Goal: Task Accomplishment & Management: Complete application form

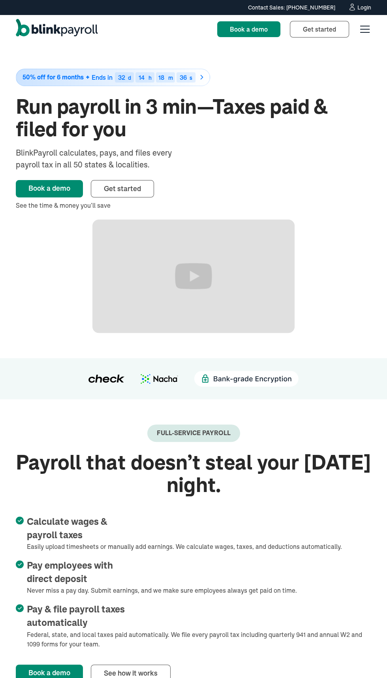
click at [361, 29] on div "menu" at bounding box center [364, 29] width 9 height 1
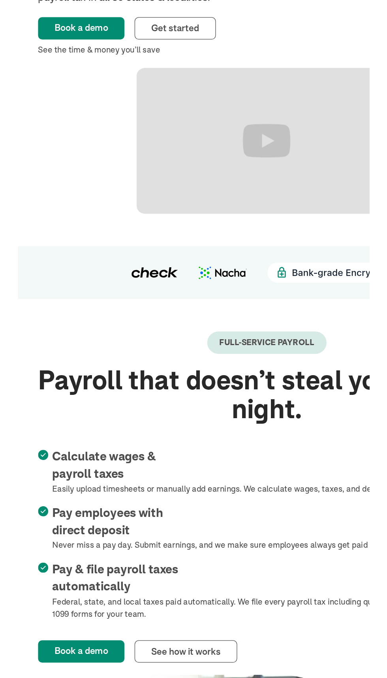
scroll to position [11, 0]
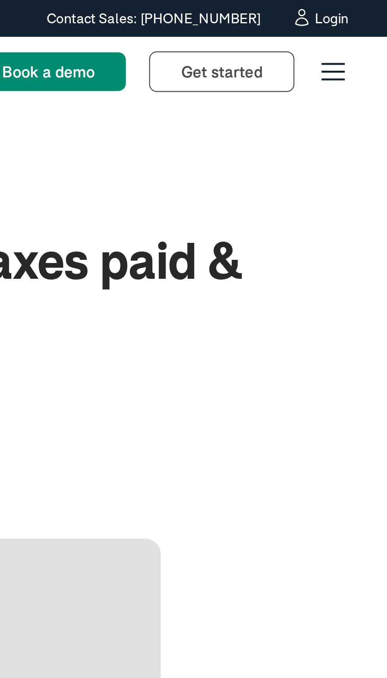
click at [361, 5] on div "Login" at bounding box center [364, 8] width 14 height 6
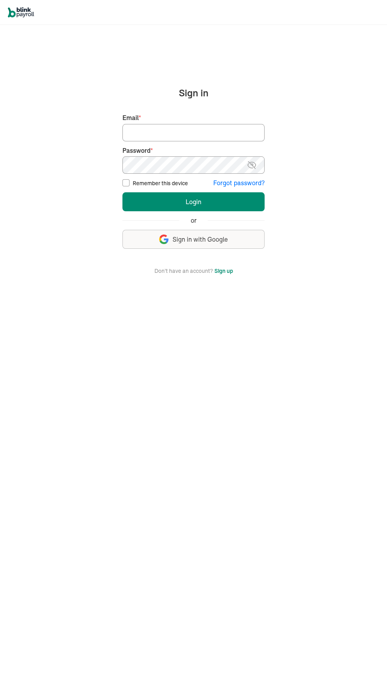
click at [96, 81] on div "We handle it all. Payroll and taxes, fully automated. Back Forgot your password…" at bounding box center [193, 350] width 387 height 650
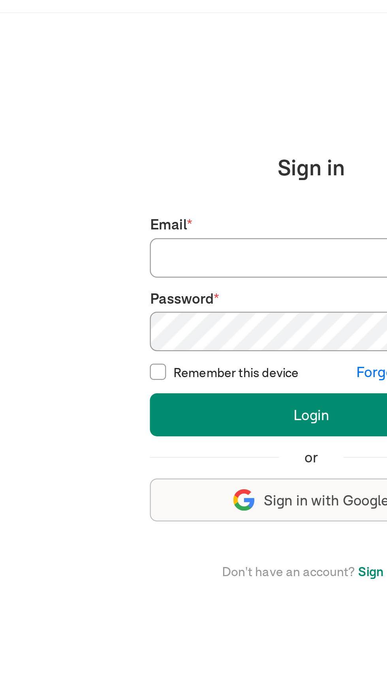
click at [132, 135] on input "Email *" at bounding box center [193, 132] width 142 height 17
type input "[EMAIL_ADDRESS][DOMAIN_NAME]"
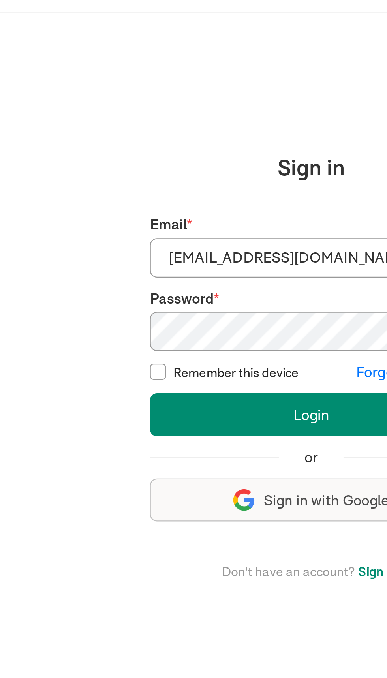
click at [122, 192] on button "Login" at bounding box center [193, 201] width 142 height 19
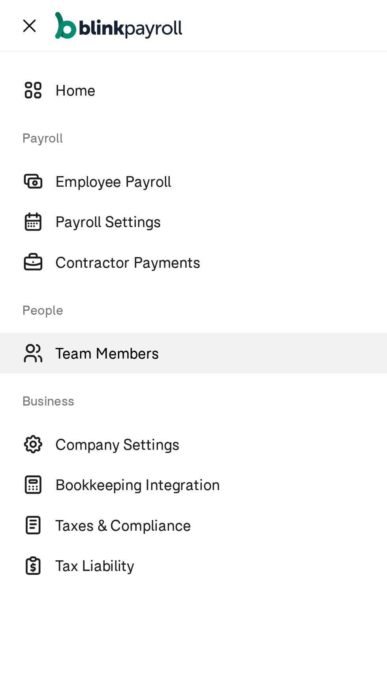
click at [34, 149] on span "Team Members" at bounding box center [205, 151] width 363 height 9
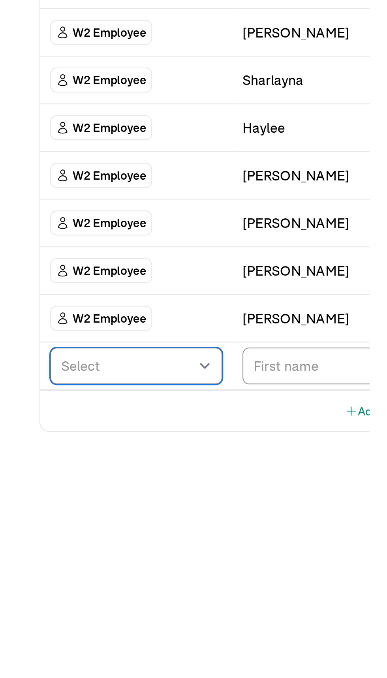
click at [41, 411] on select "Select W2 Employee Individual - 1099 Contractor Business - 1099 Contractor" at bounding box center [58, 412] width 81 height 17
click at [18, 404] on select "Select W2 Employee Individual - 1099 Contractor Business - 1099 Contractor" at bounding box center [58, 412] width 81 height 17
click at [92, 409] on select "Select W2 Employee Individual - 1099 Contractor Business - 1099 Contractor" at bounding box center [58, 412] width 81 height 17
select select "employee"
click at [18, 404] on select "Select W2 Employee Individual - 1099 Contractor Business - 1099 Contractor" at bounding box center [58, 412] width 81 height 17
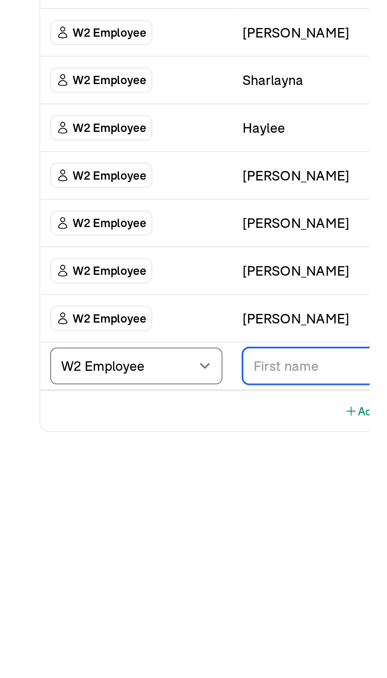
click at [145, 410] on input "TextInput" at bounding box center [141, 412] width 64 height 17
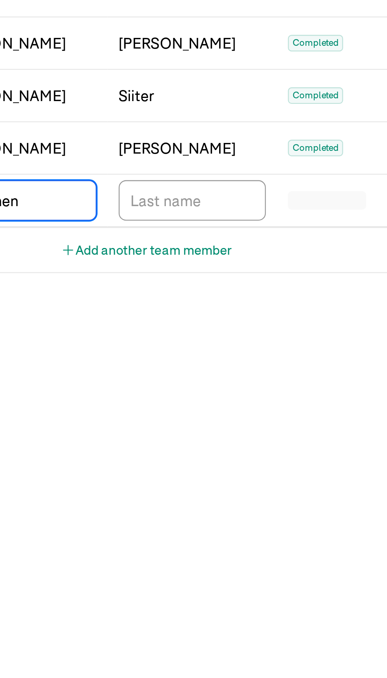
type input "Grechen"
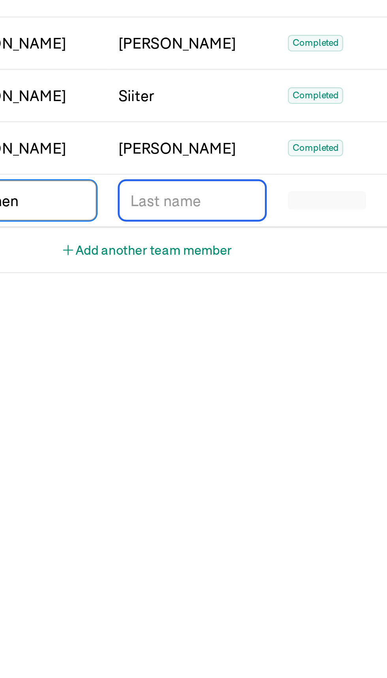
click at [214, 412] on input "TextInput" at bounding box center [214, 412] width 64 height 17
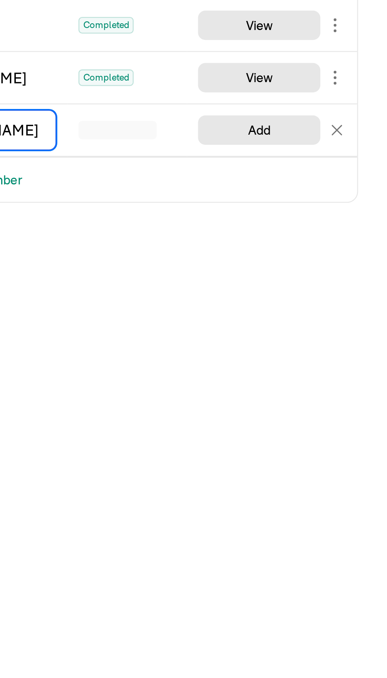
type input "Shleck"
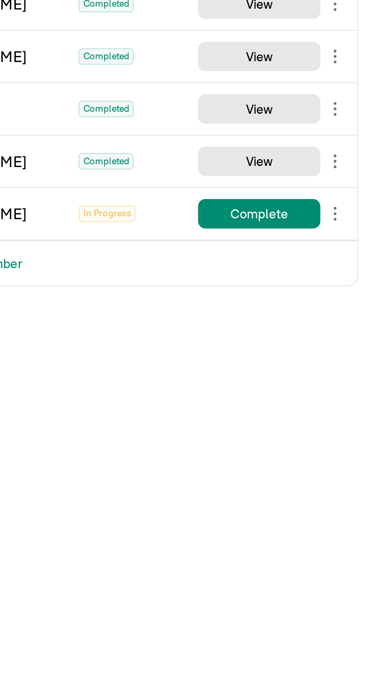
click at [350, 525] on div "Team Members Team Member Type First Name Last Name Status Actions W2 Employee A…" at bounding box center [193, 353] width 387 height 650
click at [266, 411] on span "In Progress" at bounding box center [266, 412] width 24 height 7
click at [270, 411] on span "In Progress" at bounding box center [266, 412] width 24 height 7
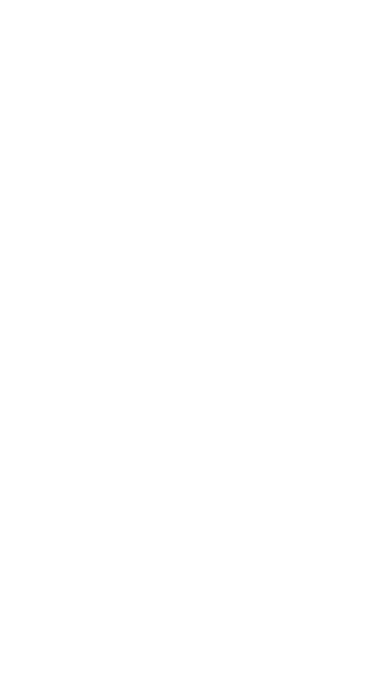
type input "Grechen"
type input "Shleck"
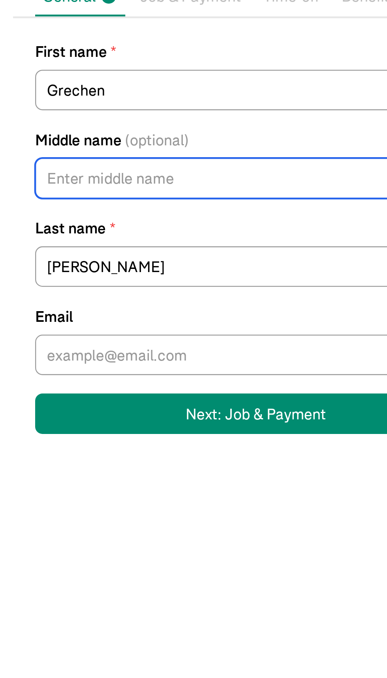
click at [62, 180] on input "Middle name (optional)" at bounding box center [114, 179] width 190 height 17
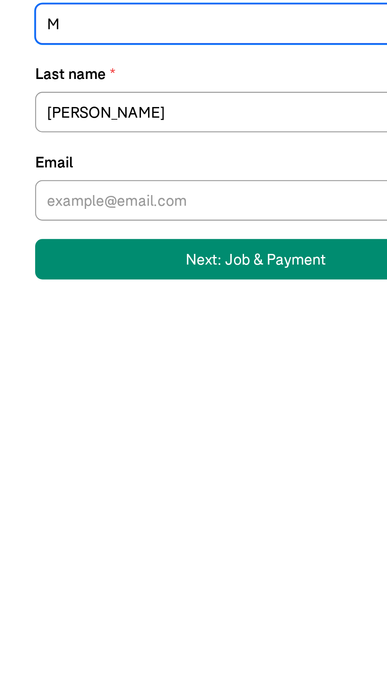
type input "M"
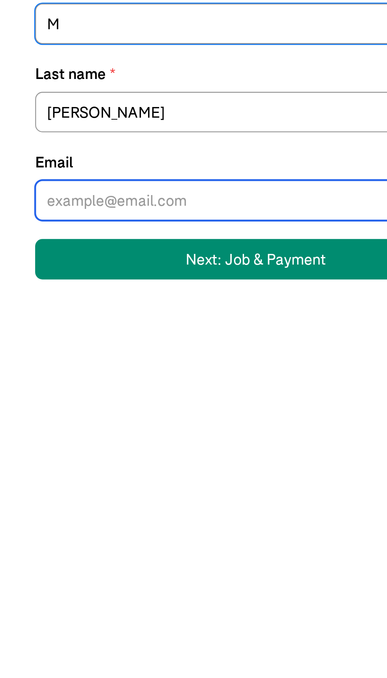
click at [52, 257] on input "Email" at bounding box center [114, 254] width 190 height 17
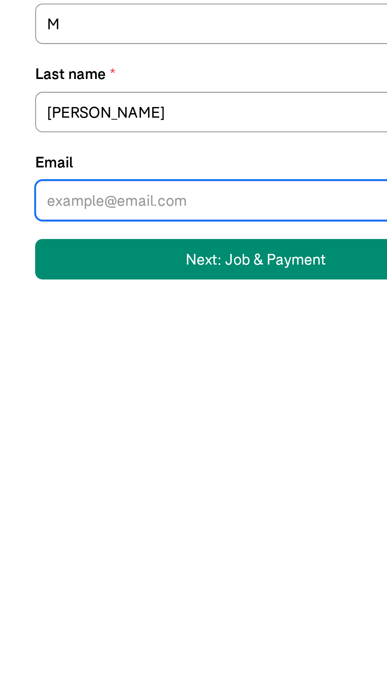
click at [36, 255] on input "Email" at bounding box center [114, 254] width 190 height 17
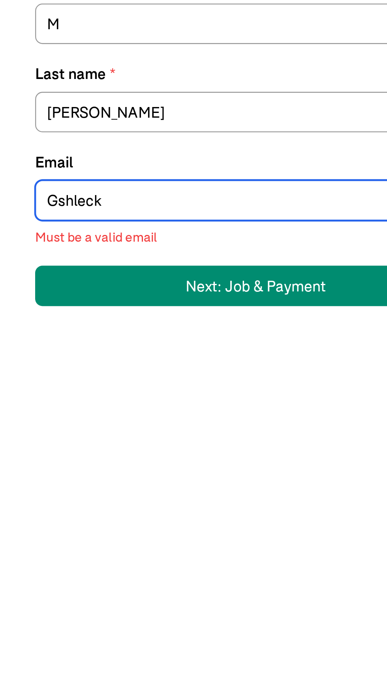
click at [28, 254] on input "Gshleck" at bounding box center [114, 254] width 190 height 17
click at [28, 253] on input "Gshleck" at bounding box center [114, 254] width 190 height 17
click at [30, 258] on input "gshleck" at bounding box center [114, 254] width 190 height 17
type input "gschleck"
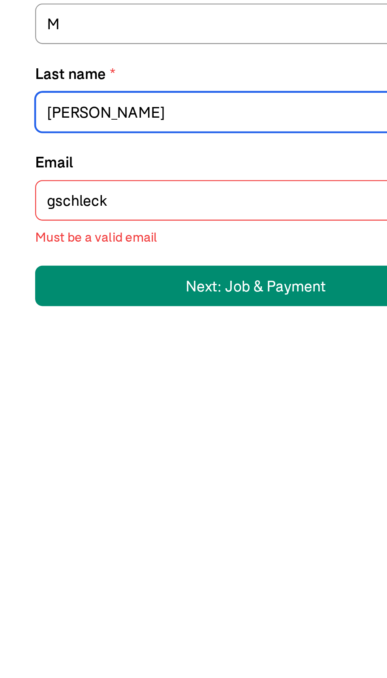
click at [26, 214] on input "Shleck" at bounding box center [114, 217] width 190 height 17
click at [27, 213] on input "Shleck" at bounding box center [114, 217] width 190 height 17
type input "Schleck"
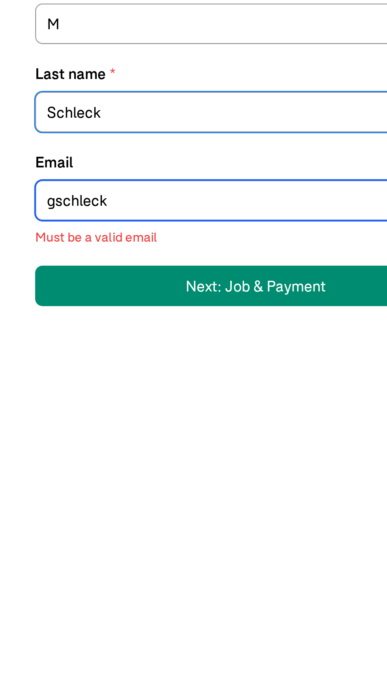
click at [60, 257] on input "gschleck" at bounding box center [114, 254] width 190 height 17
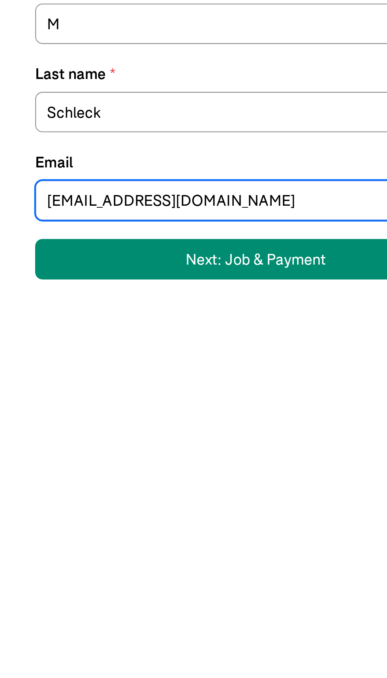
type input "gschleck@css.edu"
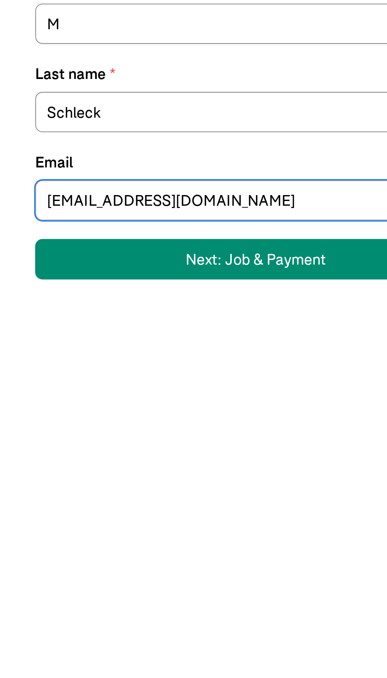
click at [103, 278] on div "Next: Job & Payment" at bounding box center [114, 280] width 60 height 9
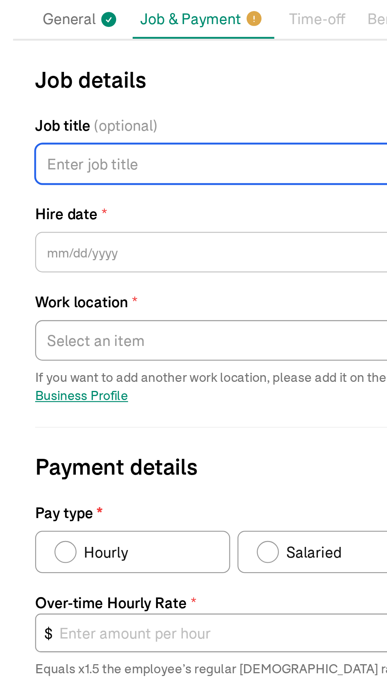
click at [63, 159] on input "Job title (optional)" at bounding box center [104, 163] width 171 height 17
type input "Asstat eacher"
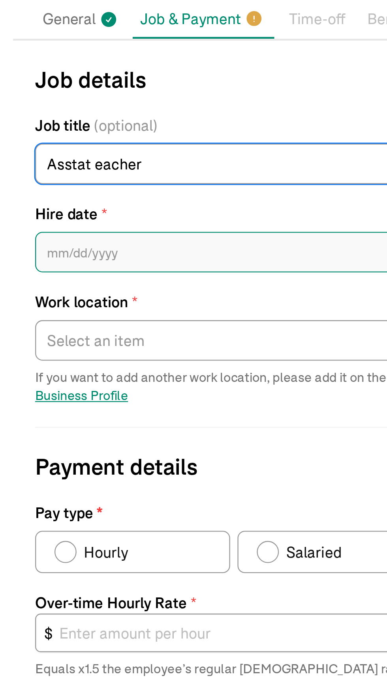
click at [62, 201] on input "text" at bounding box center [104, 201] width 171 height 17
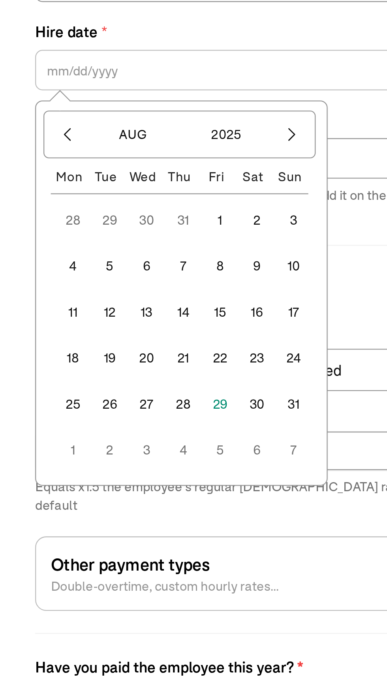
click at [30, 284] on button "4" at bounding box center [35, 285] width 19 height 19
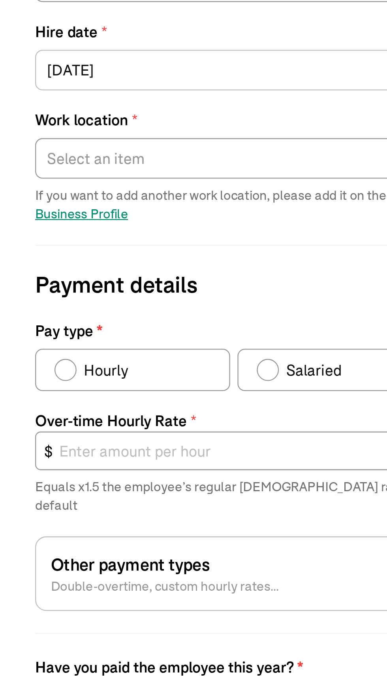
type input "08/04/2025"
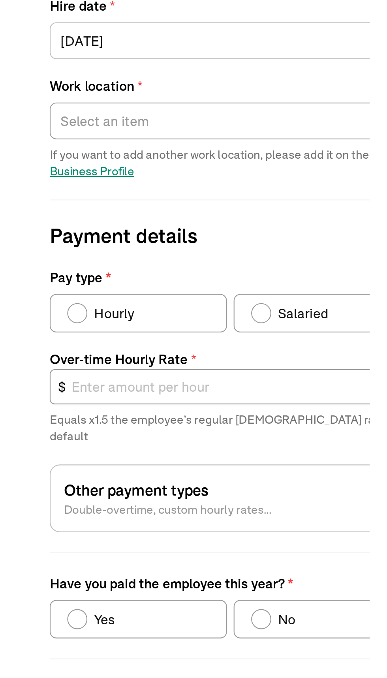
click at [53, 329] on span "Hourly" at bounding box center [49, 329] width 19 height 9
click at [33, 329] on input "Hourly" at bounding box center [30, 328] width 6 height 6
radio input "true"
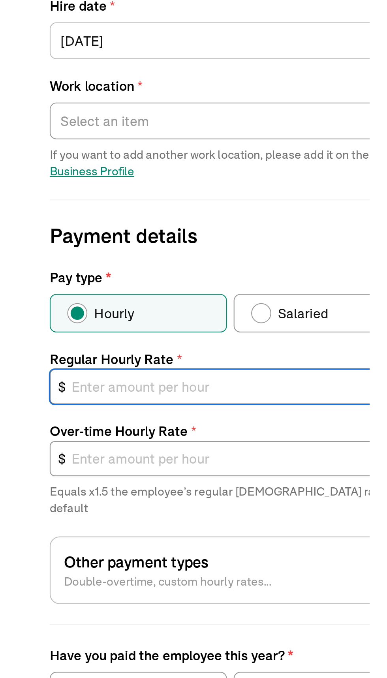
click at [72, 366] on input "text" at bounding box center [104, 365] width 171 height 17
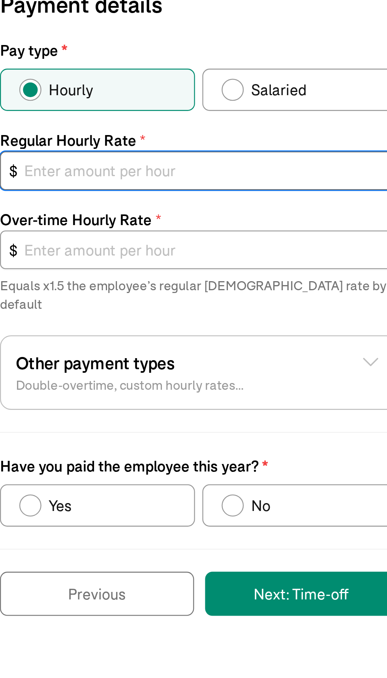
type input "1"
type input "1.50"
type input "16"
type input "24.00"
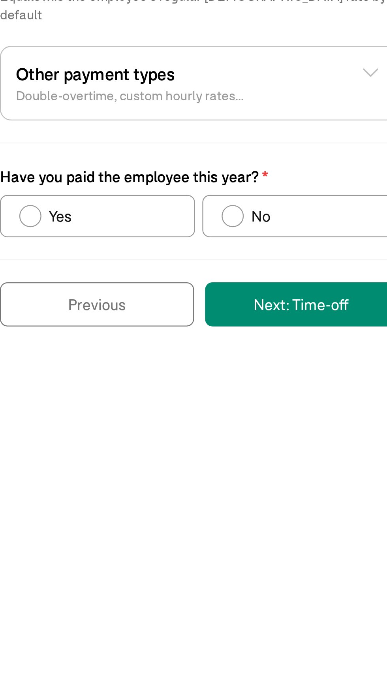
type input "16.00"
click at [118, 504] on div "Have you paid the employee this year?" at bounding box center [118, 508] width 9 height 9
click at [118, 504] on input "No" at bounding box center [117, 507] width 6 height 6
radio input "true"
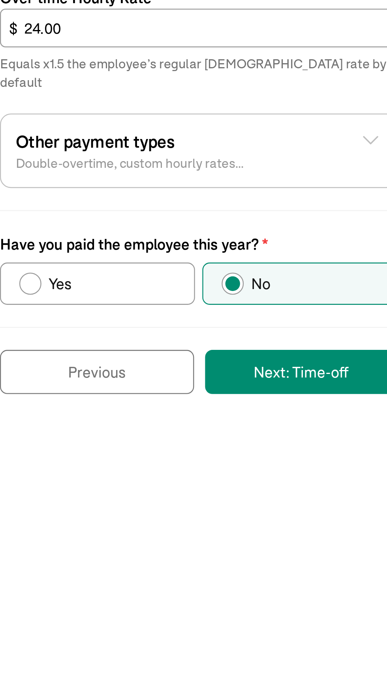
click at [142, 538] on button "Next: Time-off" at bounding box center [148, 546] width 83 height 19
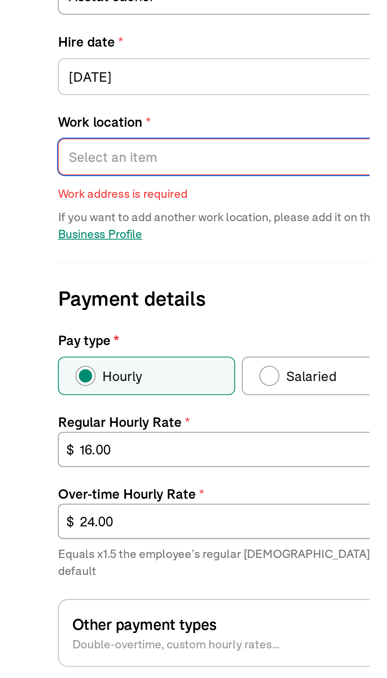
click at [75, 234] on select "Select an item 3605 East 2nd Street Works from home" at bounding box center [104, 239] width 171 height 17
select select "3605 East 2nd Street"
click at [19, 231] on select "Select an item 3605 East 2nd Street Works from home" at bounding box center [104, 239] width 171 height 17
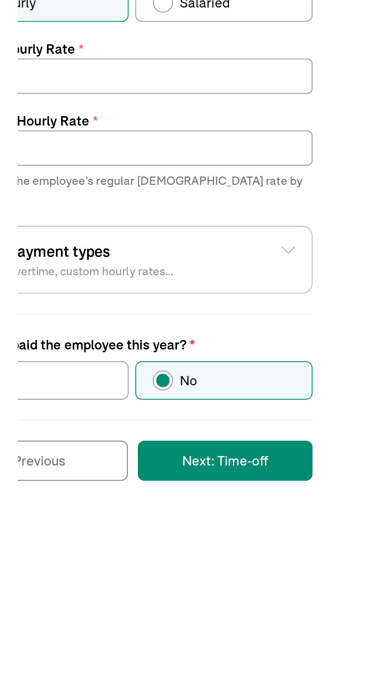
click at [153, 537] on button "Next: Time-off" at bounding box center [148, 546] width 83 height 19
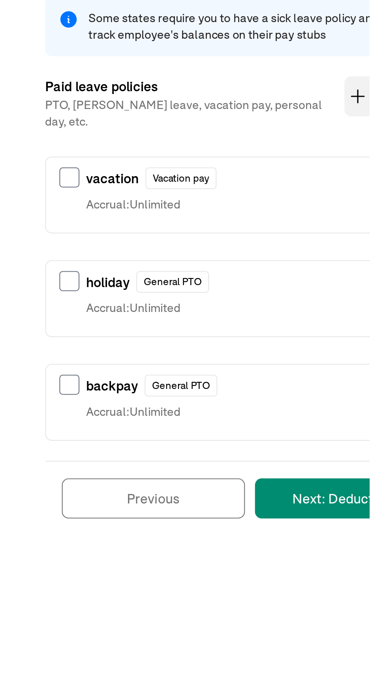
click at [147, 383] on button "Next: Deductions" at bounding box center [160, 392] width 86 height 19
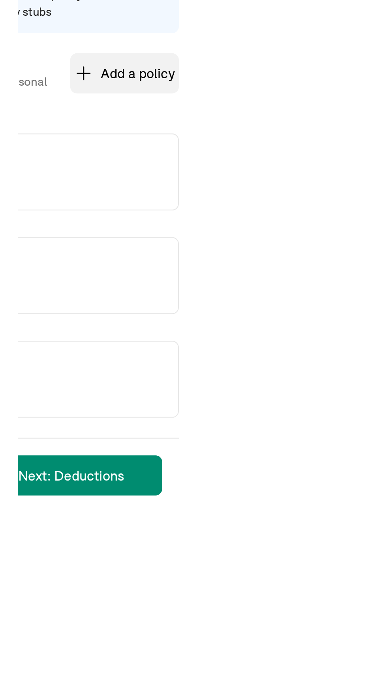
click at [273, 307] on div "Time-off policies Select time-off policies this employee is entitled to, assign…" at bounding box center [193, 265] width 368 height 290
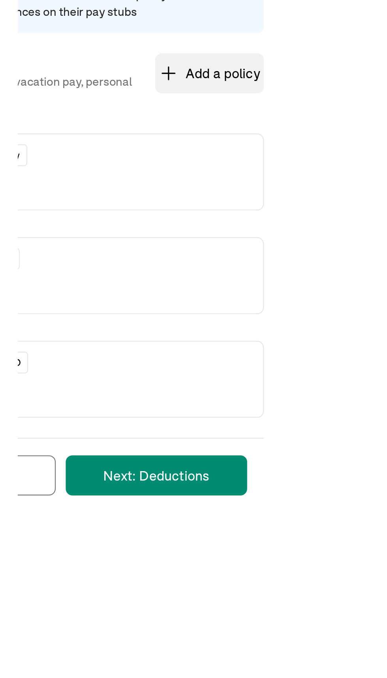
click at [164, 389] on button "Next: Deductions" at bounding box center [160, 392] width 86 height 19
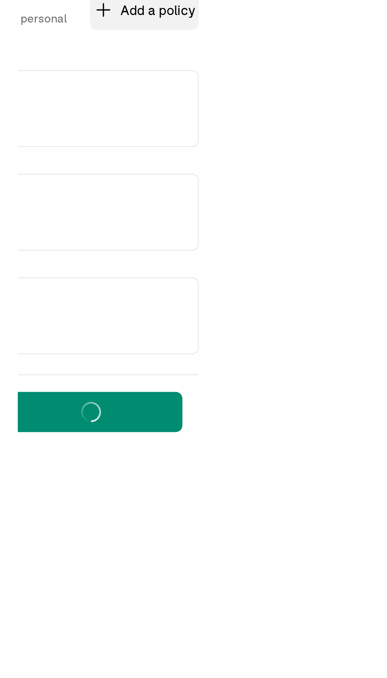
click at [226, 445] on main "Back to team members Save and continue later Grechen Schleck W2 Employee Pay St…" at bounding box center [193, 387] width 387 height 718
click at [228, 438] on main "Back to team members Save and continue later Grechen Schleck W2 Employee Pay St…" at bounding box center [193, 387] width 387 height 718
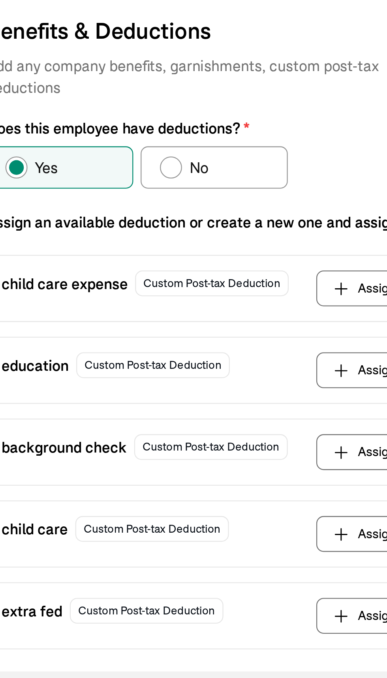
click at [103, 180] on label "No" at bounding box center [116, 186] width 63 height 18
click at [100, 181] on input "No" at bounding box center [96, 184] width 6 height 6
radio input "true"
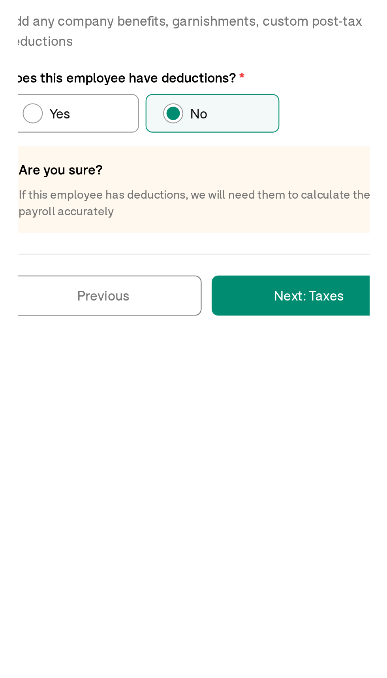
click at [146, 271] on button "Next: Taxes" at bounding box center [163, 272] width 92 height 19
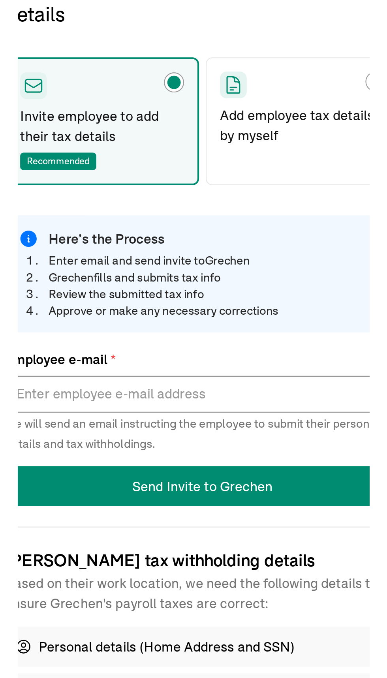
type input "gschleck@css.edu"
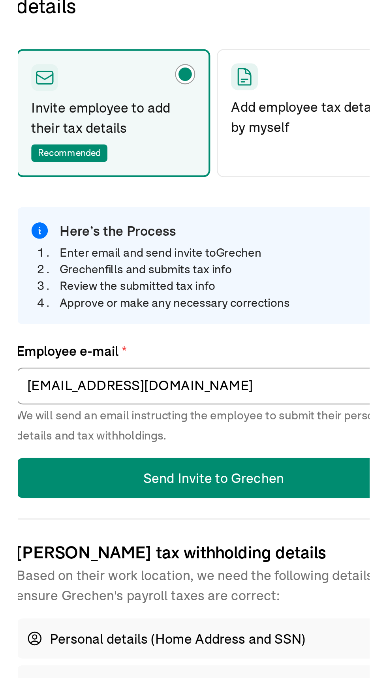
click at [149, 183] on p "Add employee tax details by myself" at bounding box center [159, 191] width 78 height 19
click at [126, 172] on input "Add employee tax details by myself" at bounding box center [123, 169] width 6 height 6
radio input "true"
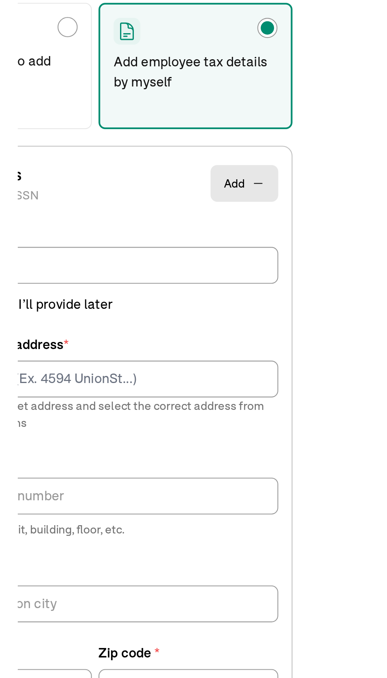
click at [190, 242] on icon "button" at bounding box center [189, 245] width 6 height 6
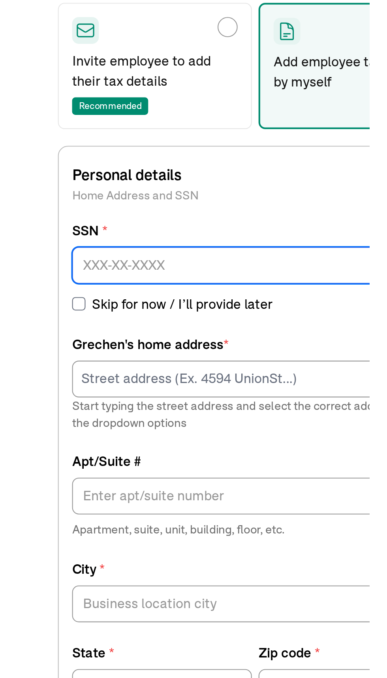
click at [68, 284] on input at bounding box center [112, 283] width 173 height 17
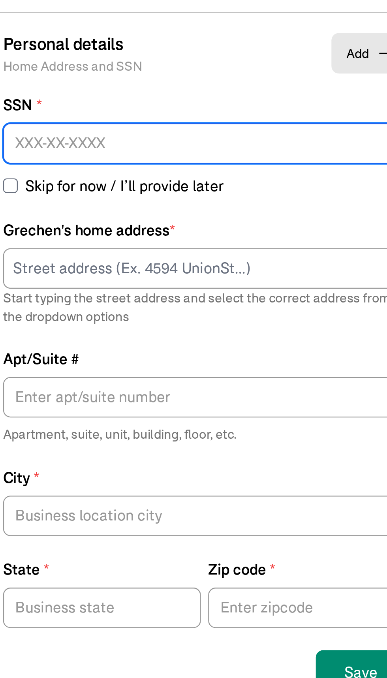
click at [59, 286] on input at bounding box center [112, 283] width 173 height 17
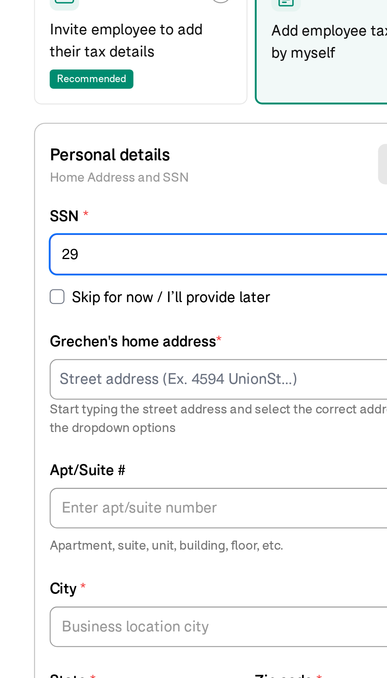
click at [54, 284] on input "29" at bounding box center [112, 283] width 173 height 17
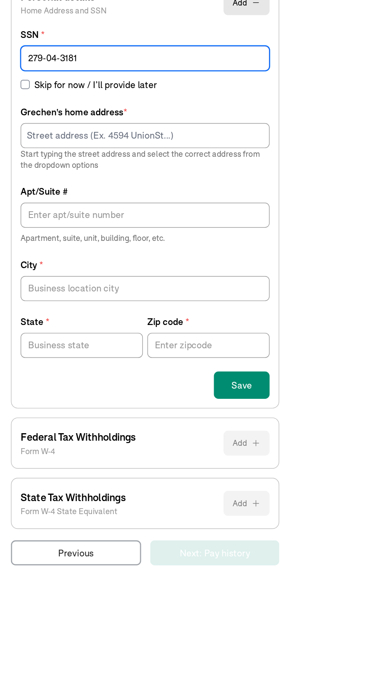
type input "279-04-3181"
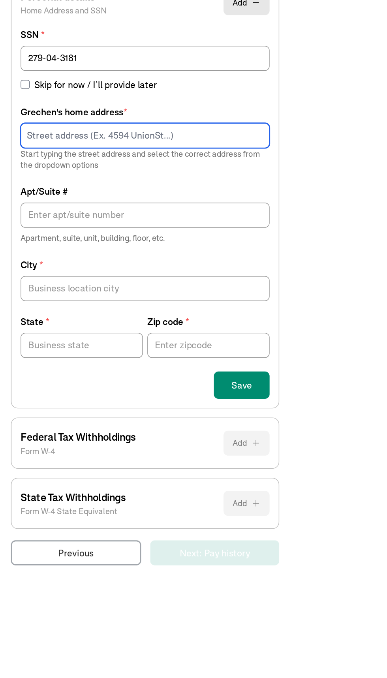
click at [89, 341] on input at bounding box center [112, 337] width 173 height 17
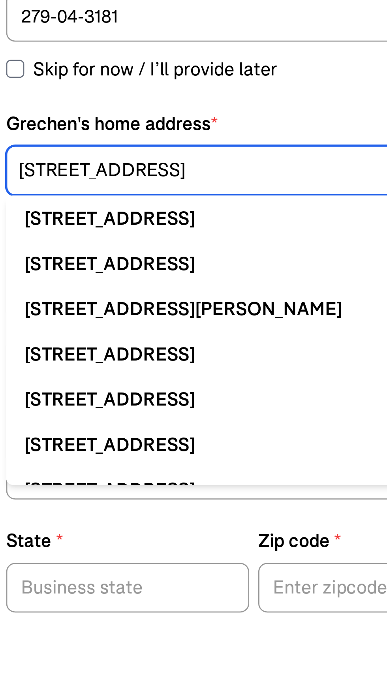
click at [62, 333] on input "810 East 5th Street" at bounding box center [112, 337] width 173 height 17
click at [58, 336] on input "810 East 5th Street" at bounding box center [112, 337] width 173 height 17
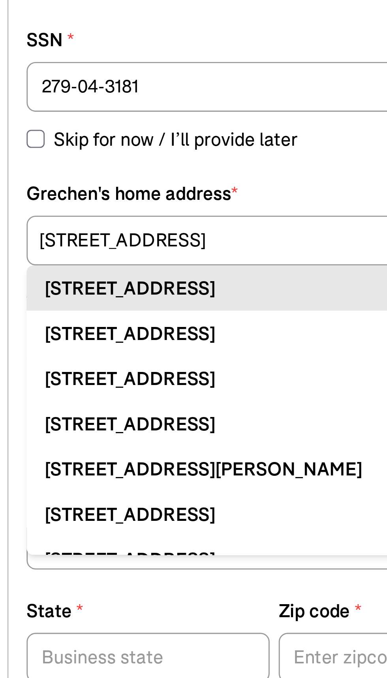
click at [108, 352] on div "810 E 8th St Superior, WI 54880" at bounding box center [112, 353] width 160 height 9
type input "810 E 8th St"
type input "Superior"
type input "WI"
type input "54880"
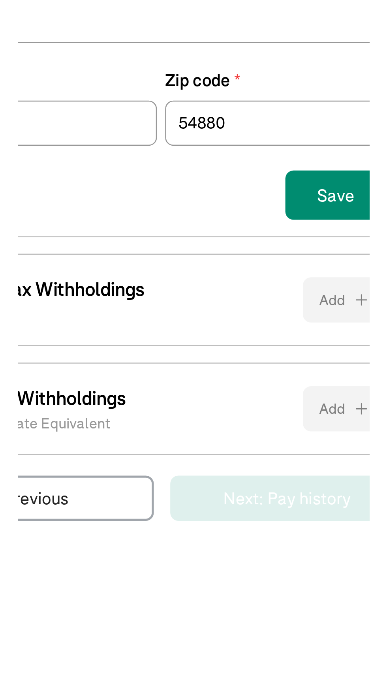
click at [167, 565] on div "Federal Tax Withholdings Form W-4 Add" at bounding box center [112, 551] width 173 height 35
click at [87, 542] on p "Federal Tax Withholdings" at bounding box center [66, 547] width 80 height 11
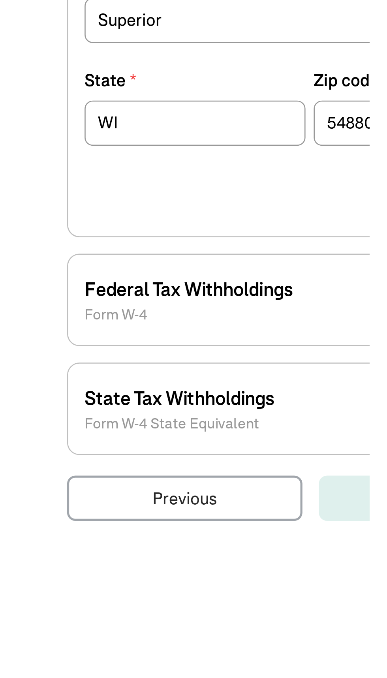
click at [40, 553] on p "Form W-4" at bounding box center [66, 557] width 80 height 8
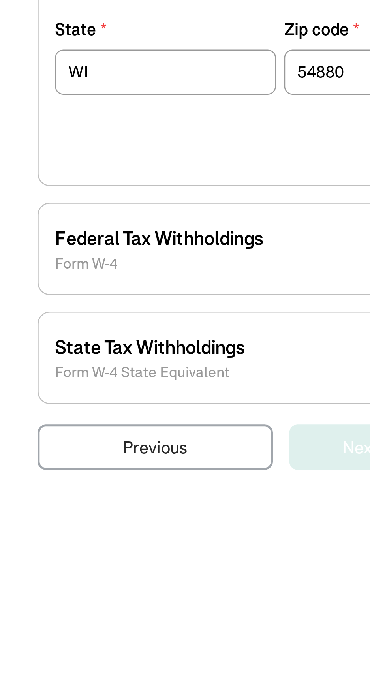
scroll to position [66, 0]
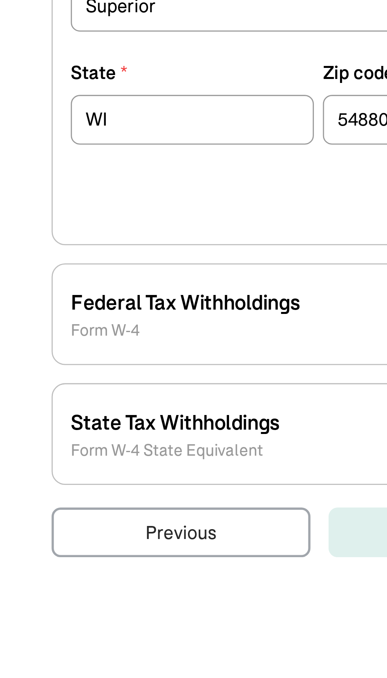
click at [38, 553] on p "Form W-4" at bounding box center [66, 557] width 80 height 8
click at [58, 542] on p "Federal Tax Withholdings" at bounding box center [66, 547] width 80 height 11
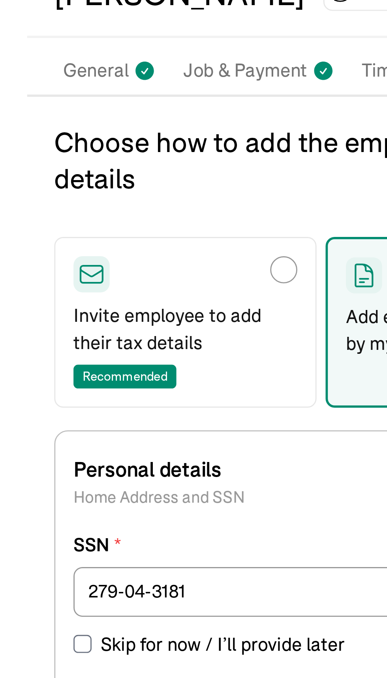
scroll to position [0, 0]
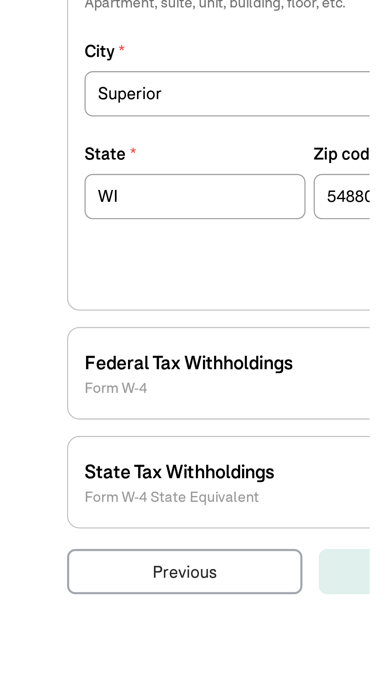
click at [35, 563] on div "Federal Tax Withholdings Form W-4 Add" at bounding box center [112, 551] width 173 height 35
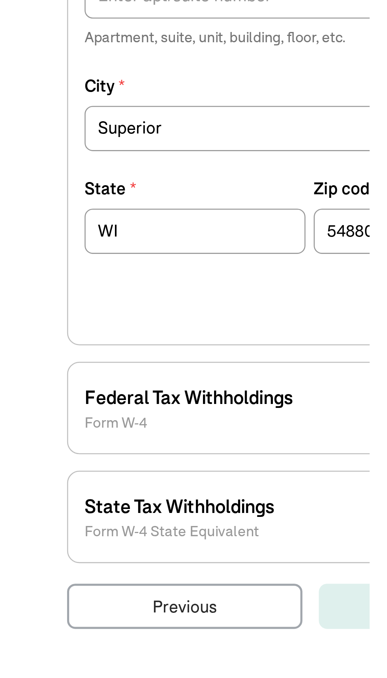
click at [36, 556] on p "Form W-4" at bounding box center [66, 557] width 80 height 8
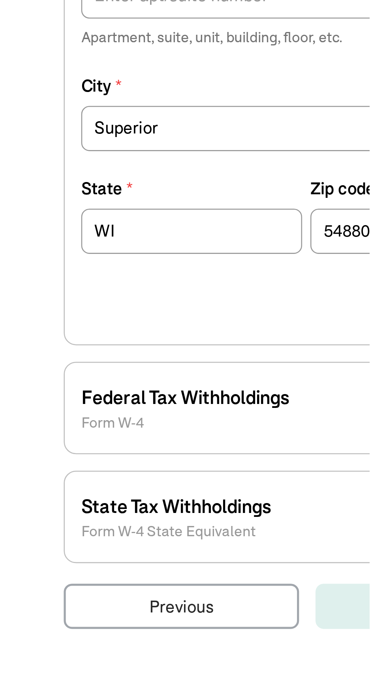
click at [41, 589] on p "State Tax Withholdings" at bounding box center [62, 588] width 73 height 11
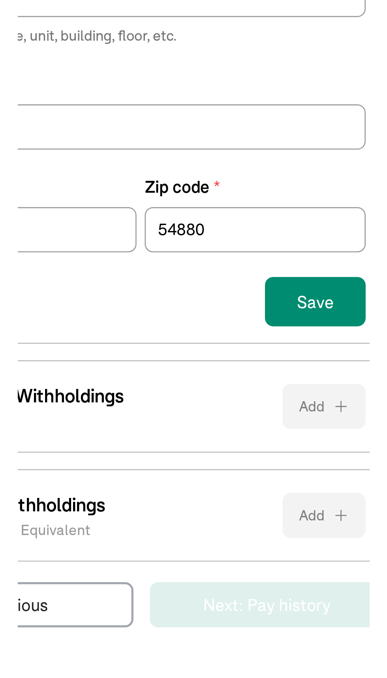
click at [180, 510] on button "Save" at bounding box center [179, 510] width 39 height 19
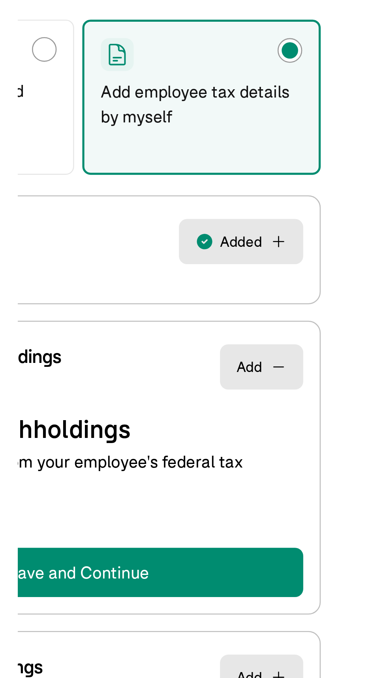
select select "S"
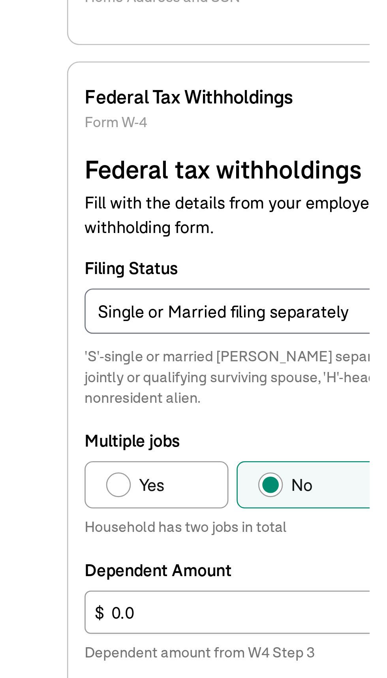
scroll to position [16, 0]
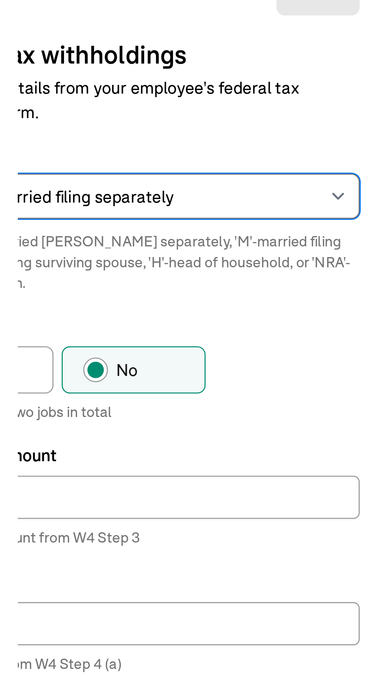
click at [191, 354] on select "Select an item Single or Married filing separately Married filing jointly or Qu…" at bounding box center [112, 355] width 173 height 17
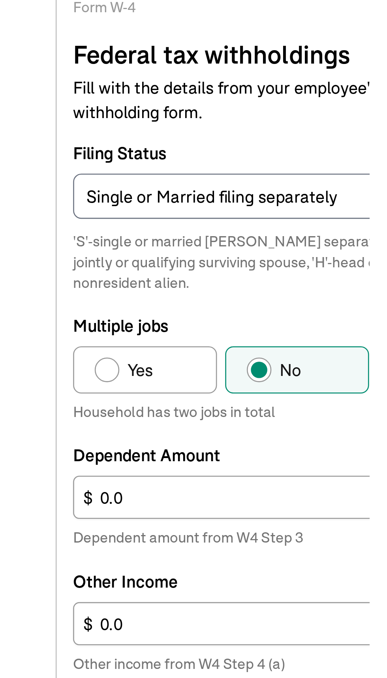
click at [38, 418] on div "Multiple jobs" at bounding box center [38, 422] width 9 height 9
click at [38, 418] on input "Yes" at bounding box center [37, 420] width 6 height 6
radio input "true"
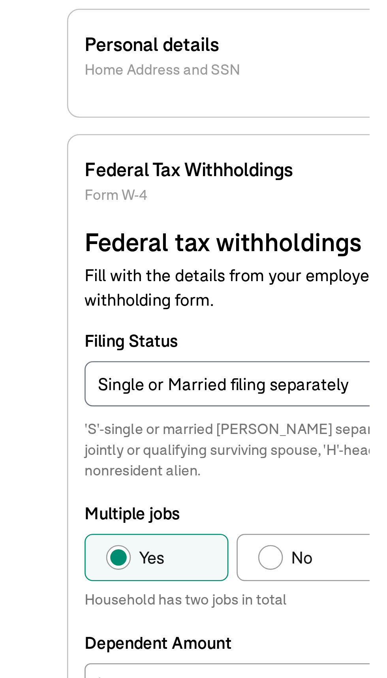
scroll to position [19, 0]
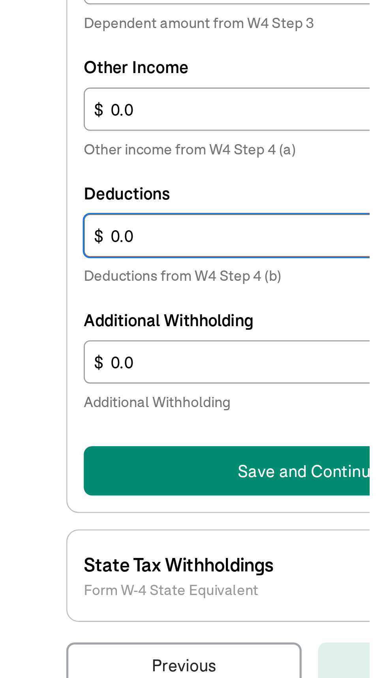
click at [57, 561] on input "0.0" at bounding box center [112, 565] width 173 height 17
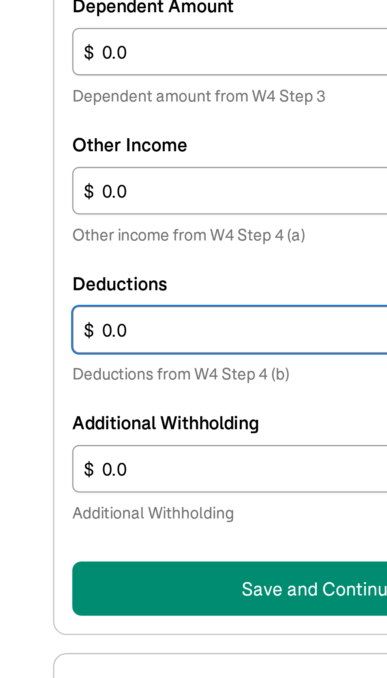
scroll to position [2, 0]
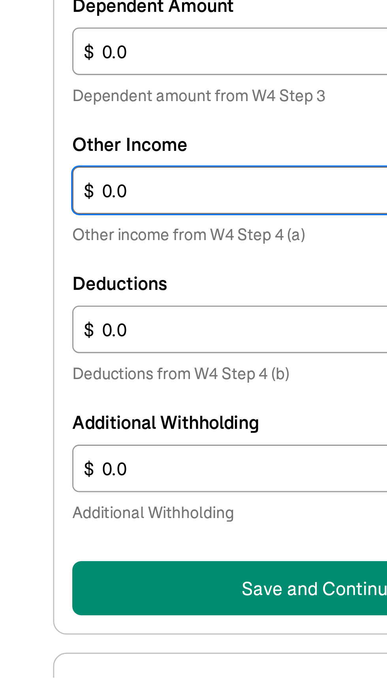
click at [63, 505] on input "0.0" at bounding box center [112, 508] width 173 height 17
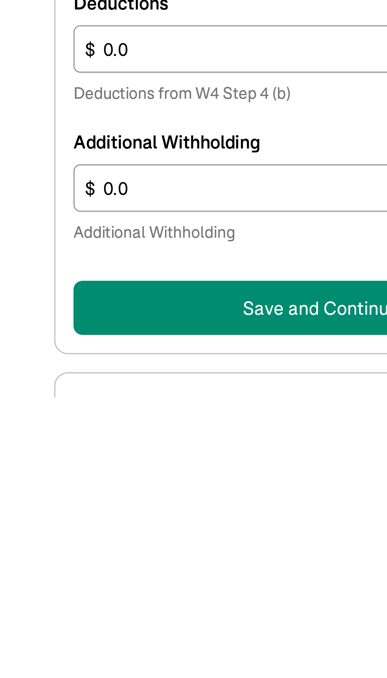
click at [68, 521] on div "Filing Status Select an item Single or Married filing separately Married filing…" at bounding box center [112, 473] width 173 height 303
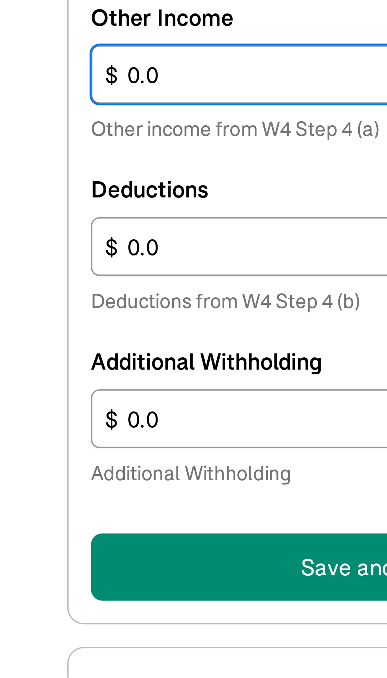
scroll to position [26, 0]
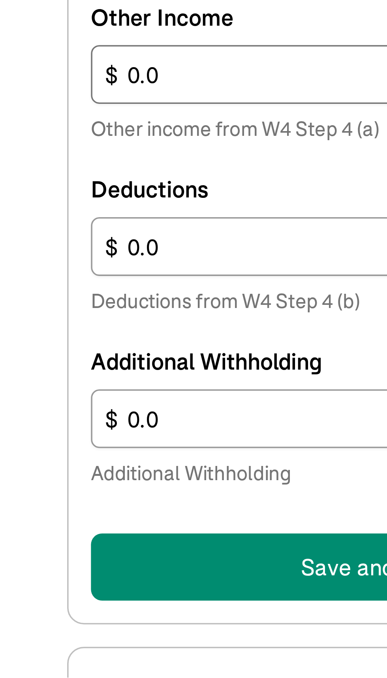
click at [66, 638] on button "Save and Continue" at bounding box center [112, 647] width 173 height 19
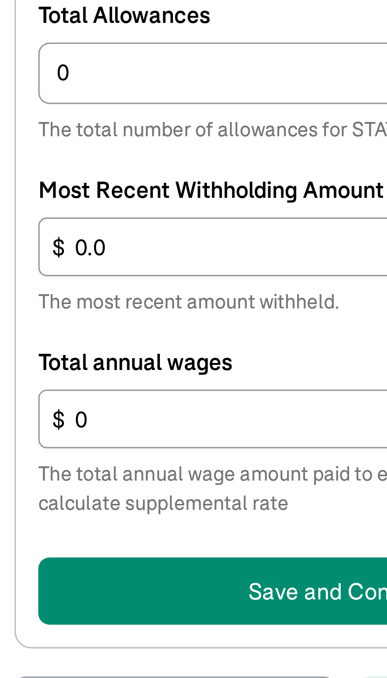
scroll to position [0, 0]
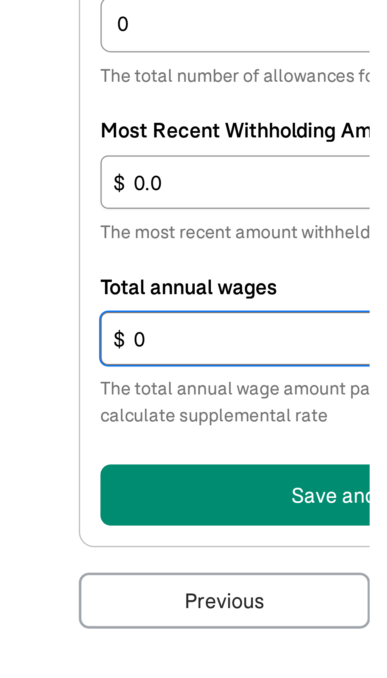
click at [37, 560] on input "0" at bounding box center [112, 563] width 173 height 17
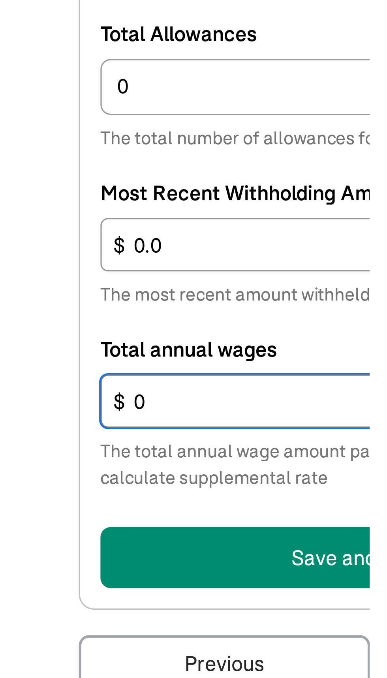
click at [37, 561] on input "0" at bounding box center [112, 563] width 173 height 17
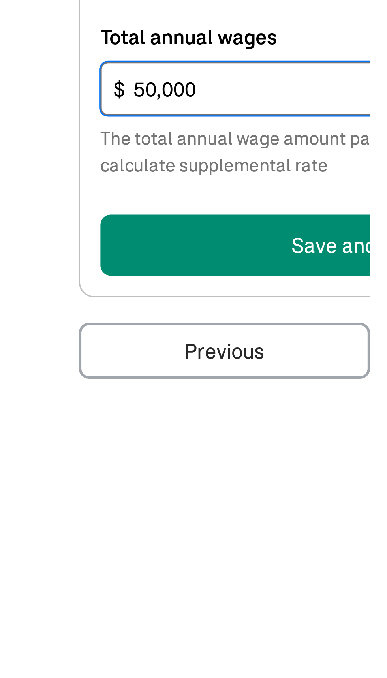
click at [92, 566] on input "50,000" at bounding box center [112, 563] width 173 height 17
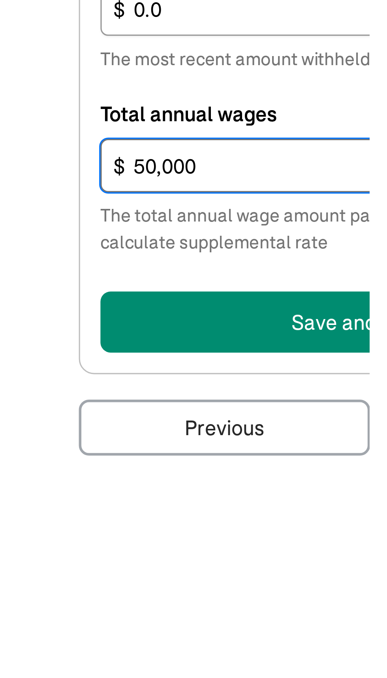
scroll to position [66, 0]
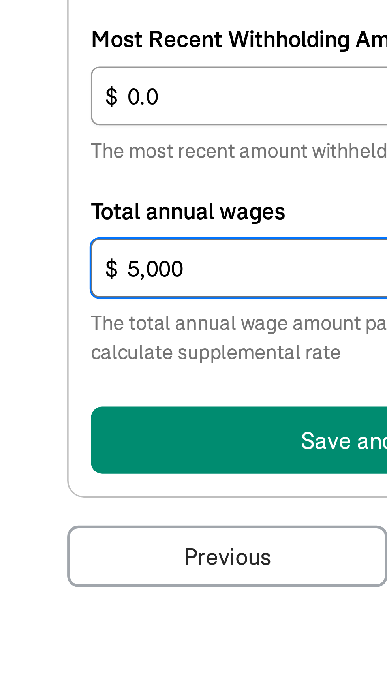
type input "5,000"
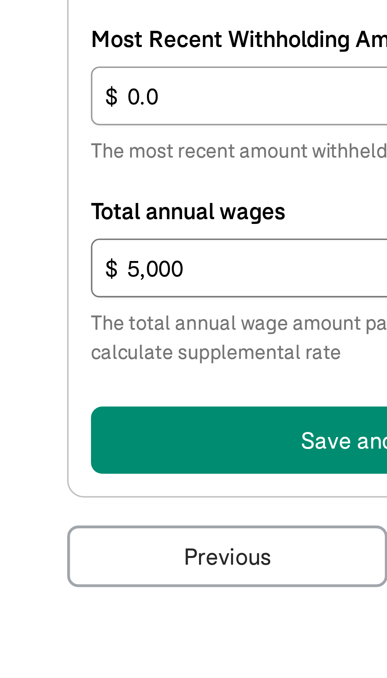
scroll to position [63, 0]
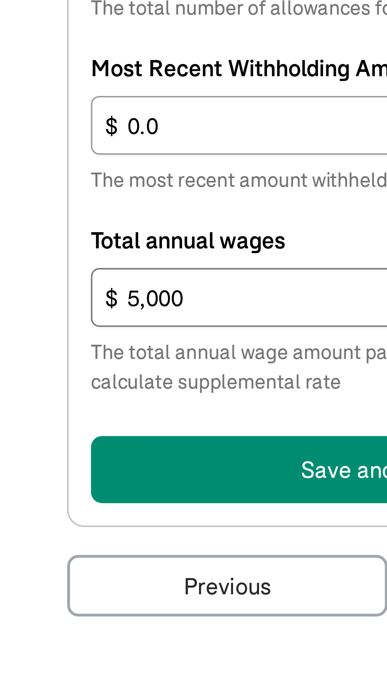
click at [98, 602] on button "Save and Continue" at bounding box center [112, 611] width 173 height 19
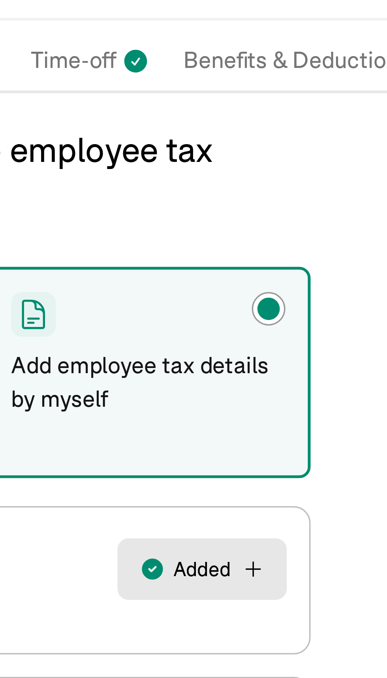
scroll to position [0, 0]
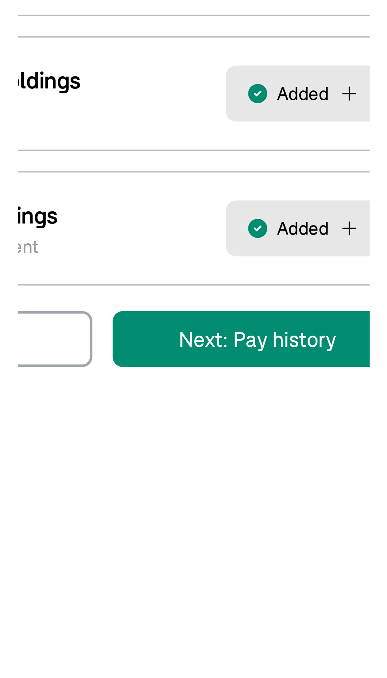
click at [148, 369] on main "Back to team members Grechen Schleck W2 Employee Active Pay Stubs General Job &…" at bounding box center [193, 387] width 387 height 718
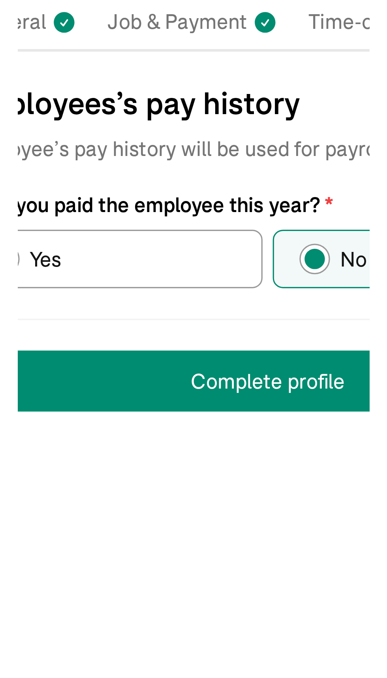
click at [90, 211] on button "Complete profile" at bounding box center [114, 212] width 190 height 19
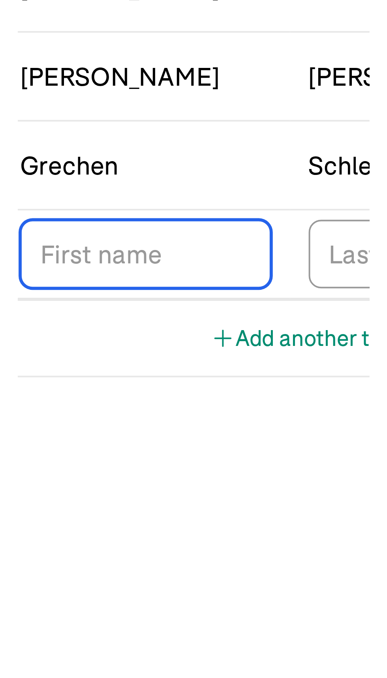
click at [124, 433] on input "TextInput" at bounding box center [141, 434] width 64 height 17
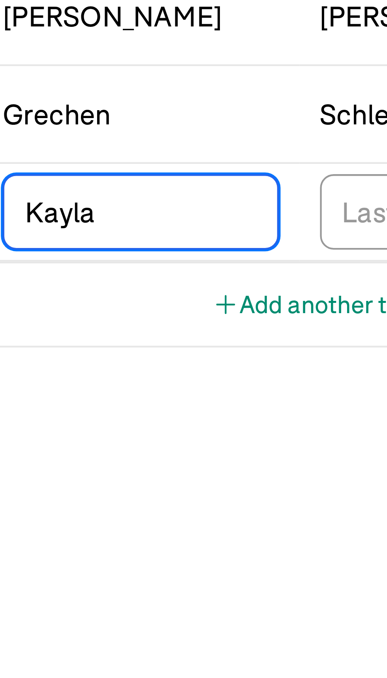
type input "Kayla"
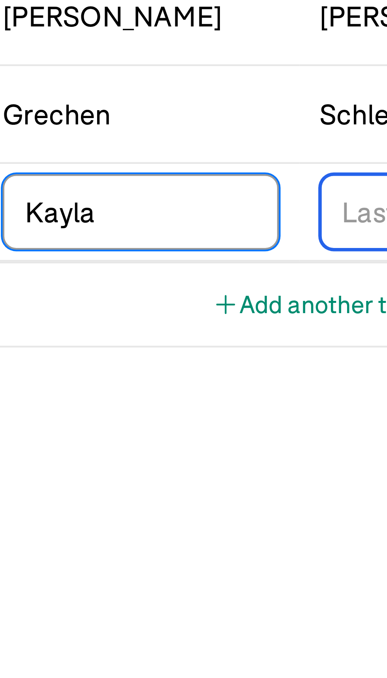
click at [192, 434] on input "TextInput" at bounding box center [214, 434] width 64 height 17
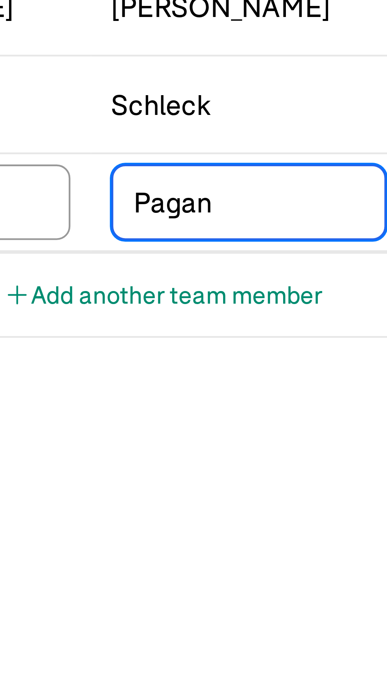
type input "Pagan"
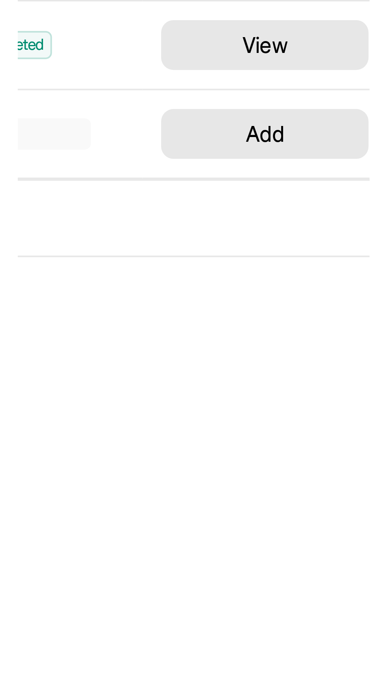
click at [79, 434] on select "Select W2 Employee Individual - 1099 Contractor Business - 1099 Contractor" at bounding box center [58, 434] width 81 height 17
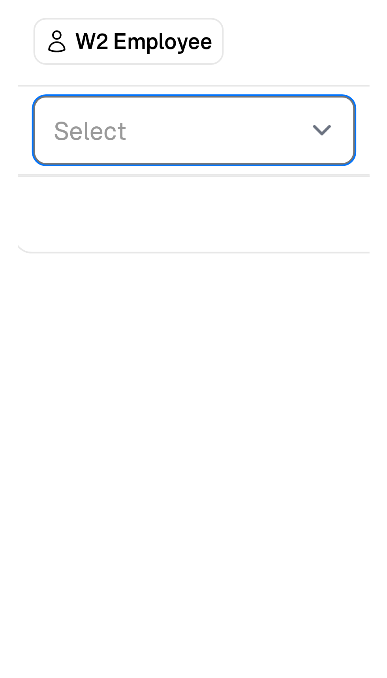
click at [92, 432] on select "Select W2 Employee Individual - 1099 Contractor Business - 1099 Contractor" at bounding box center [58, 434] width 81 height 17
select select "employee"
click at [18, 426] on select "Select W2 Employee Individual - 1099 Contractor Business - 1099 Contractor" at bounding box center [58, 434] width 81 height 17
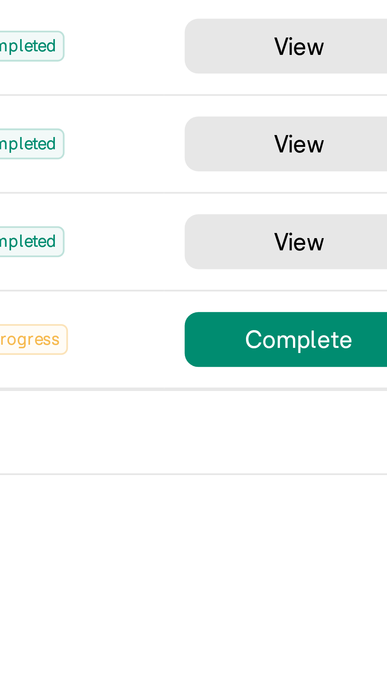
click at [331, 435] on main "Team Members Team Member Type First Name Last Name Status Actions W2 Employee A…" at bounding box center [193, 353] width 387 height 650
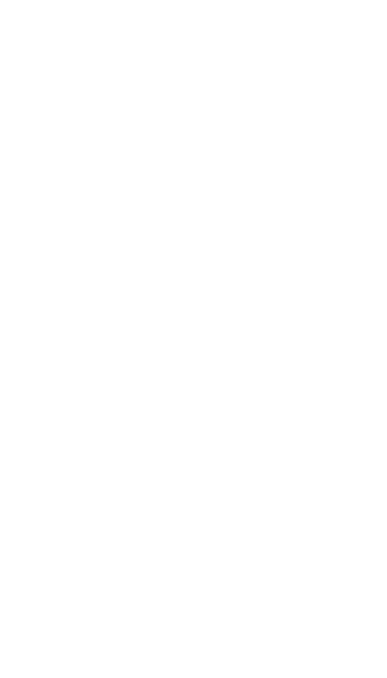
type input "Kayla"
type input "Pagan"
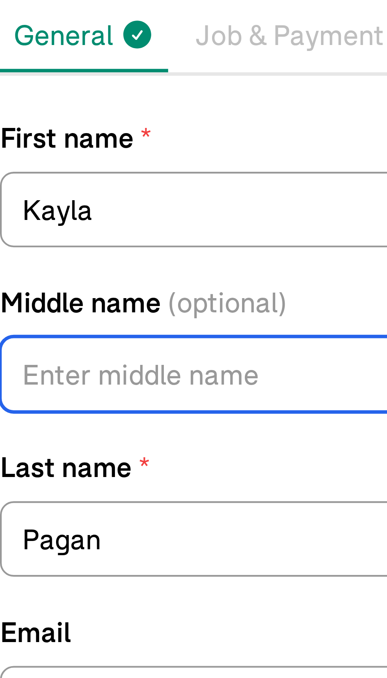
click at [64, 181] on input "Middle name (optional)" at bounding box center [114, 179] width 190 height 17
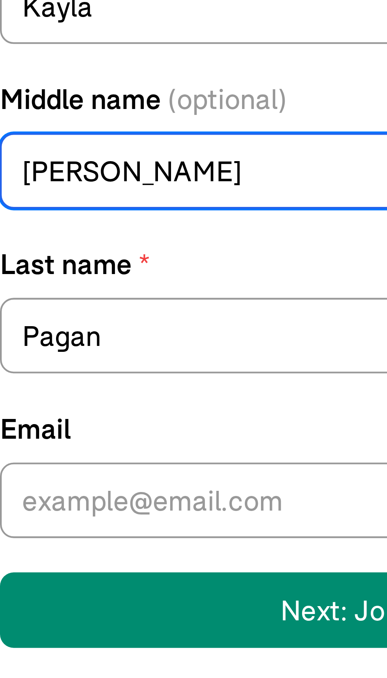
click at [90, 179] on input "Jay" at bounding box center [114, 179] width 190 height 17
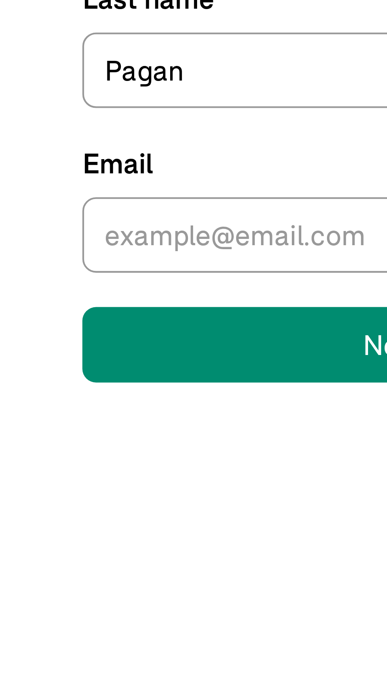
scroll to position [1, 0]
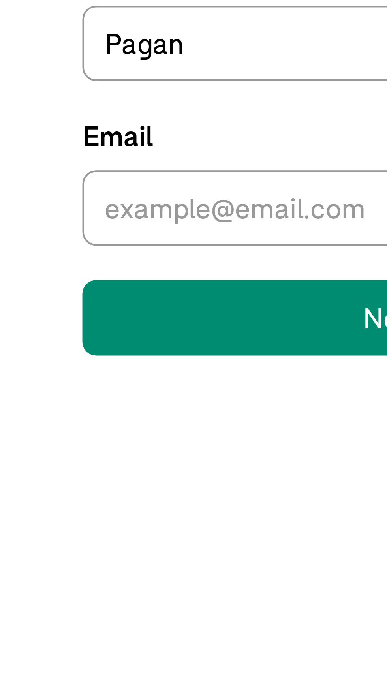
type input "J"
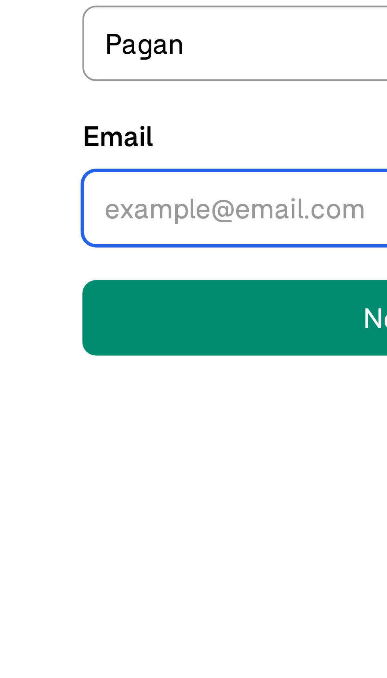
click at [32, 255] on input "Email" at bounding box center [114, 254] width 190 height 17
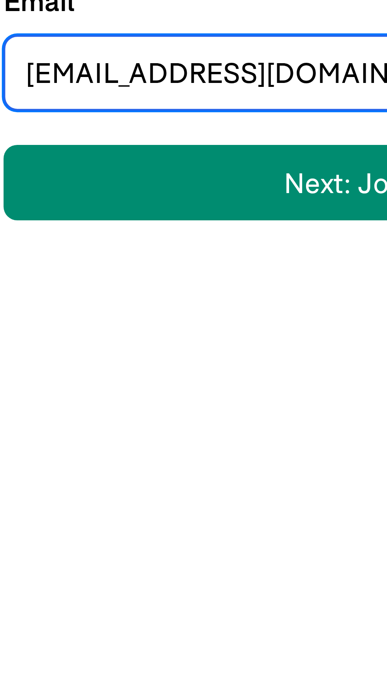
type input "Kaylapagan3989@gmail.com"
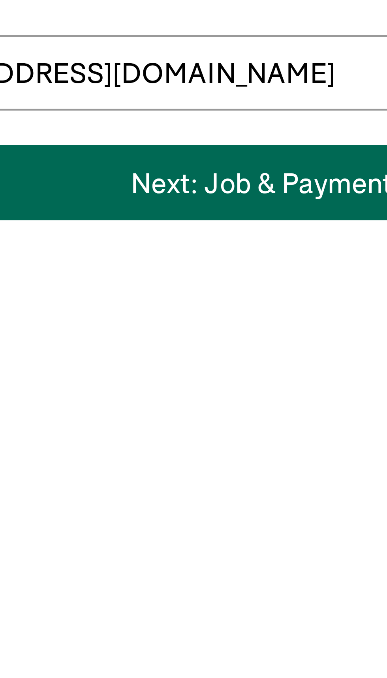
click at [111, 284] on button "Next: Job & Payment" at bounding box center [114, 280] width 190 height 17
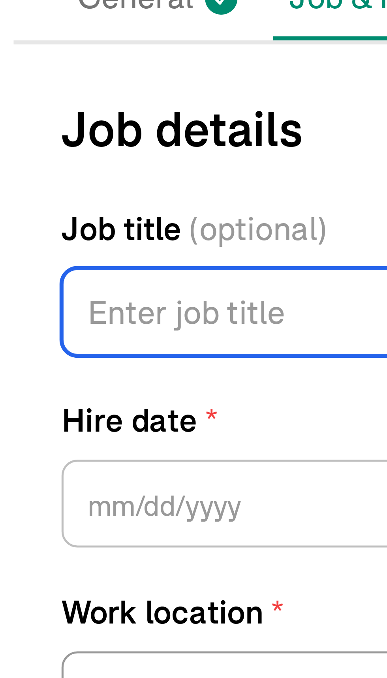
click at [29, 160] on input "Job title (optional)" at bounding box center [104, 163] width 171 height 17
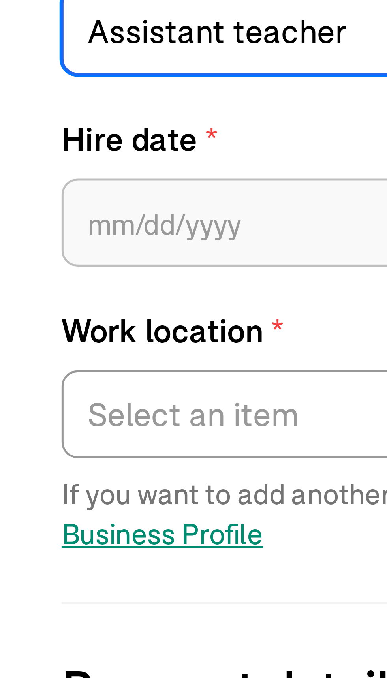
type input "Assistant teacher"
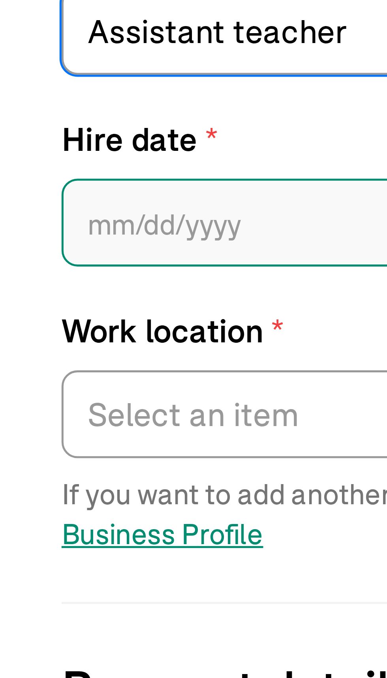
click at [33, 202] on input "text" at bounding box center [104, 201] width 171 height 17
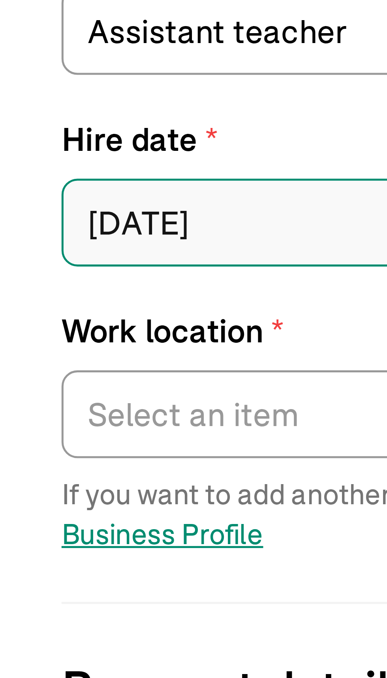
click at [51, 204] on input "08/01/2015" at bounding box center [104, 201] width 171 height 17
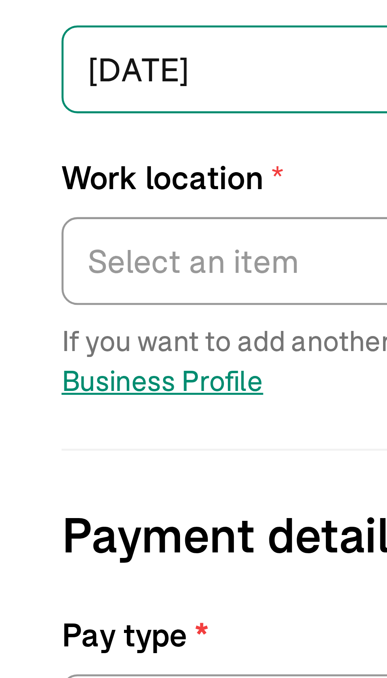
type input "08/01/2025"
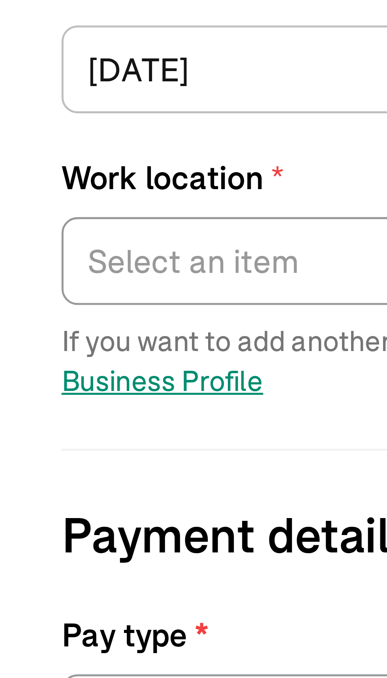
click at [27, 223] on label "Work location *" at bounding box center [104, 222] width 171 height 9
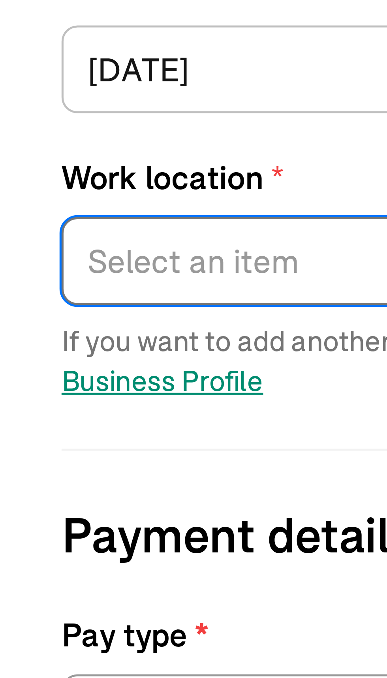
click at [27, 231] on select "Select an item 3605 East 2nd Street Works from home" at bounding box center [104, 239] width 171 height 17
click at [31, 241] on select "Select an item 3605 East 2nd Street Works from home" at bounding box center [104, 239] width 171 height 17
select select "3605 East 2nd Street"
click at [19, 231] on select "Select an item 3605 East 2nd Street Works from home" at bounding box center [104, 239] width 171 height 17
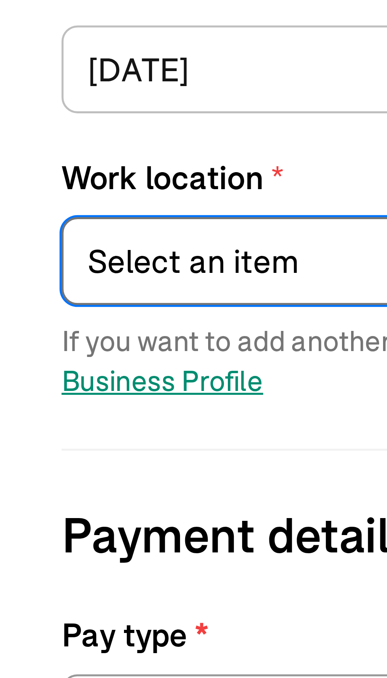
scroll to position [0, 0]
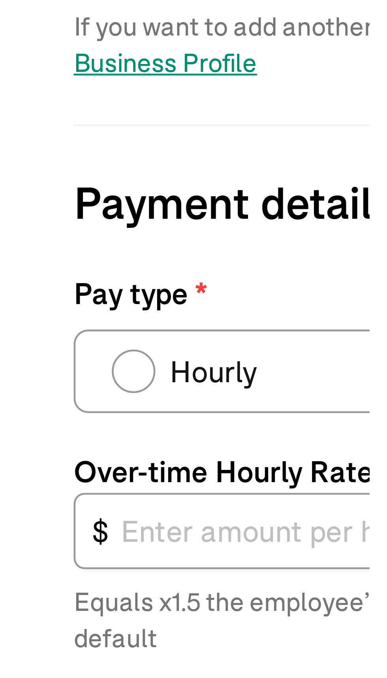
click at [30, 331] on div "Pay type" at bounding box center [32, 330] width 6 height 6
click at [30, 331] on input "Hourly" at bounding box center [30, 328] width 6 height 6
radio input "true"
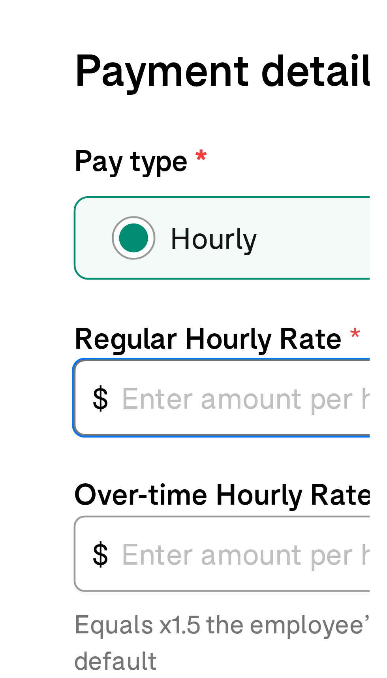
click at [36, 365] on input "text" at bounding box center [104, 365] width 171 height 17
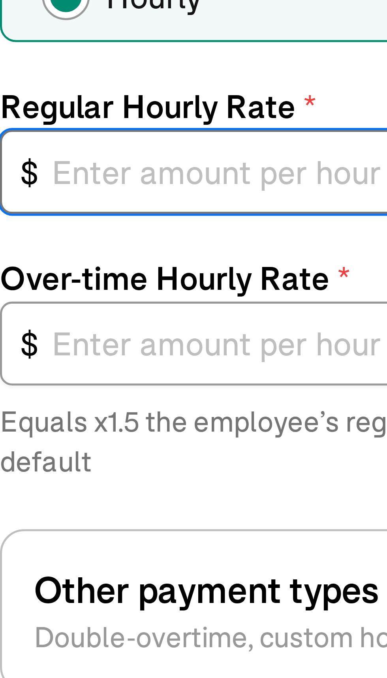
type input "1"
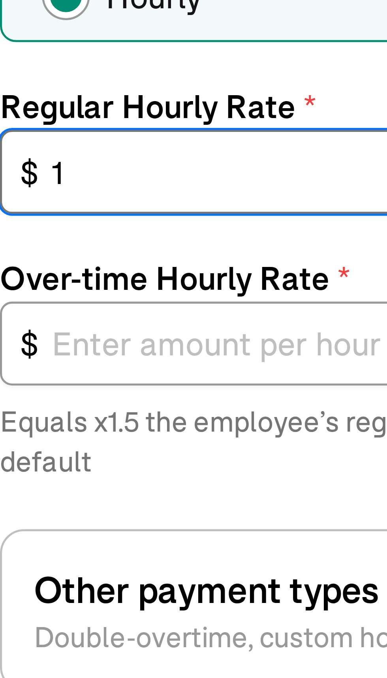
type input "1.50"
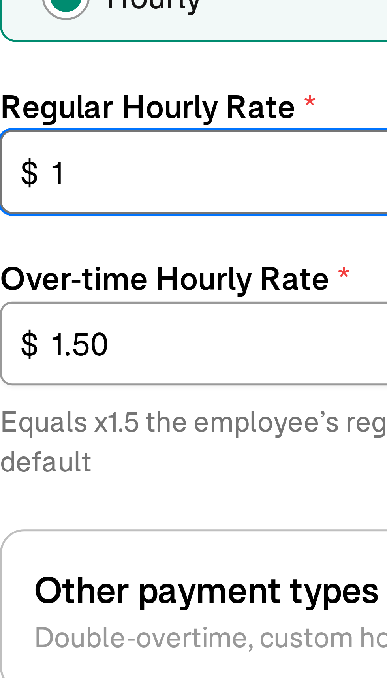
type input "16"
type input "24.00"
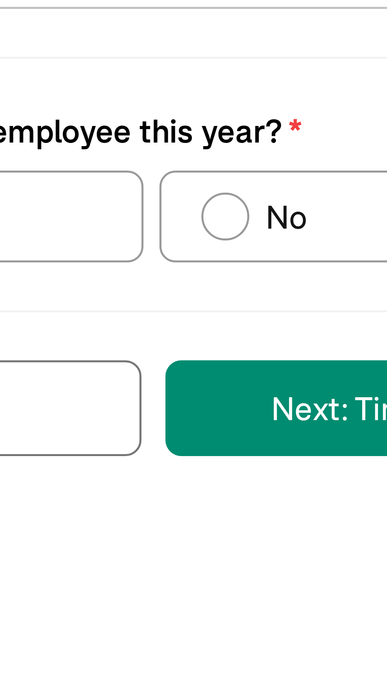
type input "16.00"
click at [120, 506] on div "Have you paid the employee this year?" at bounding box center [119, 509] width 6 height 6
click at [120, 504] on input "No" at bounding box center [117, 507] width 6 height 6
radio input "true"
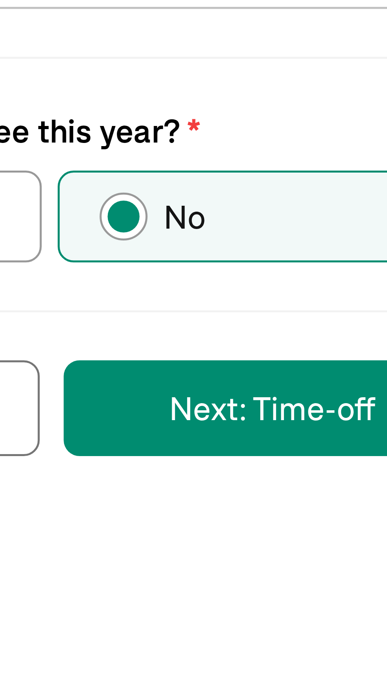
click at [149, 539] on button "Next: Time-off" at bounding box center [148, 546] width 83 height 19
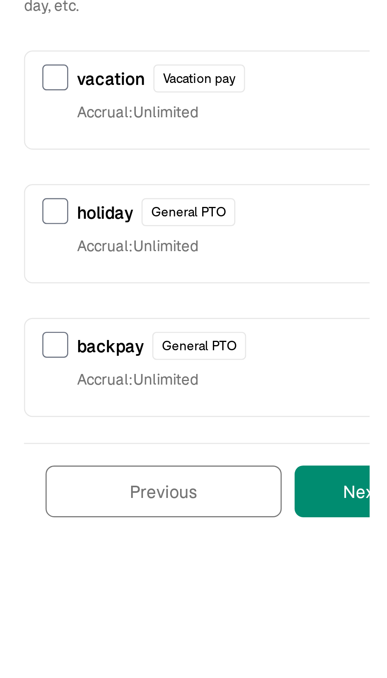
click at [134, 386] on button "Next: Deductions" at bounding box center [160, 392] width 86 height 19
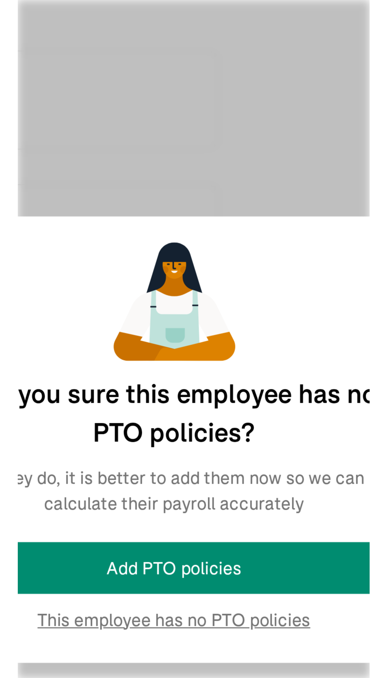
click at [185, 441] on main "Back to team members Save and continue later Kayla Pagan W2 Employee Pay Stubs …" at bounding box center [193, 387] width 387 height 718
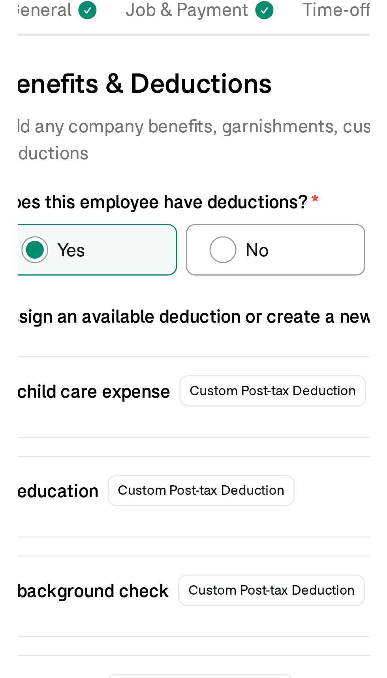
click at [97, 181] on div "Does this employee have deductions?" at bounding box center [98, 185] width 9 height 9
click at [97, 181] on input "No" at bounding box center [96, 184] width 6 height 6
radio input "true"
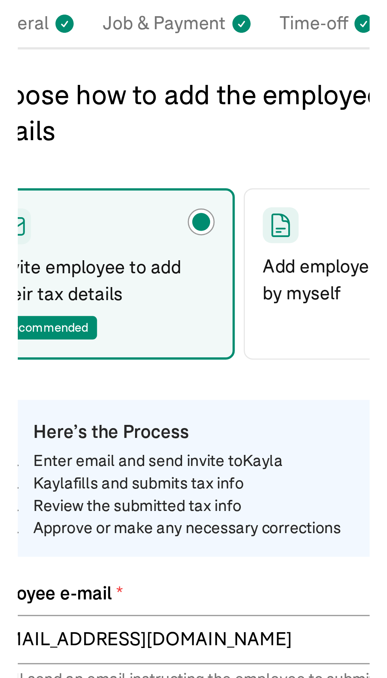
click at [127, 183] on p "Add employee tax details by myself" at bounding box center [159, 191] width 78 height 19
click at [126, 172] on input "Add employee tax details by myself" at bounding box center [123, 169] width 6 height 6
radio input "true"
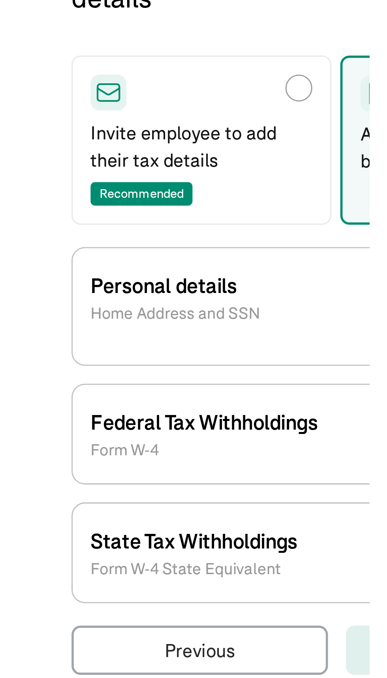
click at [37, 249] on p "Home Address and SSN" at bounding box center [56, 250] width 60 height 8
click at [49, 241] on p "Personal details" at bounding box center [56, 240] width 60 height 11
click at [36, 246] on p "Home Address and SSN" at bounding box center [56, 250] width 60 height 8
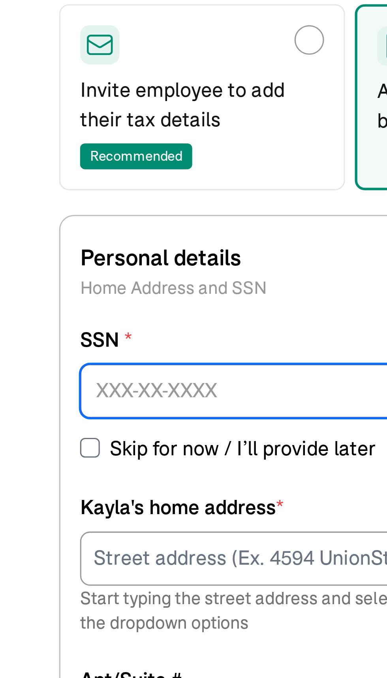
click at [42, 281] on input at bounding box center [112, 283] width 173 height 17
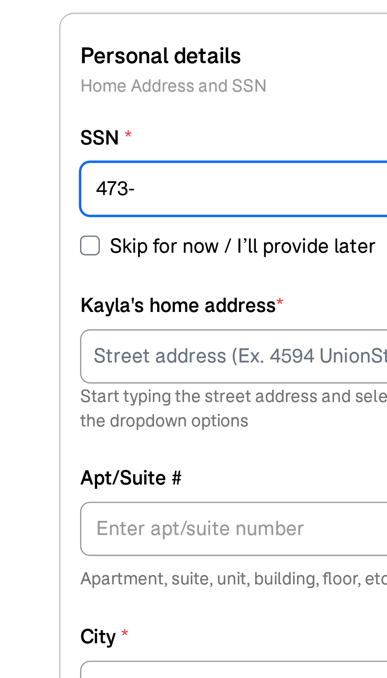
scroll to position [21, 0]
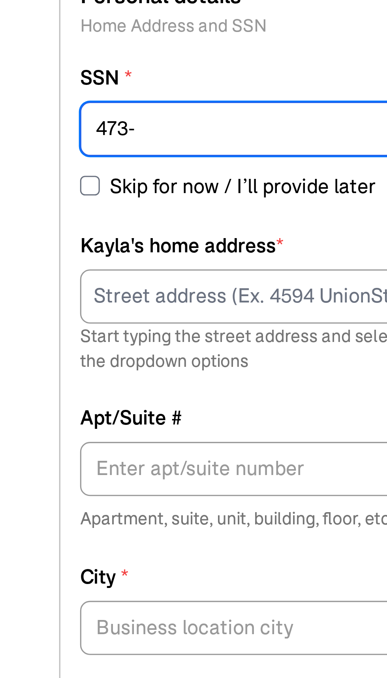
click at [58, 275] on input "473-" at bounding box center [112, 283] width 173 height 17
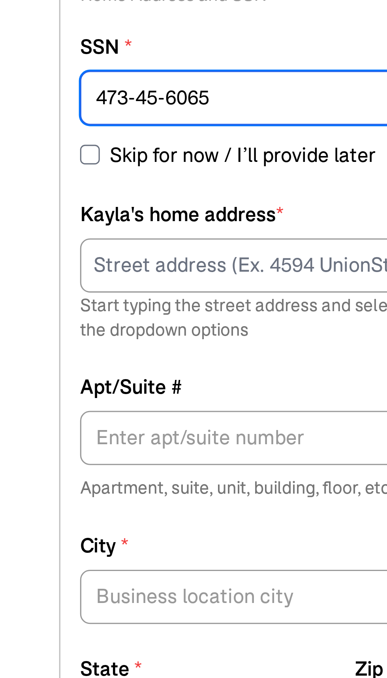
scroll to position [29, 0]
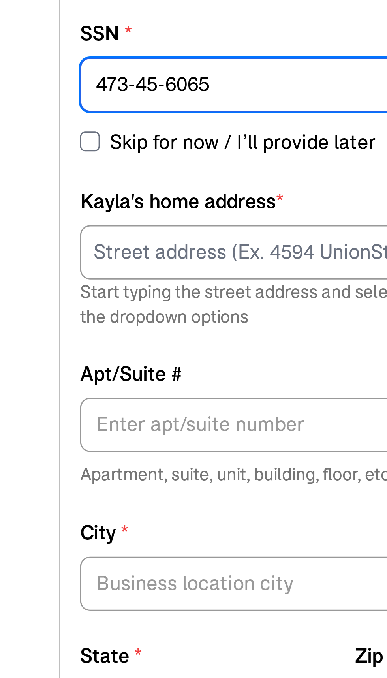
type input "473-45-6065"
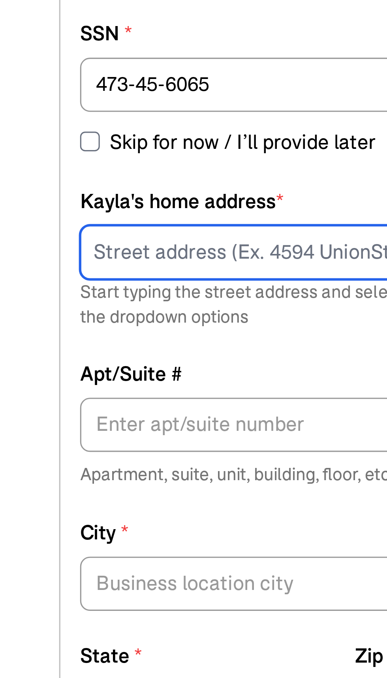
click at [36, 329] on input at bounding box center [112, 337] width 173 height 17
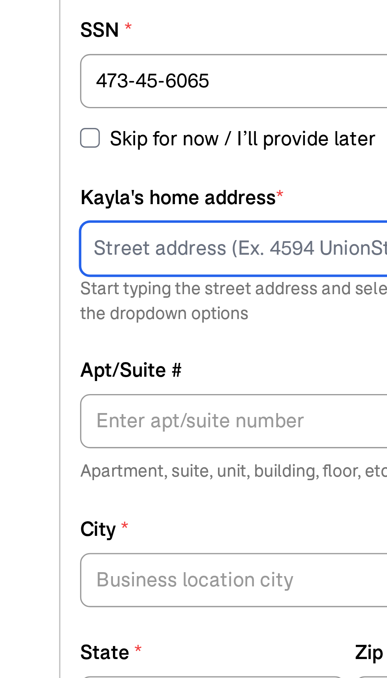
click at [34, 329] on input at bounding box center [112, 337] width 173 height 17
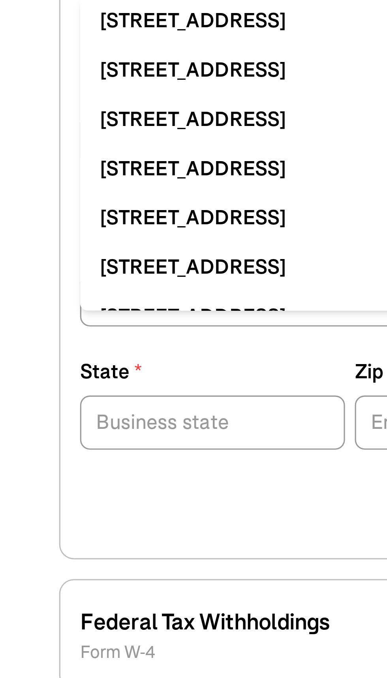
type input "1509 N. 17th"
click at [39, 462] on label "State *" at bounding box center [68, 466] width 85 height 9
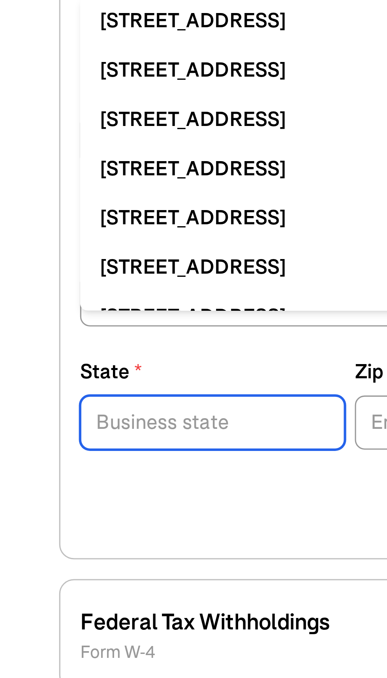
click at [39, 474] on input "State *" at bounding box center [68, 482] width 85 height 17
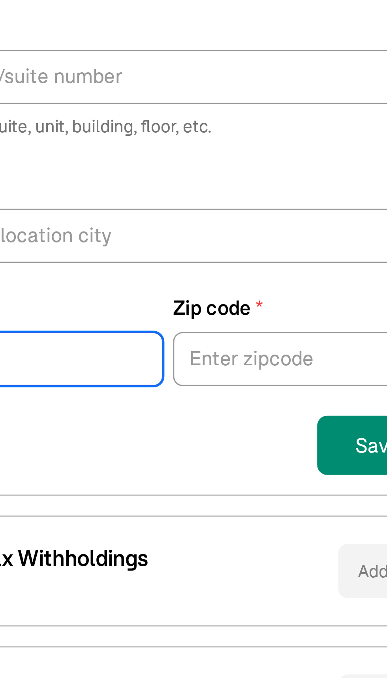
type input "Wi"
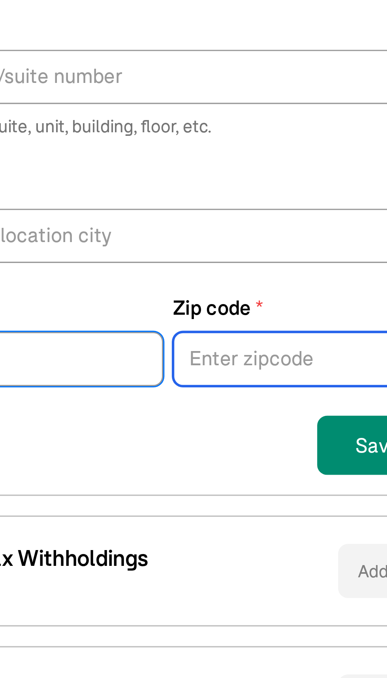
click at [132, 474] on input "Zip code *" at bounding box center [156, 482] width 85 height 17
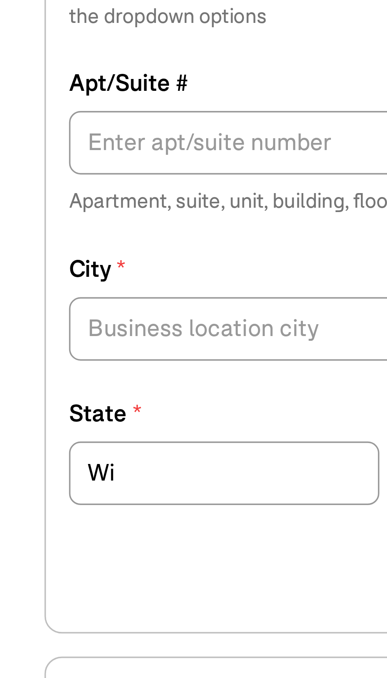
type input "54880"
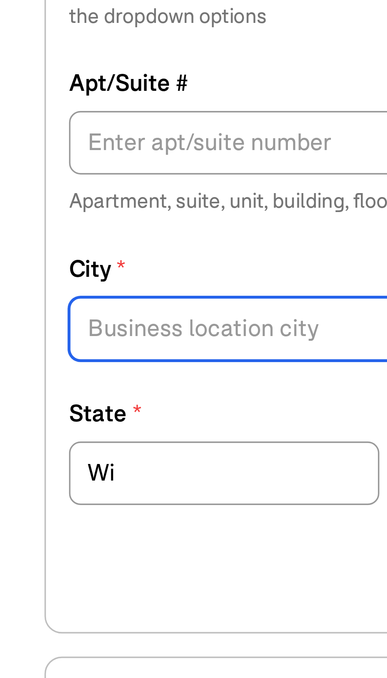
click at [34, 435] on input "City *" at bounding box center [112, 443] width 173 height 17
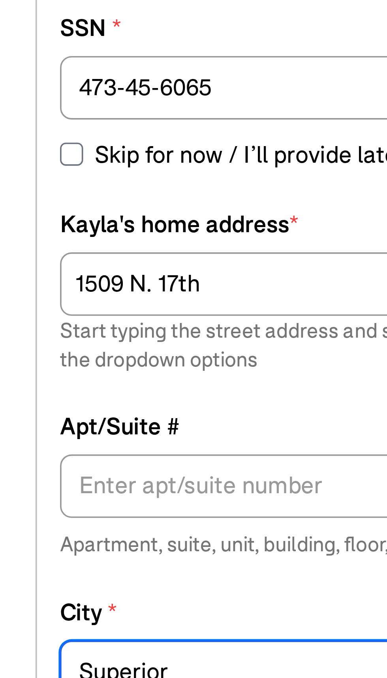
scroll to position [41, 0]
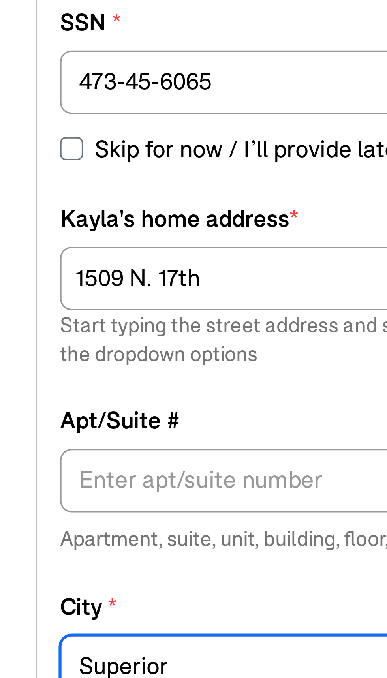
type input "Superior"
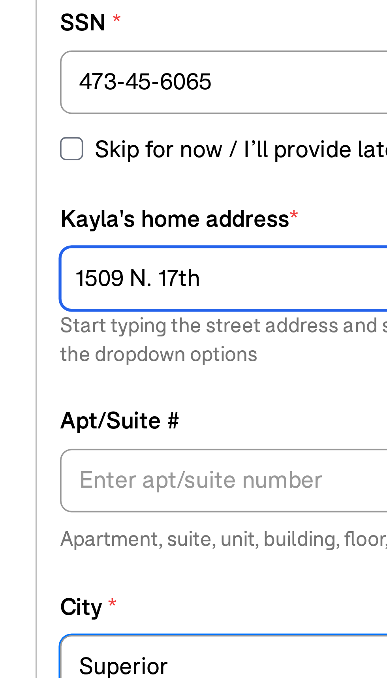
click at [37, 329] on input "1509 N. 17th" at bounding box center [112, 337] width 173 height 17
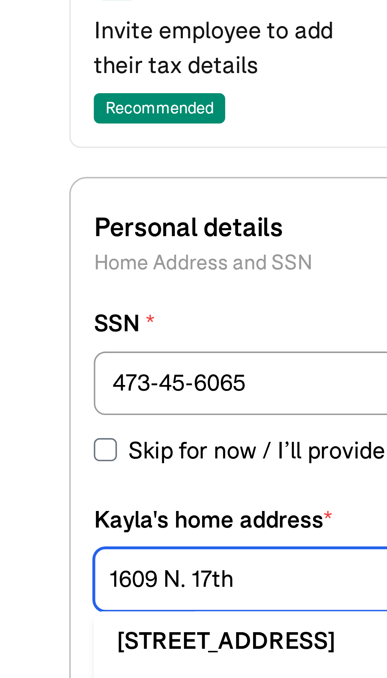
scroll to position [47, 0]
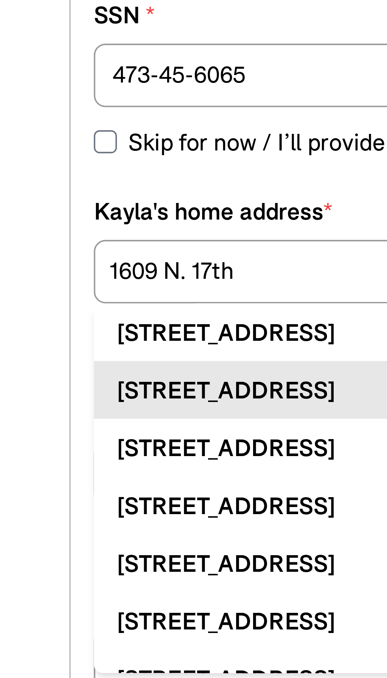
click at [48, 365] on div "1609 N 17th St Superior, WI 54880" at bounding box center [112, 369] width 160 height 9
type input "1609 N 17th St"
type input "Superior"
type input "WI"
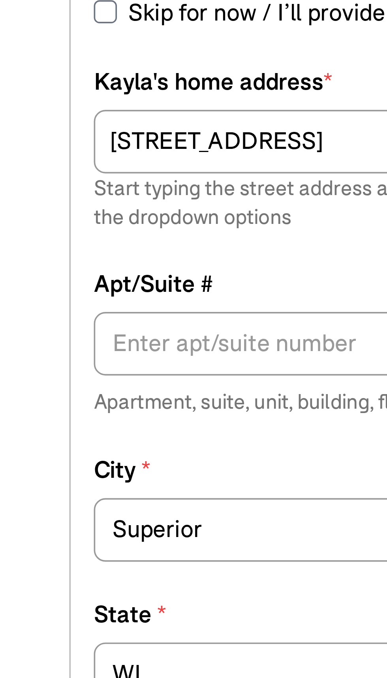
scroll to position [0, 0]
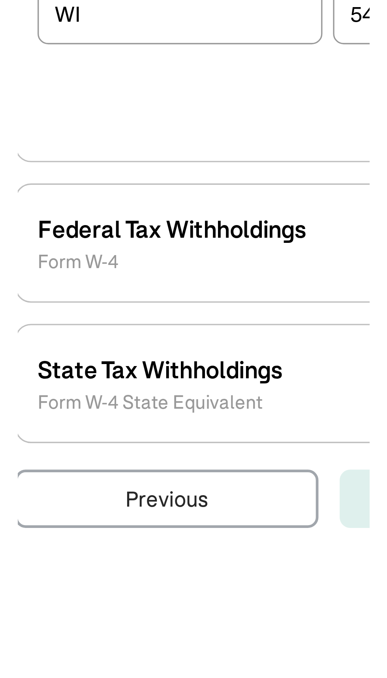
click at [44, 546] on p "Federal Tax Withholdings" at bounding box center [66, 547] width 80 height 11
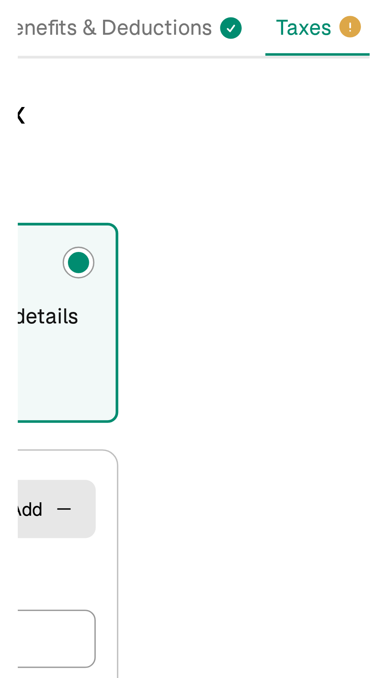
click at [254, 134] on div "Choose how to add the employee tax details Invite employee to add their tax det…" at bounding box center [193, 378] width 368 height 516
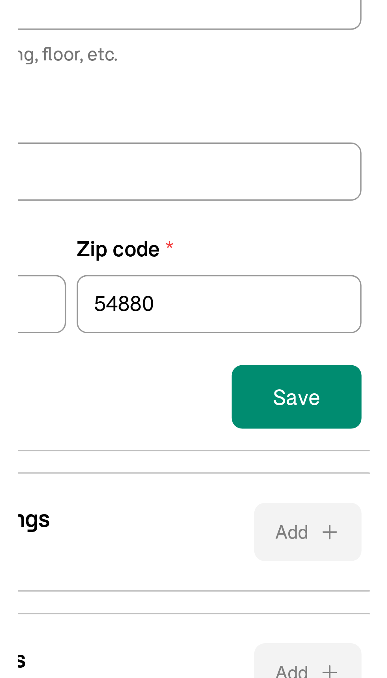
click at [181, 514] on button "Save" at bounding box center [179, 510] width 39 height 19
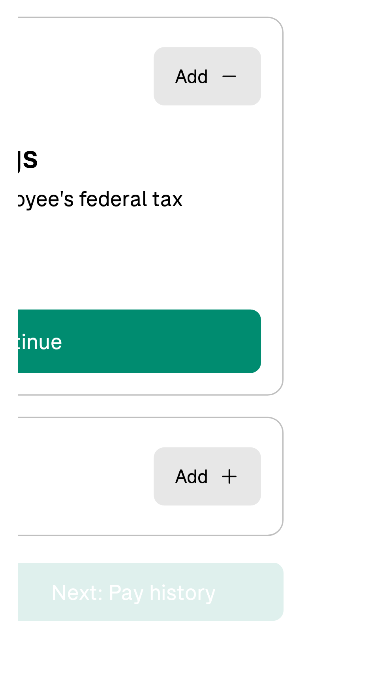
select select "S"
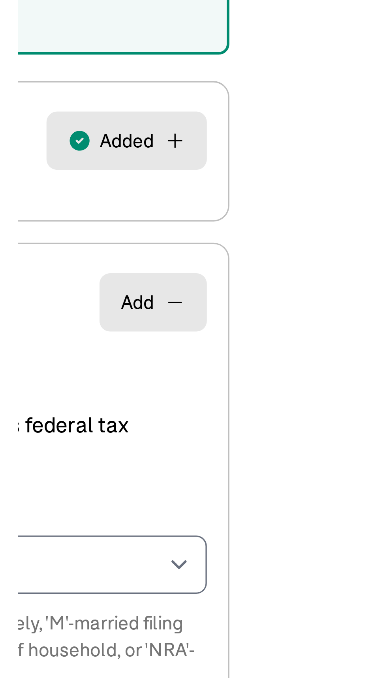
scroll to position [28, 0]
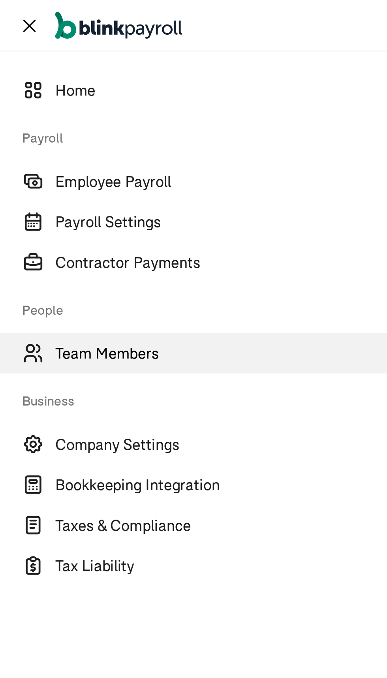
click at [34, 149] on span "Team Members" at bounding box center [205, 151] width 363 height 9
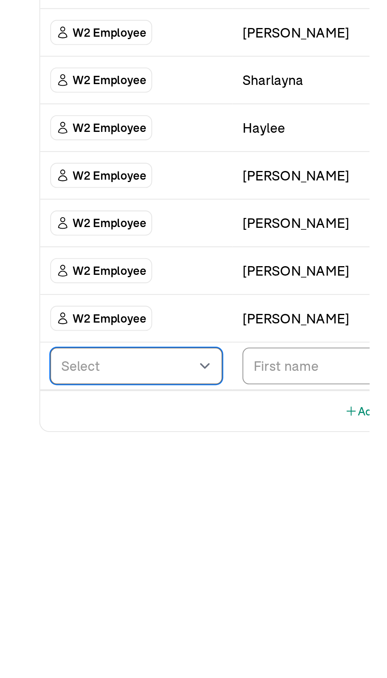
click at [41, 411] on select "Select W2 Employee Individual - 1099 Contractor Business - 1099 Contractor" at bounding box center [58, 412] width 81 height 17
click at [18, 404] on select "Select W2 Employee Individual - 1099 Contractor Business - 1099 Contractor" at bounding box center [58, 412] width 81 height 17
click at [92, 409] on select "Select W2 Employee Individual - 1099 Contractor Business - 1099 Contractor" at bounding box center [58, 412] width 81 height 17
select select "employee"
click at [18, 404] on select "Select W2 Employee Individual - 1099 Contractor Business - 1099 Contractor" at bounding box center [58, 412] width 81 height 17
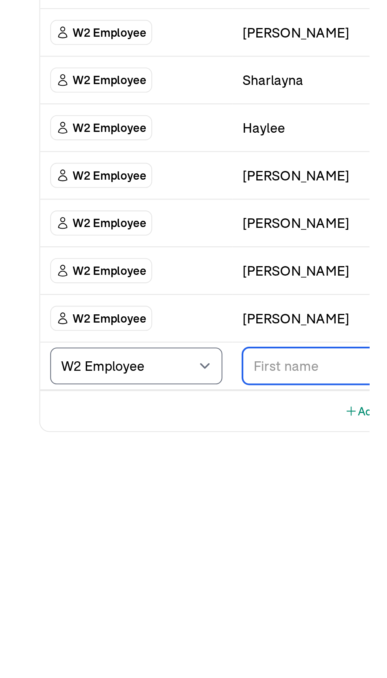
click at [145, 410] on input "TextInput" at bounding box center [141, 412] width 64 height 17
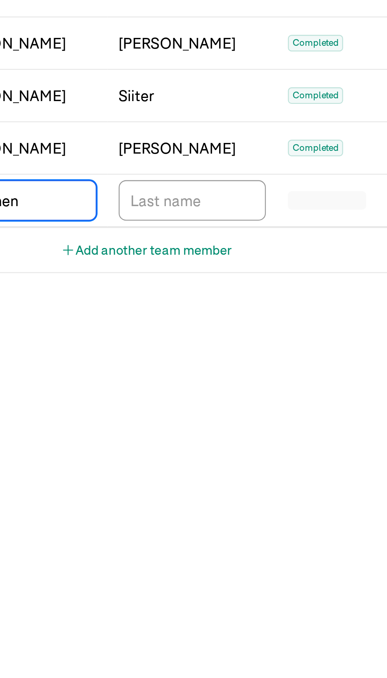
type input "Grechen"
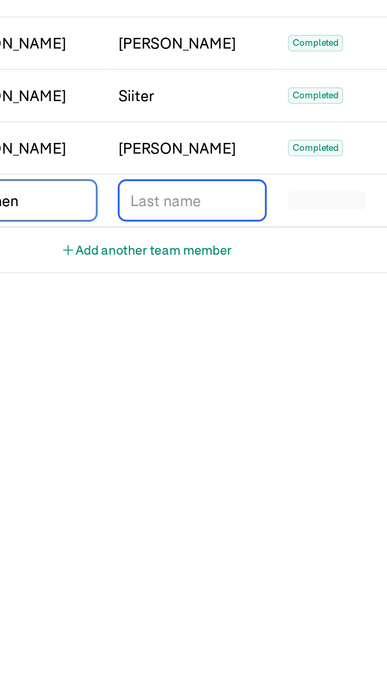
click at [214, 412] on input "TextInput" at bounding box center [214, 412] width 64 height 17
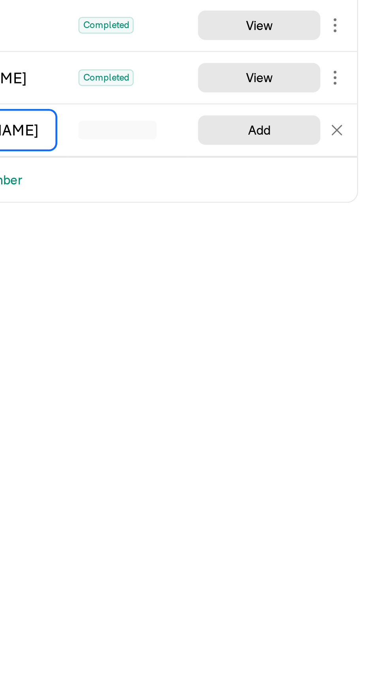
type input "Shleck"
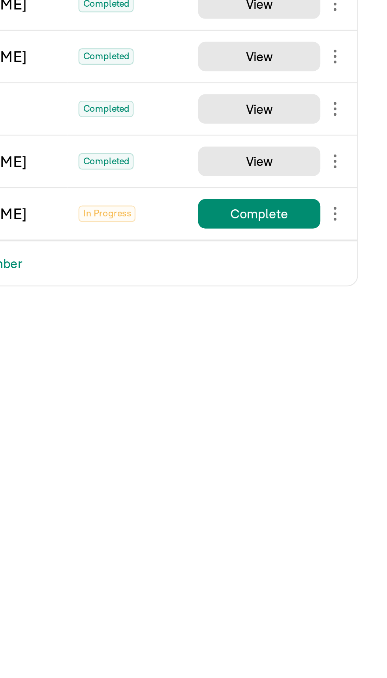
click at [350, 525] on div "Team Members Team Member Type First Name Last Name Status Actions W2 Employee A…" at bounding box center [193, 353] width 387 height 650
click at [266, 411] on span "In Progress" at bounding box center [266, 412] width 24 height 7
click at [270, 411] on span "In Progress" at bounding box center [266, 412] width 24 height 7
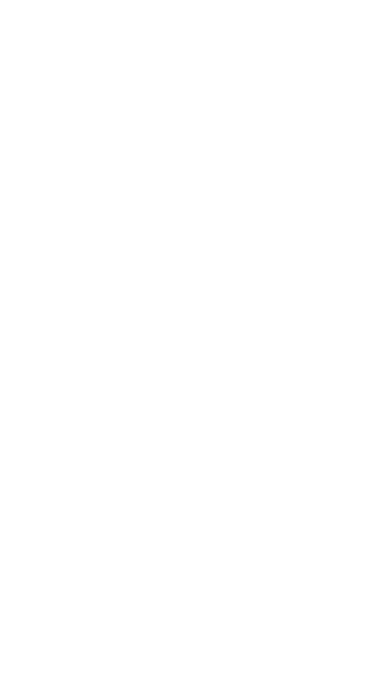
type input "Grechen"
type input "Shleck"
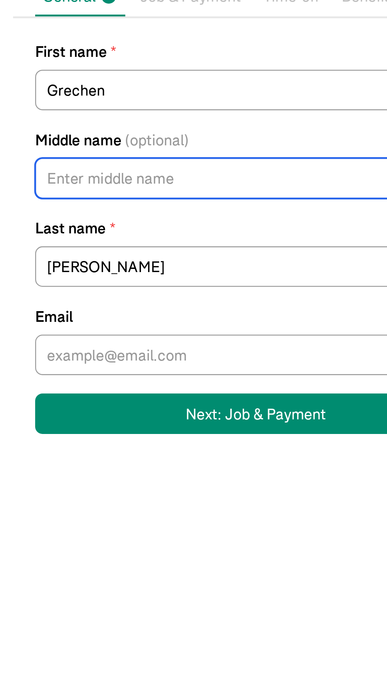
click at [62, 180] on input "Middle name (optional)" at bounding box center [114, 179] width 190 height 17
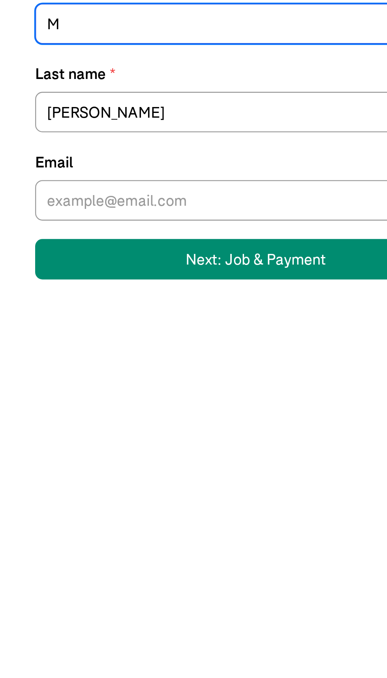
type input "M"
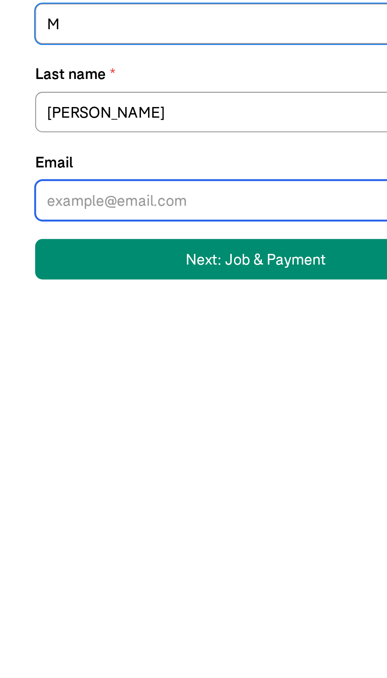
click at [52, 257] on input "Email" at bounding box center [114, 254] width 190 height 17
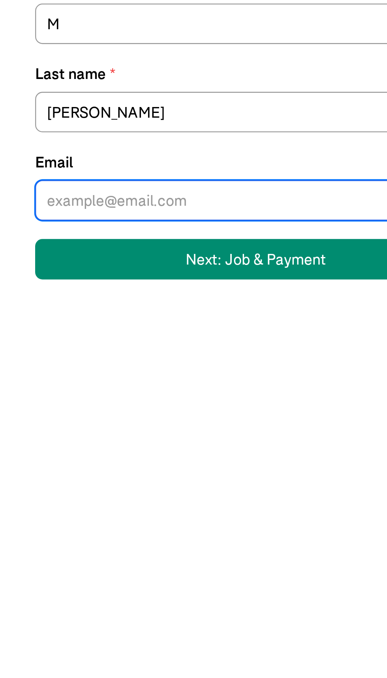
click at [36, 255] on input "Email" at bounding box center [114, 254] width 190 height 17
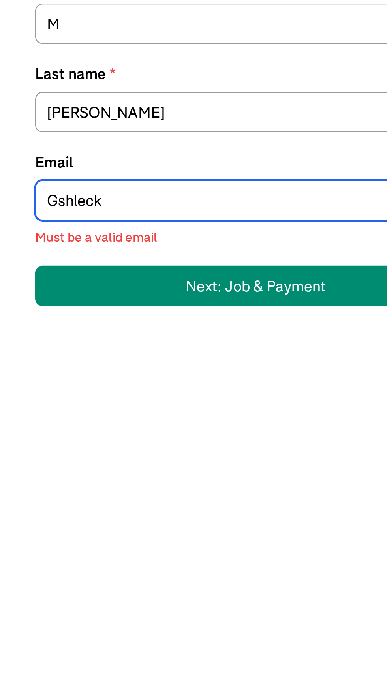
click at [28, 254] on input "Gshleck" at bounding box center [114, 254] width 190 height 17
click at [28, 253] on input "Gshleck" at bounding box center [114, 254] width 190 height 17
click at [30, 258] on input "gshleck" at bounding box center [114, 254] width 190 height 17
type input "gschleck"
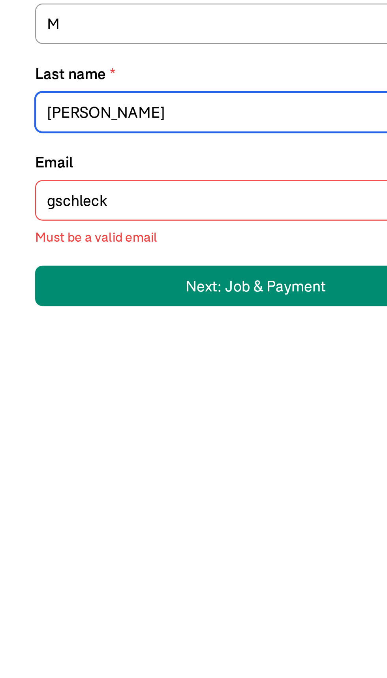
click at [26, 214] on input "Shleck" at bounding box center [114, 217] width 190 height 17
click at [27, 213] on input "Shleck" at bounding box center [114, 217] width 190 height 17
type input "Schleck"
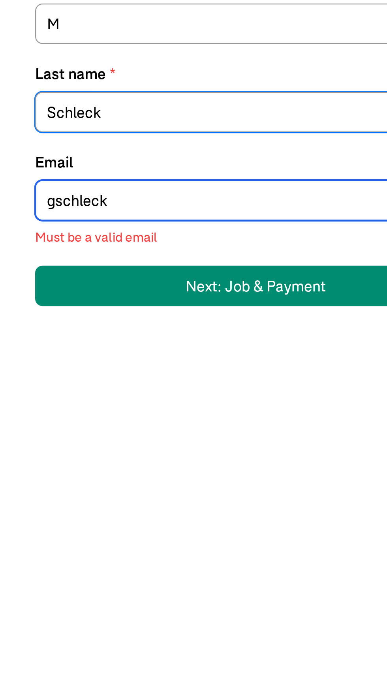
click at [60, 257] on input "gschleck" at bounding box center [114, 254] width 190 height 17
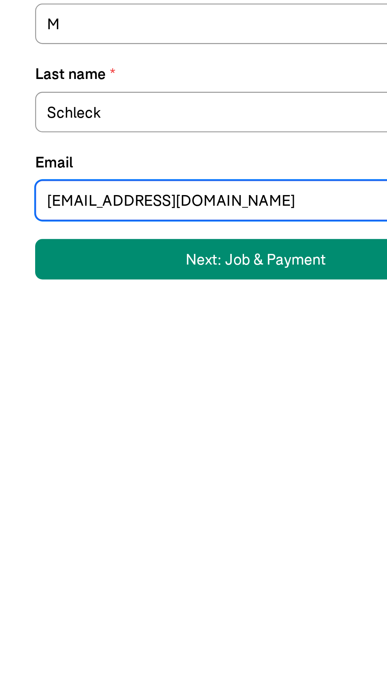
type input "gschleck@css.edu"
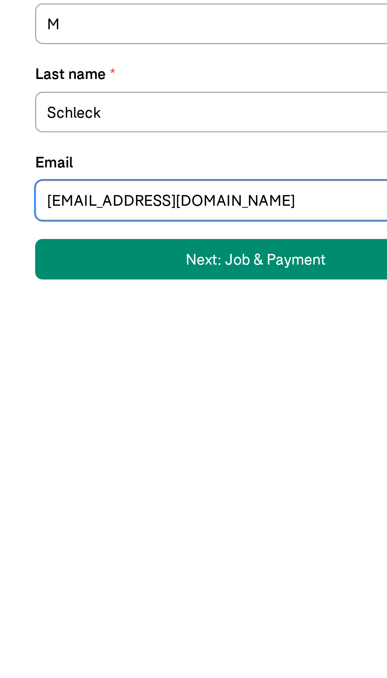
click at [103, 278] on div "Next: Job & Payment" at bounding box center [114, 280] width 60 height 9
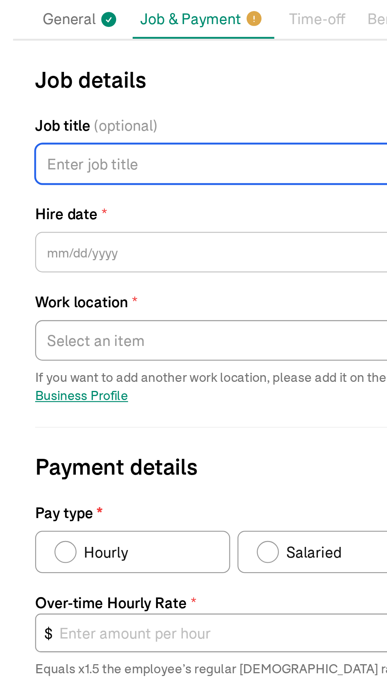
click at [63, 159] on input "Job title (optional)" at bounding box center [104, 163] width 171 height 17
type input "Asstat eacher"
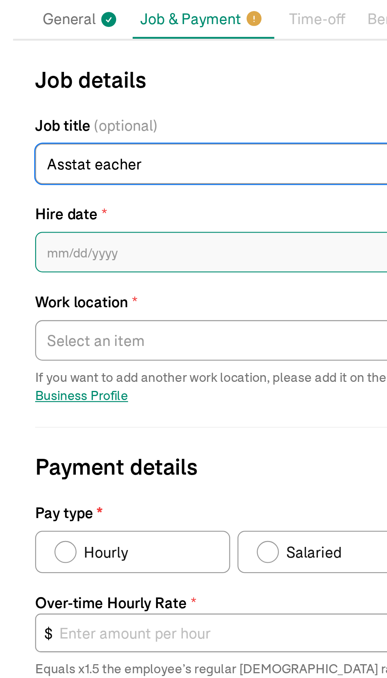
click at [62, 201] on input "text" at bounding box center [104, 201] width 171 height 17
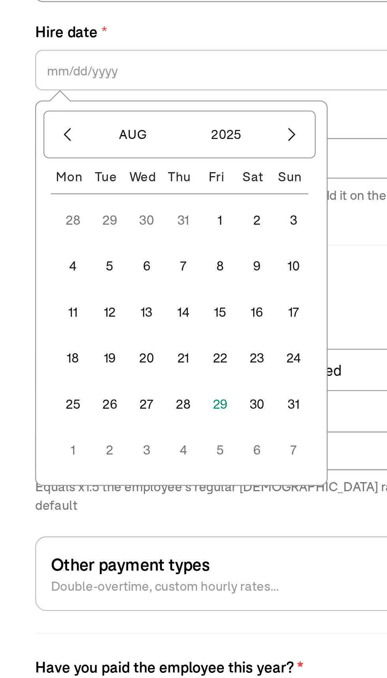
click at [30, 284] on button "4" at bounding box center [35, 285] width 19 height 19
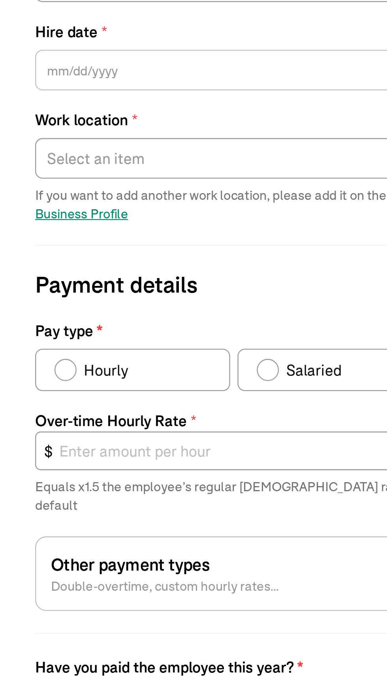
type input "08/04/2025"
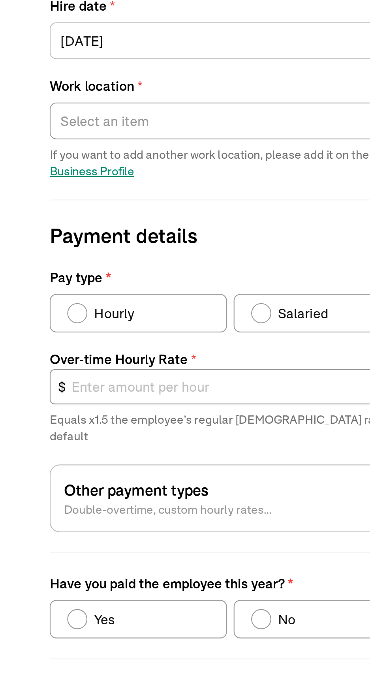
click at [53, 329] on span "Hourly" at bounding box center [49, 329] width 19 height 9
click at [33, 329] on input "Hourly" at bounding box center [30, 328] width 6 height 6
radio input "true"
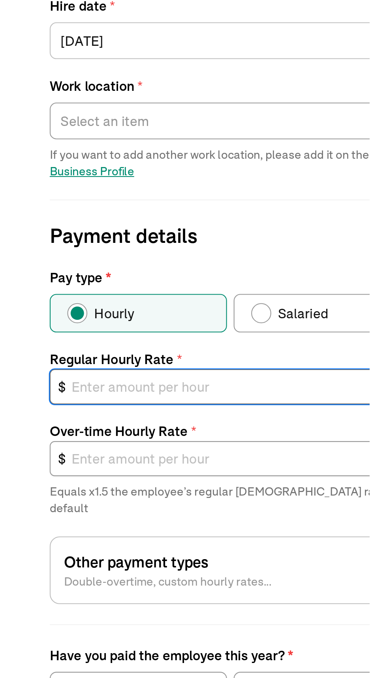
click at [72, 366] on input "text" at bounding box center [104, 365] width 171 height 17
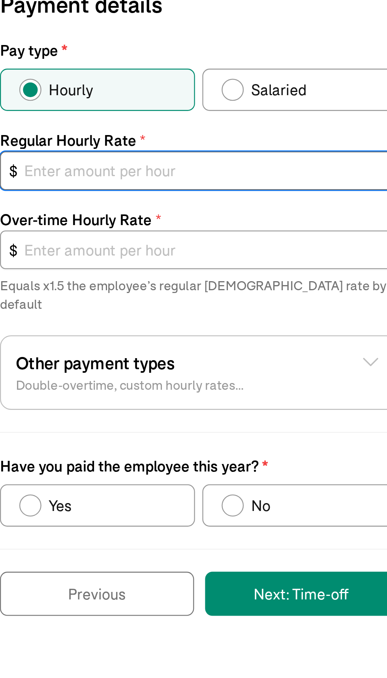
type input "1"
type input "1.50"
type input "16"
type input "24.00"
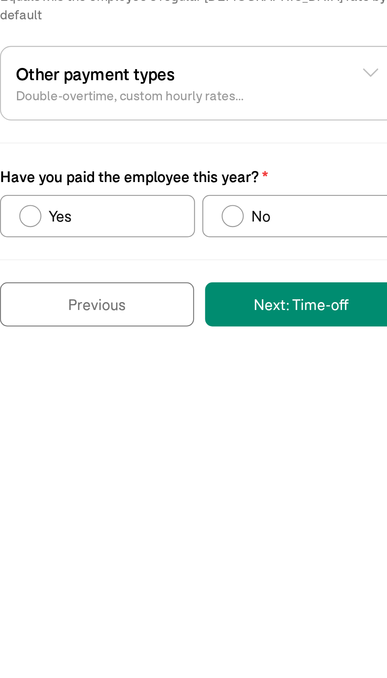
type input "16.00"
click at [118, 504] on div "Have you paid the employee this year?" at bounding box center [118, 508] width 9 height 9
click at [118, 504] on input "No" at bounding box center [117, 507] width 6 height 6
radio input "true"
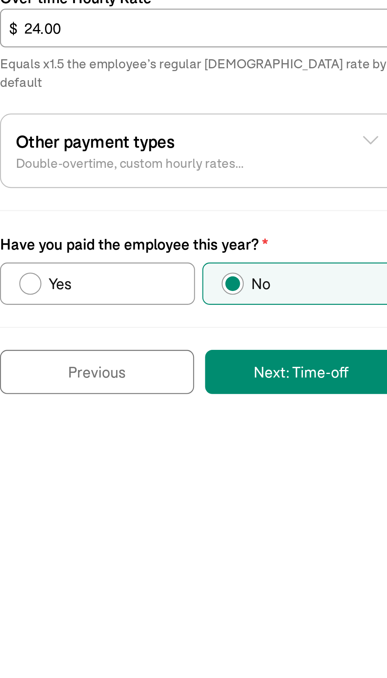
click at [142, 538] on button "Next: Time-off" at bounding box center [148, 546] width 83 height 19
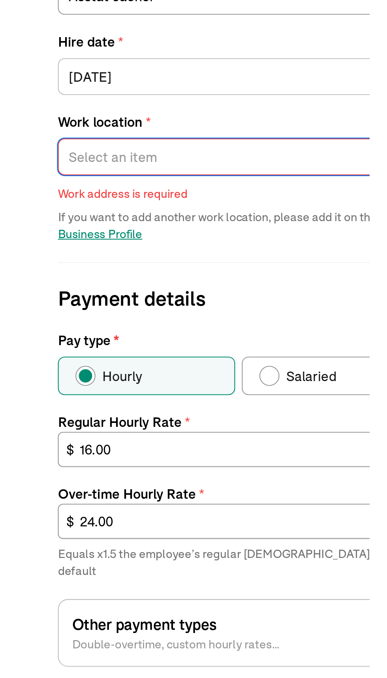
click at [75, 234] on select "Select an item 3605 East 2nd Street Works from home" at bounding box center [104, 239] width 171 height 17
select select "3605 East 2nd Street"
click at [19, 231] on select "Select an item 3605 East 2nd Street Works from home" at bounding box center [104, 239] width 171 height 17
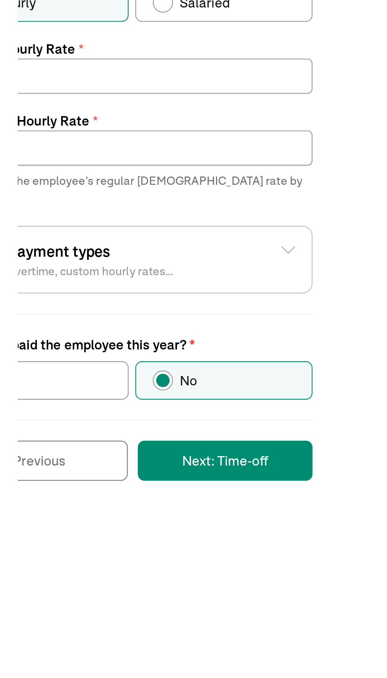
click at [153, 537] on button "Next: Time-off" at bounding box center [148, 546] width 83 height 19
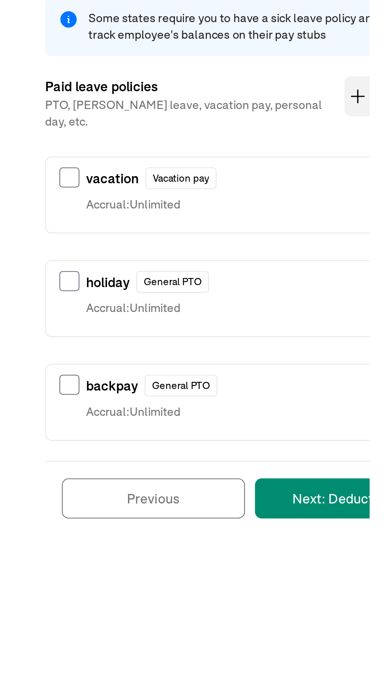
click at [147, 383] on button "Next: Deductions" at bounding box center [160, 392] width 86 height 19
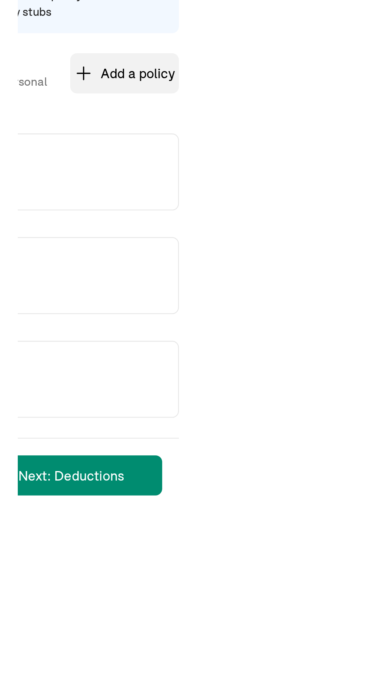
click at [273, 307] on div "Time-off policies Select time-off policies this employee is entitled to, assign…" at bounding box center [193, 265] width 368 height 290
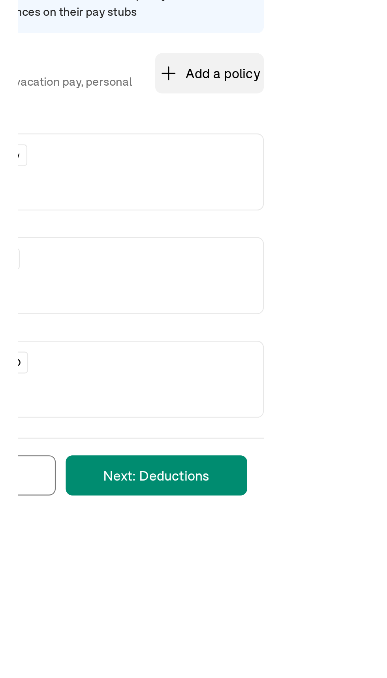
click at [164, 389] on button "Next: Deductions" at bounding box center [160, 392] width 86 height 19
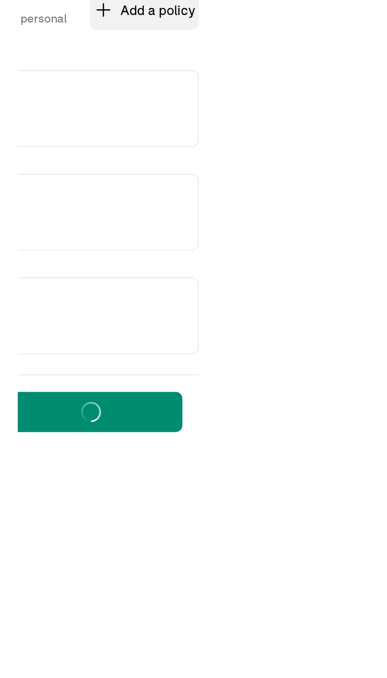
click at [226, 445] on main "Back to team members Save and continue later Grechen Schleck W2 Employee Pay St…" at bounding box center [193, 387] width 387 height 718
click at [228, 438] on main "Back to team members Save and continue later Grechen Schleck W2 Employee Pay St…" at bounding box center [193, 387] width 387 height 718
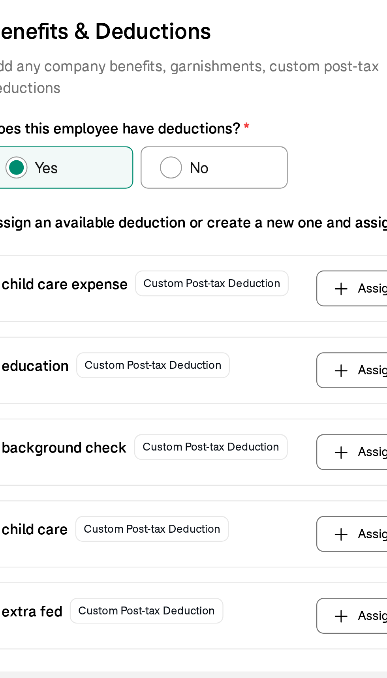
click at [103, 180] on label "No" at bounding box center [116, 186] width 63 height 18
click at [100, 181] on input "No" at bounding box center [96, 184] width 6 height 6
radio input "true"
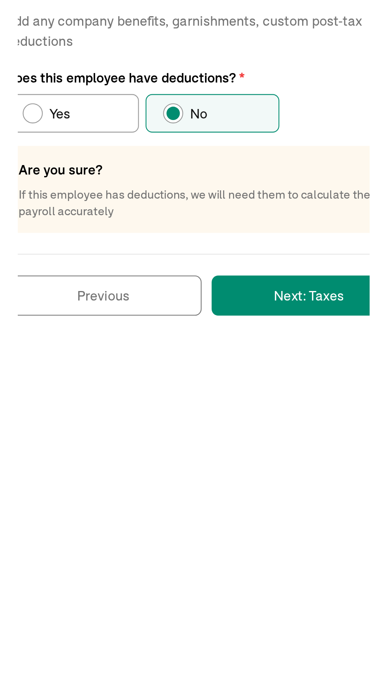
click at [146, 271] on button "Next: Taxes" at bounding box center [163, 272] width 92 height 19
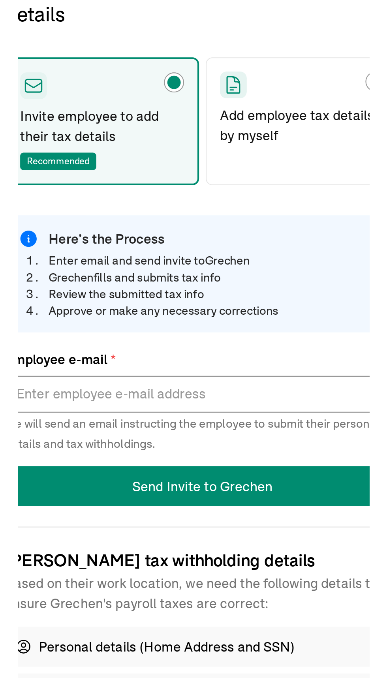
type input "gschleck@css.edu"
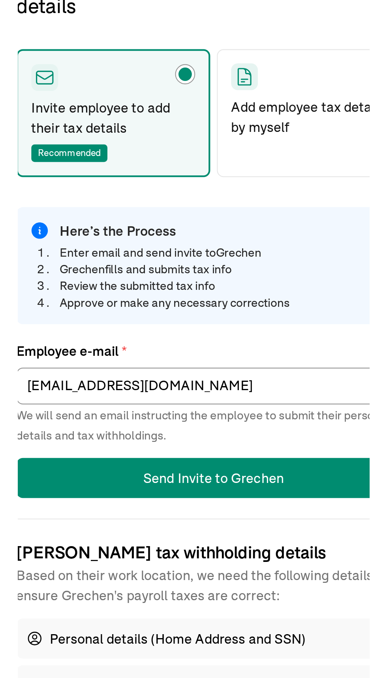
click at [149, 183] on p "Add employee tax details by myself" at bounding box center [159, 191] width 78 height 19
click at [126, 172] on input "Add employee tax details by myself" at bounding box center [123, 169] width 6 height 6
radio input "true"
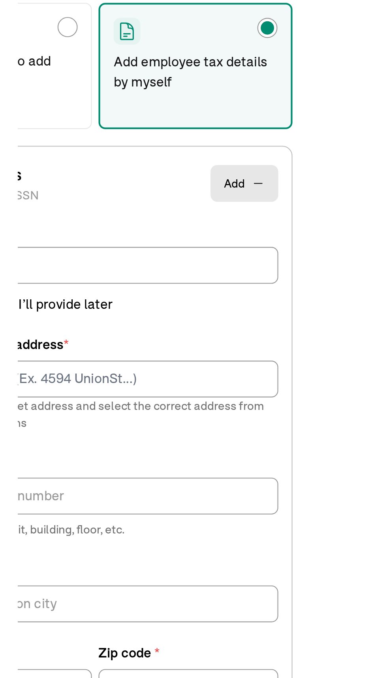
click at [190, 242] on icon "button" at bounding box center [189, 245] width 6 height 6
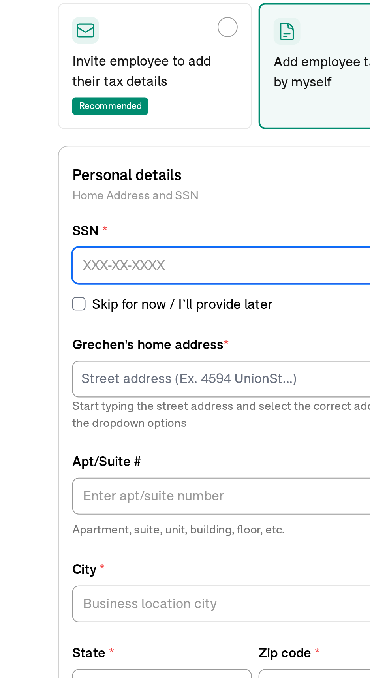
click at [68, 284] on input at bounding box center [112, 283] width 173 height 17
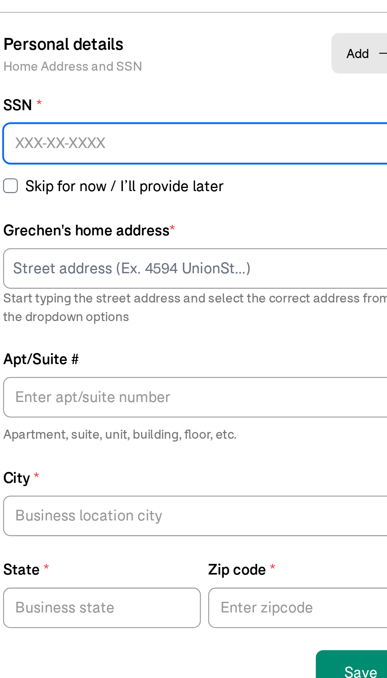
click at [59, 286] on input at bounding box center [112, 283] width 173 height 17
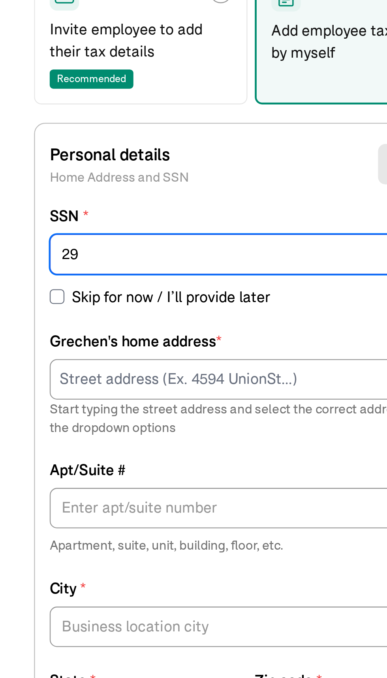
click at [54, 284] on input "29" at bounding box center [112, 283] width 173 height 17
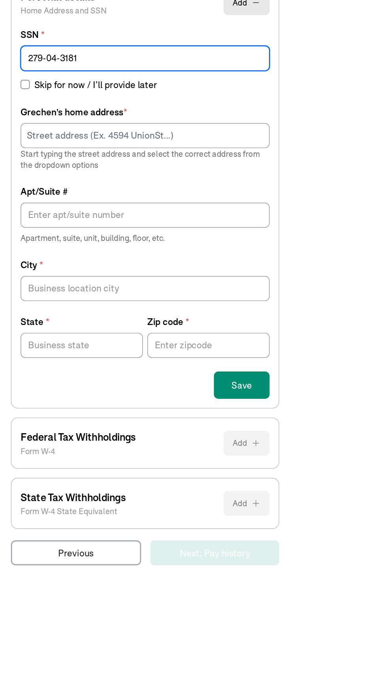
type input "279-04-3181"
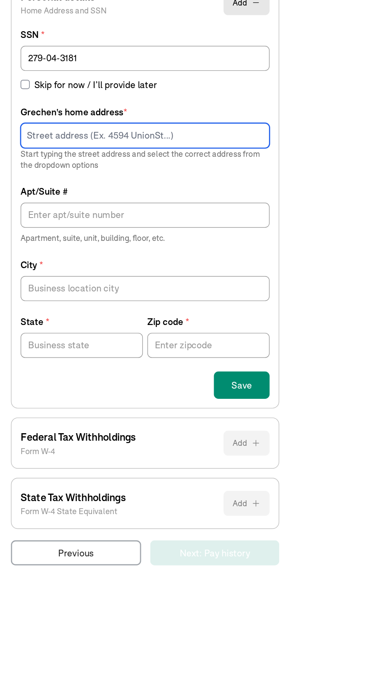
click at [89, 341] on input at bounding box center [112, 337] width 173 height 17
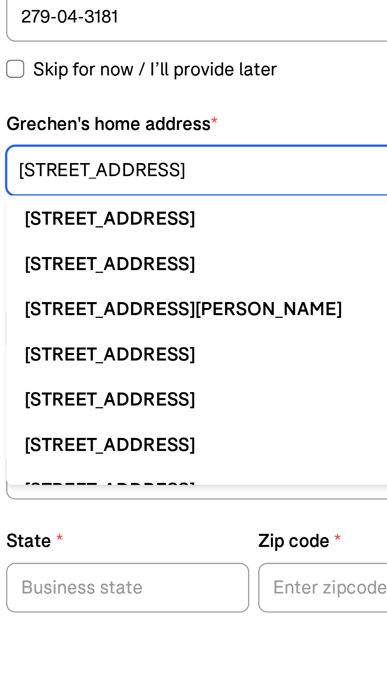
click at [62, 333] on input "810 East 5th Street" at bounding box center [112, 337] width 173 height 17
click at [58, 336] on input "810 East 5th Street" at bounding box center [112, 337] width 173 height 17
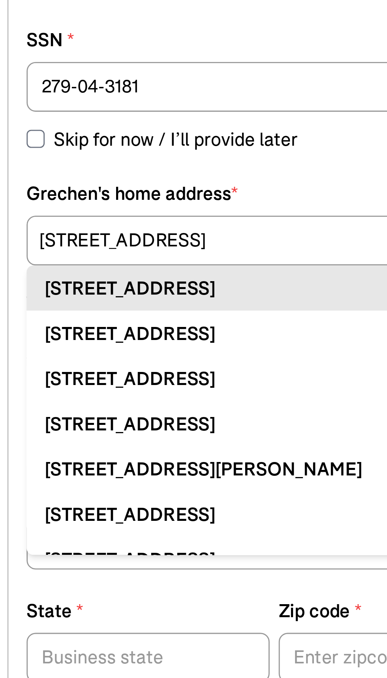
click at [108, 352] on div "810 E 8th St Superior, WI 54880" at bounding box center [112, 353] width 160 height 9
type input "810 E 8th St"
type input "Superior"
type input "WI"
type input "54880"
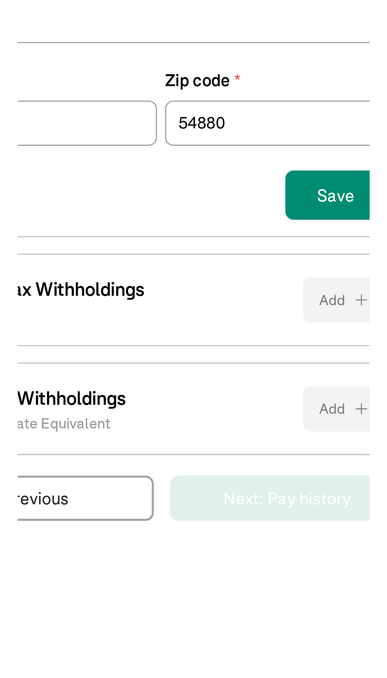
click at [167, 565] on div "Federal Tax Withholdings Form W-4 Add" at bounding box center [112, 551] width 173 height 35
click at [87, 542] on p "Federal Tax Withholdings" at bounding box center [66, 547] width 80 height 11
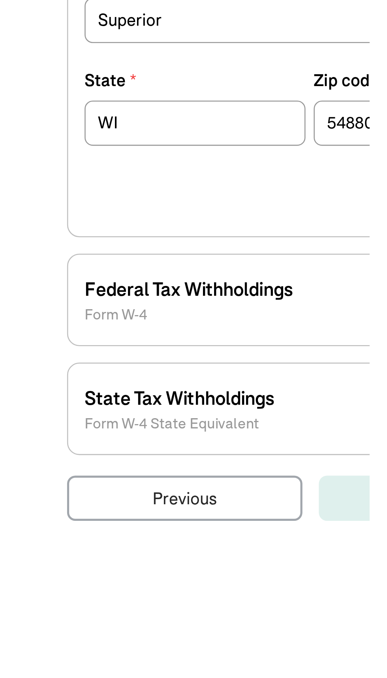
click at [40, 553] on p "Form W-4" at bounding box center [66, 557] width 80 height 8
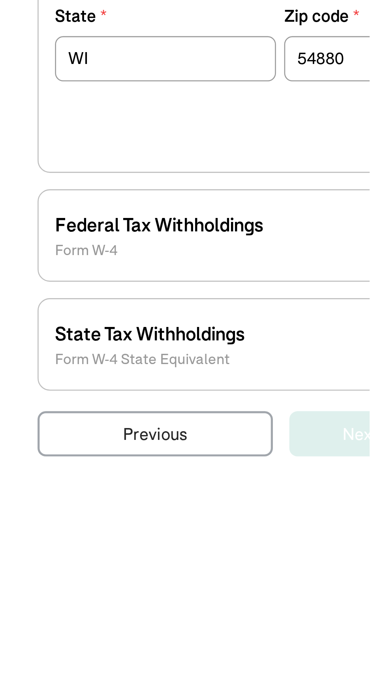
scroll to position [66, 0]
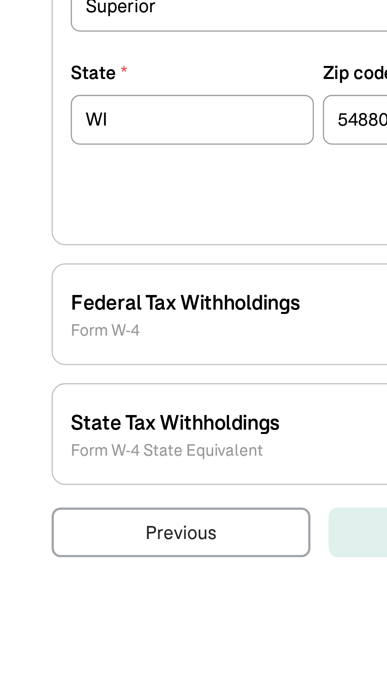
click at [38, 553] on p "Form W-4" at bounding box center [66, 557] width 80 height 8
click at [58, 542] on p "Federal Tax Withholdings" at bounding box center [66, 547] width 80 height 11
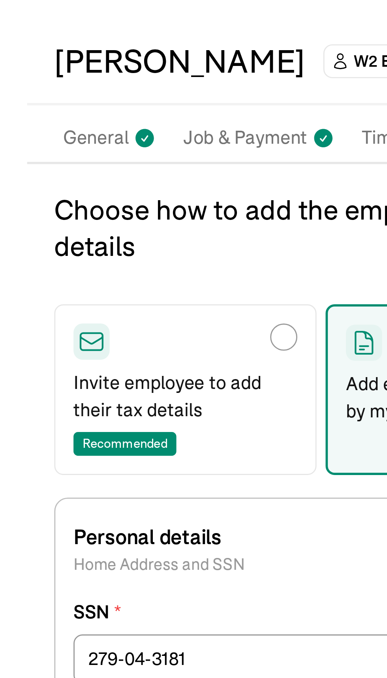
scroll to position [0, 0]
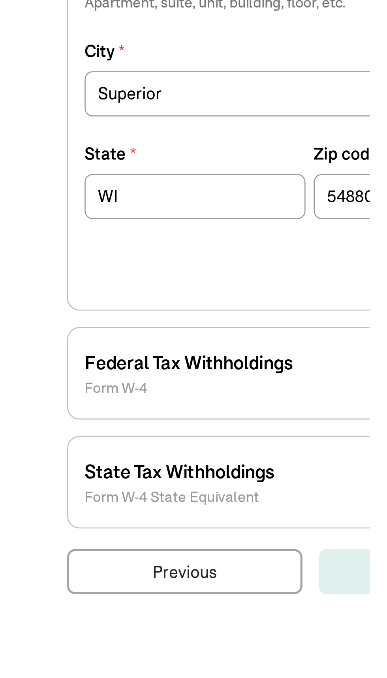
click at [35, 563] on div "Federal Tax Withholdings Form W-4 Add" at bounding box center [112, 551] width 173 height 35
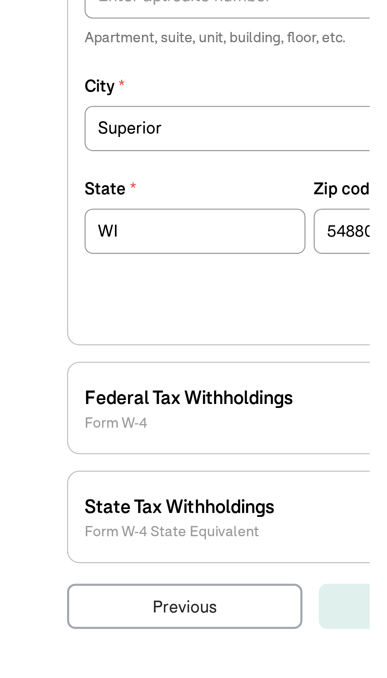
click at [36, 556] on p "Form W-4" at bounding box center [66, 557] width 80 height 8
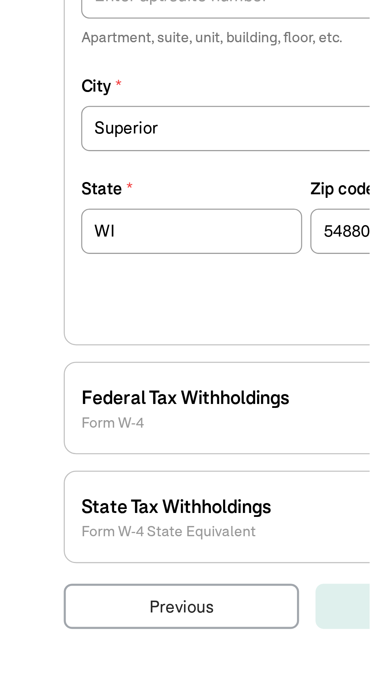
click at [41, 589] on p "State Tax Withholdings" at bounding box center [62, 588] width 73 height 11
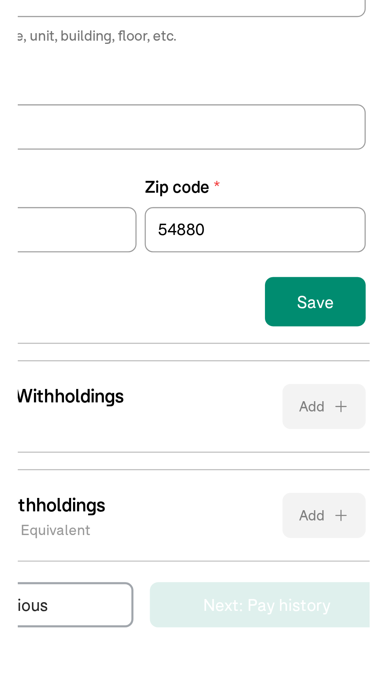
click at [180, 510] on button "Save" at bounding box center [179, 510] width 39 height 19
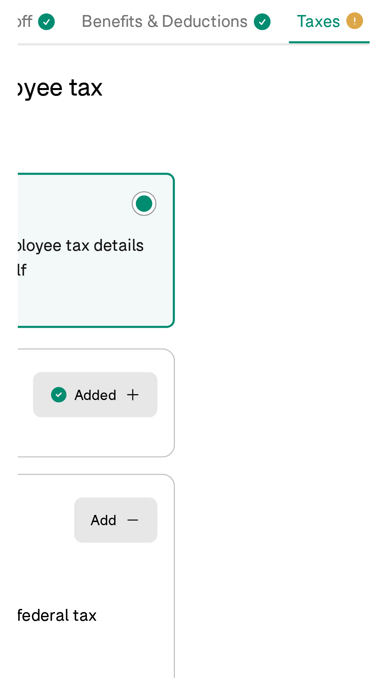
select select "S"
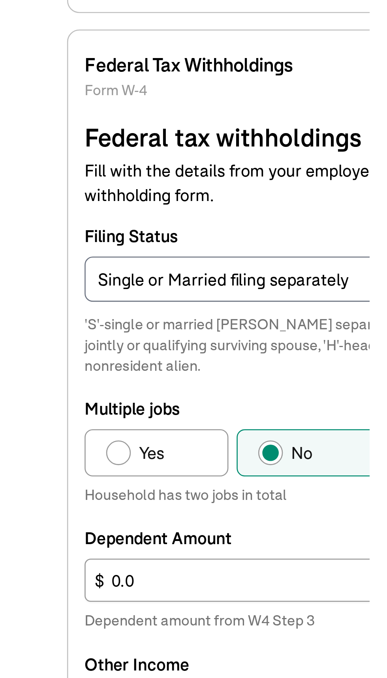
scroll to position [16, 0]
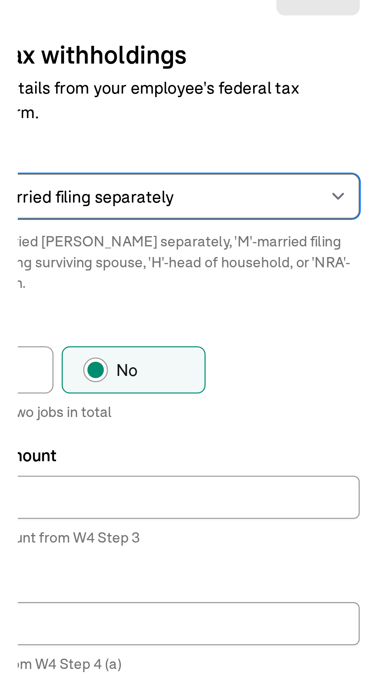
click at [191, 354] on select "Select an item Single or Married filing separately Married filing jointly or Qu…" at bounding box center [112, 355] width 173 height 17
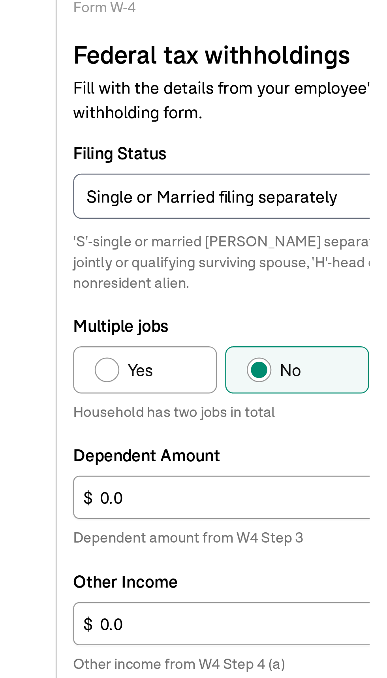
click at [38, 418] on div "Multiple jobs" at bounding box center [38, 422] width 9 height 9
click at [38, 418] on input "Yes" at bounding box center [37, 420] width 6 height 6
radio input "true"
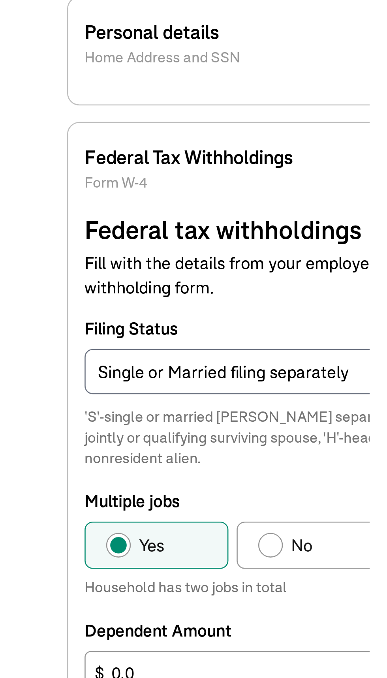
scroll to position [19, 0]
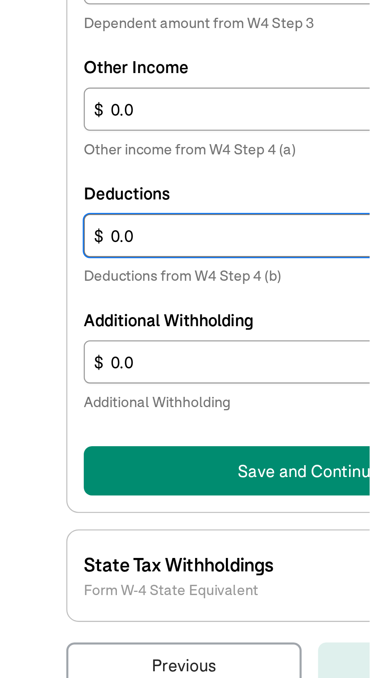
click at [57, 561] on input "0.0" at bounding box center [112, 565] width 173 height 17
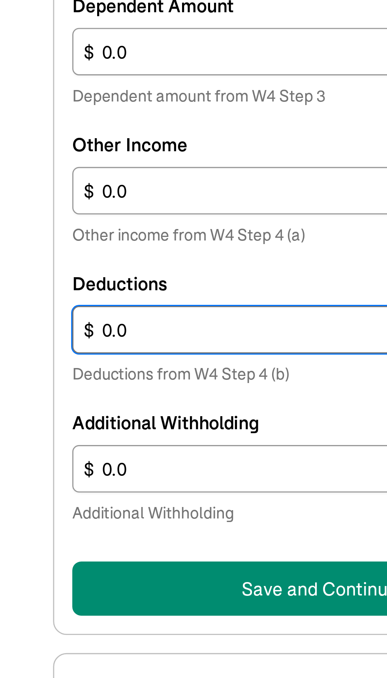
scroll to position [2, 0]
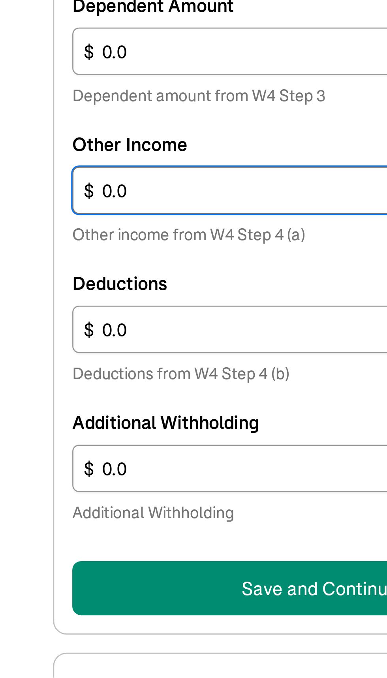
click at [63, 505] on input "0.0" at bounding box center [112, 508] width 173 height 17
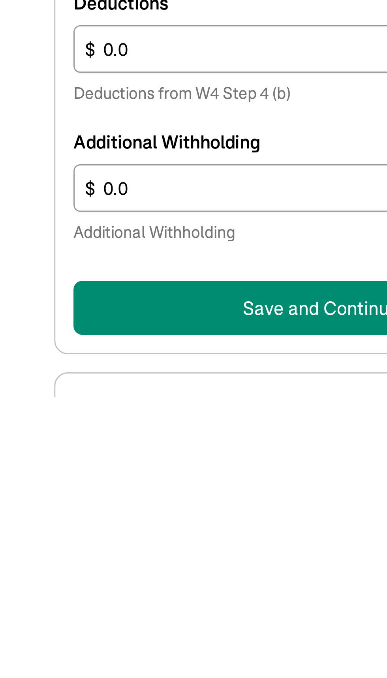
click at [68, 521] on div "Filing Status Select an item Single or Married filing separately Married filing…" at bounding box center [112, 473] width 173 height 303
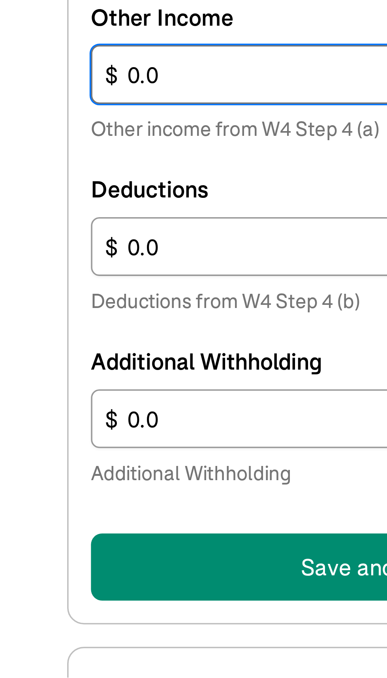
scroll to position [26, 0]
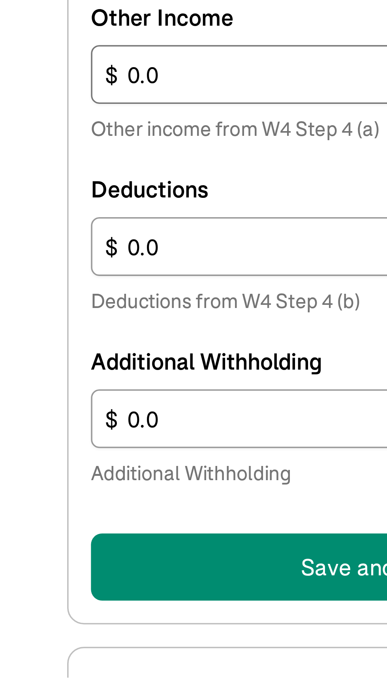
click at [66, 638] on button "Save and Continue" at bounding box center [112, 647] width 173 height 19
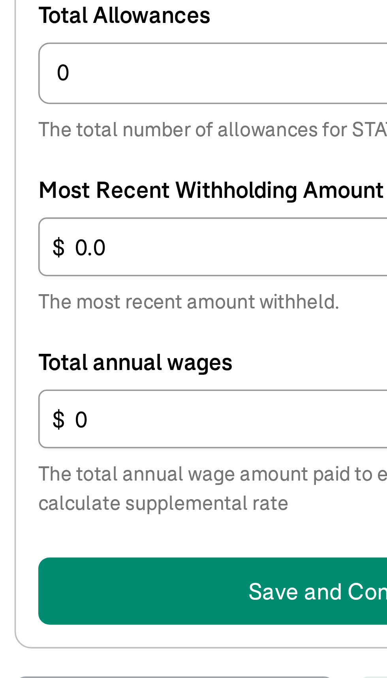
scroll to position [0, 0]
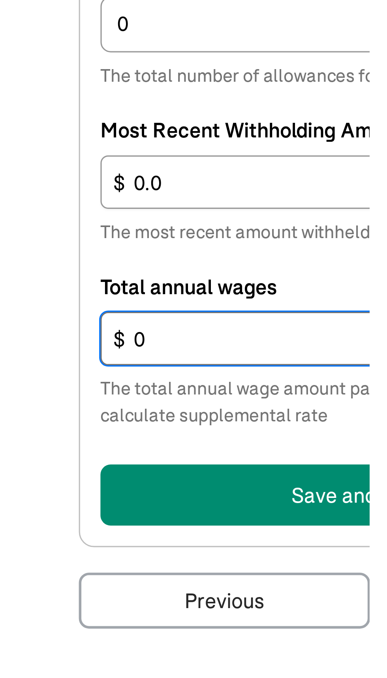
click at [37, 560] on input "0" at bounding box center [112, 563] width 173 height 17
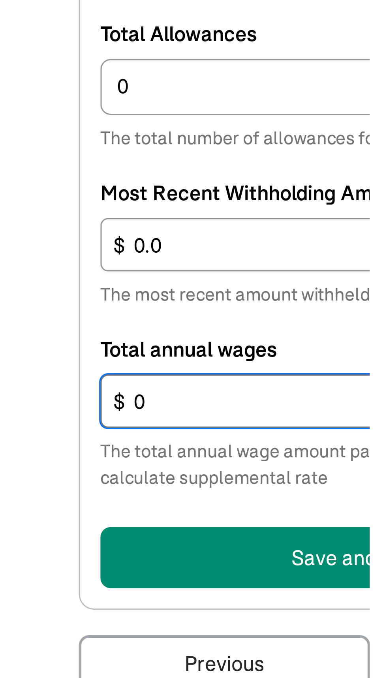
click at [37, 561] on input "0" at bounding box center [112, 563] width 173 height 17
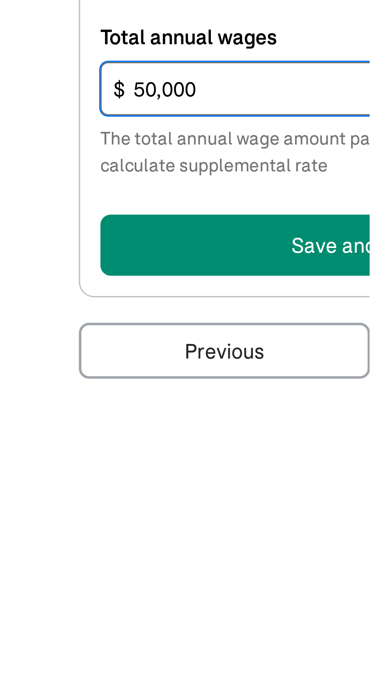
click at [92, 566] on input "50,000" at bounding box center [112, 563] width 173 height 17
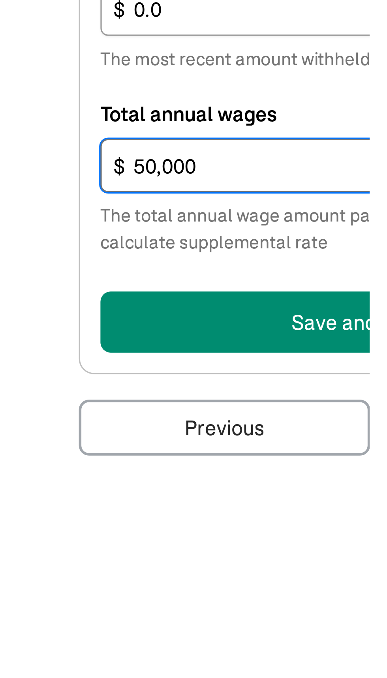
scroll to position [66, 0]
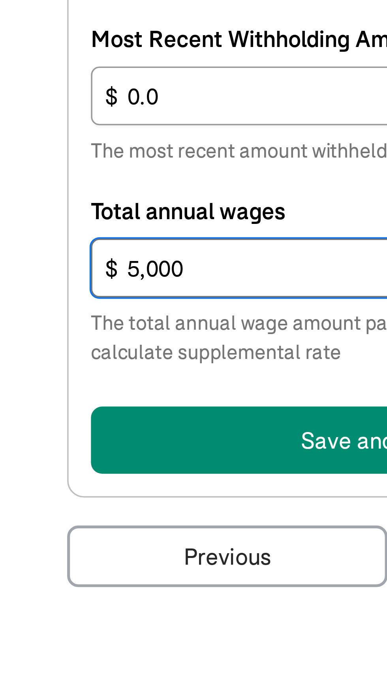
type input "5,000"
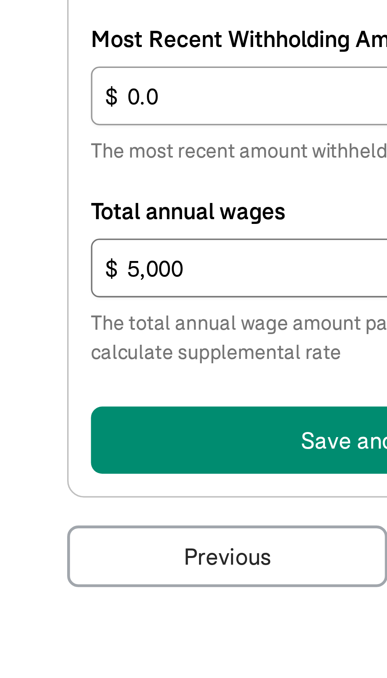
scroll to position [63, 0]
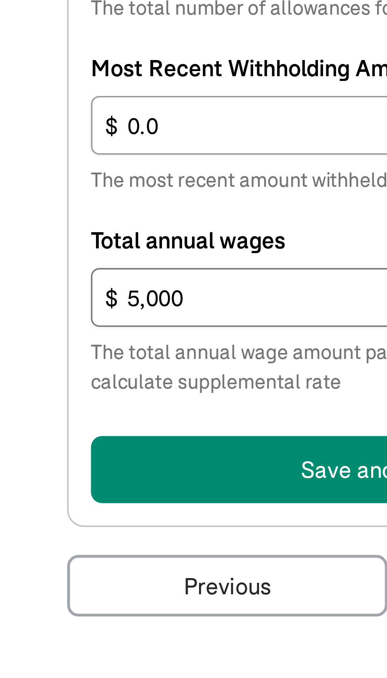
click at [98, 602] on button "Save and Continue" at bounding box center [112, 611] width 173 height 19
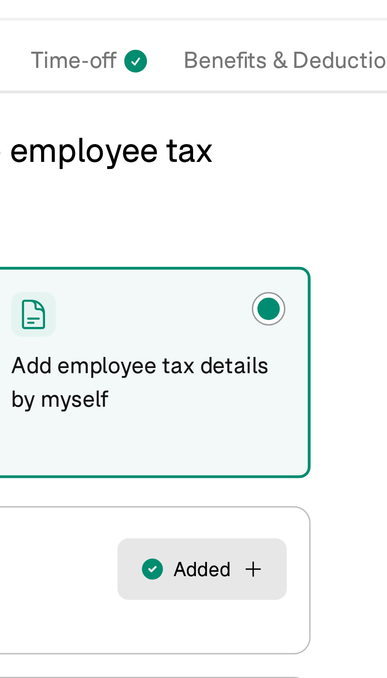
scroll to position [0, 0]
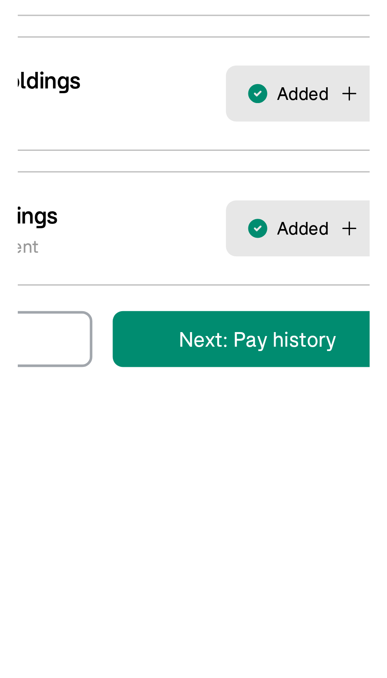
click at [148, 369] on main "Back to team members Grechen Schleck W2 Employee Active Pay Stubs General Job &…" at bounding box center [193, 387] width 387 height 718
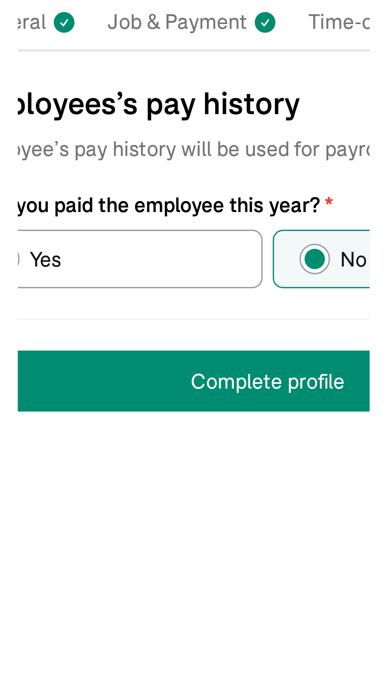
click at [90, 211] on button "Complete profile" at bounding box center [114, 212] width 190 height 19
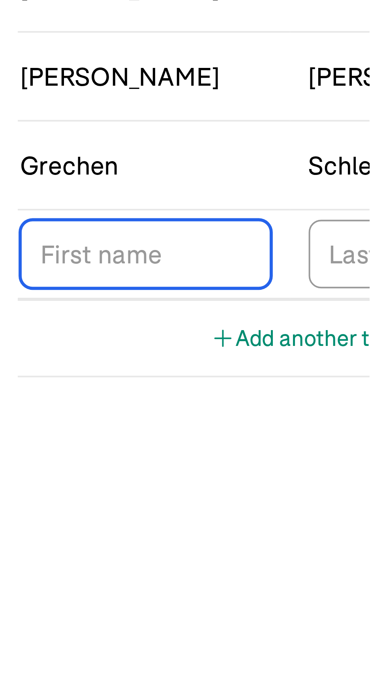
click at [124, 433] on input "TextInput" at bounding box center [141, 434] width 64 height 17
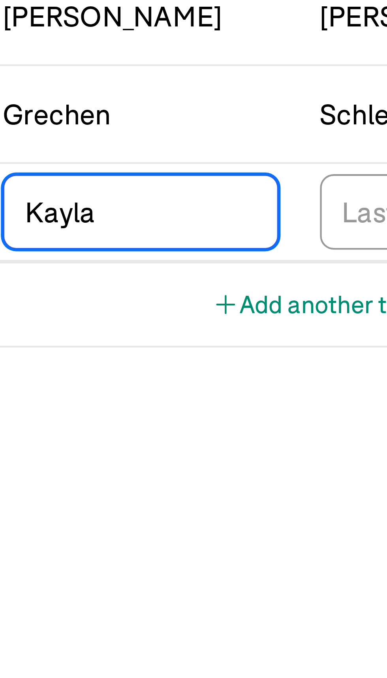
type input "Kayla"
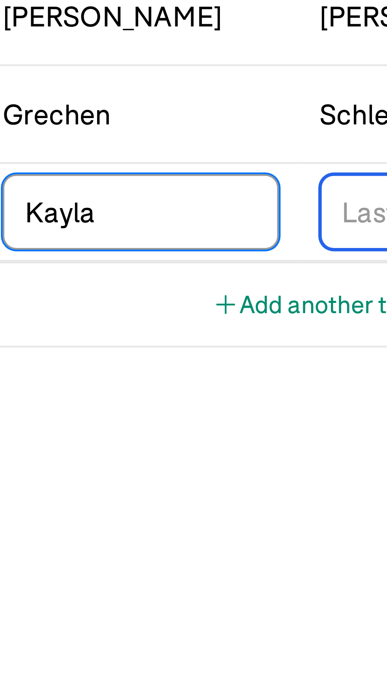
click at [192, 434] on input "TextInput" at bounding box center [214, 434] width 64 height 17
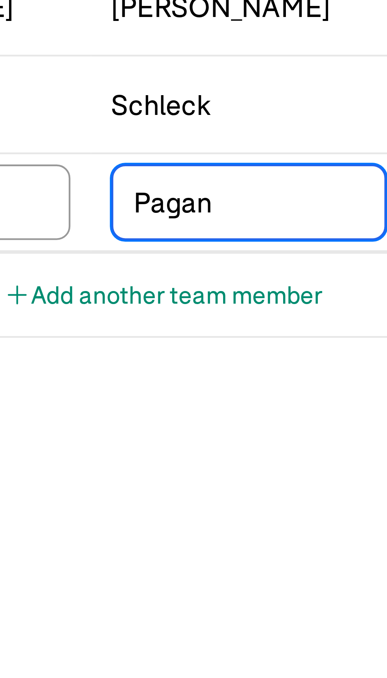
type input "Pagan"
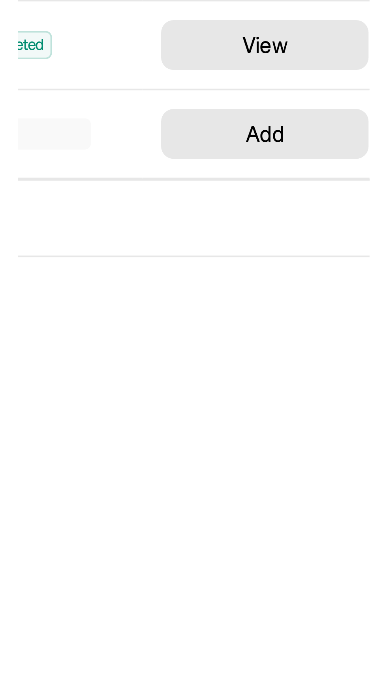
click at [79, 434] on select "Select W2 Employee Individual - 1099 Contractor Business - 1099 Contractor" at bounding box center [58, 434] width 81 height 17
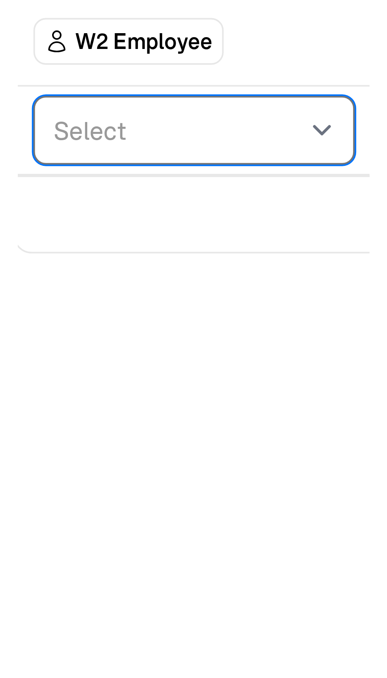
click at [92, 432] on select "Select W2 Employee Individual - 1099 Contractor Business - 1099 Contractor" at bounding box center [58, 434] width 81 height 17
select select "employee"
click at [18, 426] on select "Select W2 Employee Individual - 1099 Contractor Business - 1099 Contractor" at bounding box center [58, 434] width 81 height 17
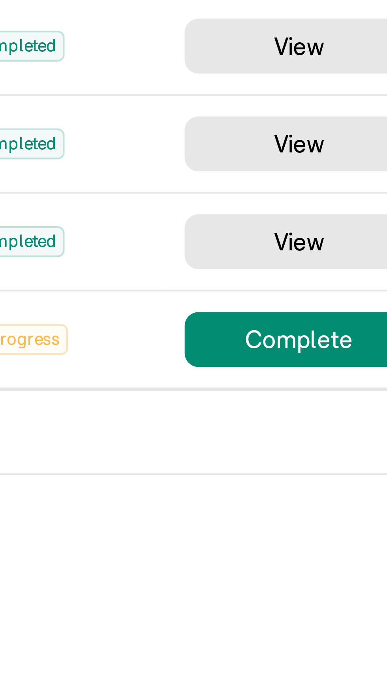
click at [331, 435] on main "Team Members Team Member Type First Name Last Name Status Actions W2 Employee A…" at bounding box center [193, 353] width 387 height 650
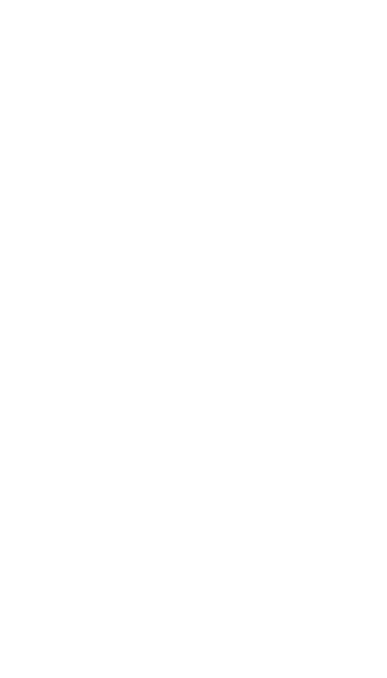
type input "Kayla"
type input "Pagan"
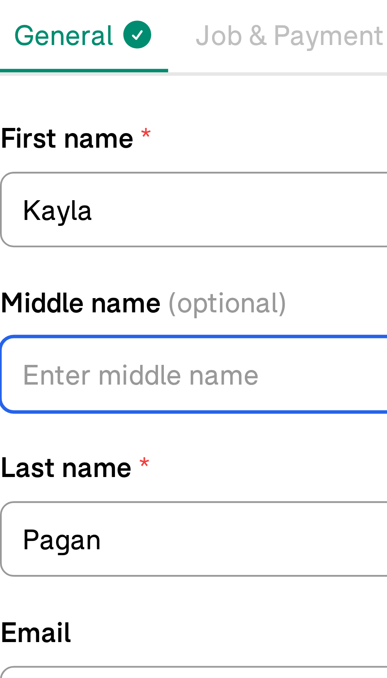
click at [64, 181] on input "Middle name (optional)" at bounding box center [114, 179] width 190 height 17
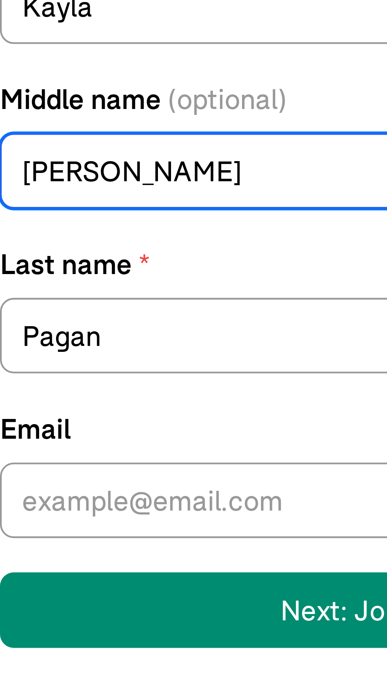
click at [90, 179] on input "Jay" at bounding box center [114, 179] width 190 height 17
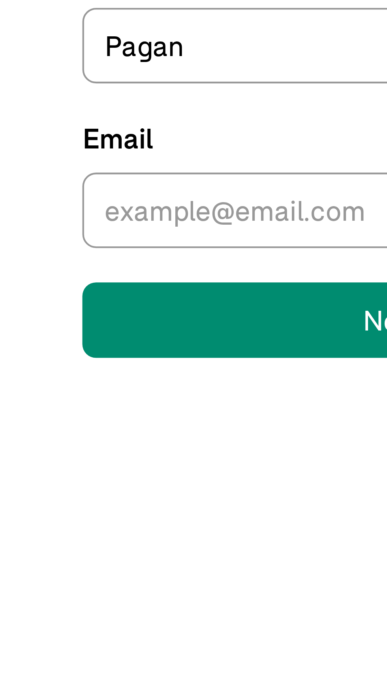
scroll to position [1, 0]
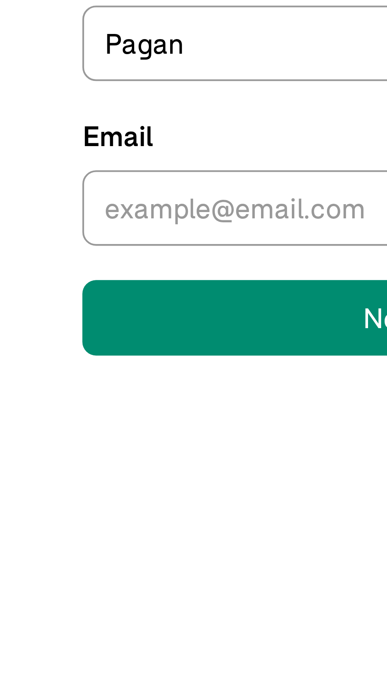
type input "J"
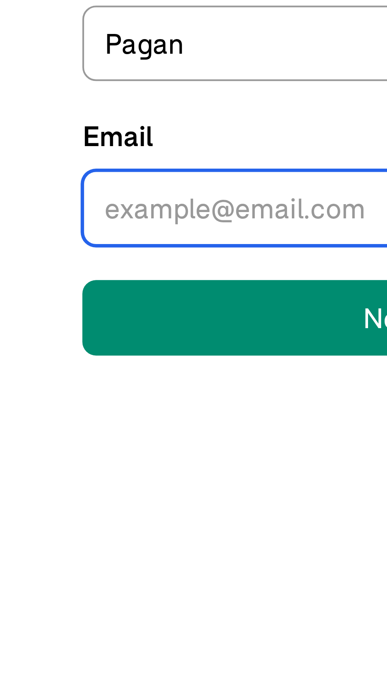
click at [32, 255] on input "Email" at bounding box center [114, 254] width 190 height 17
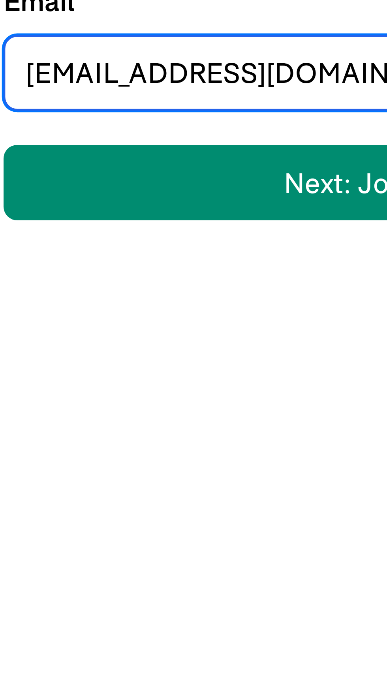
type input "Kaylapagan3989@gmail.com"
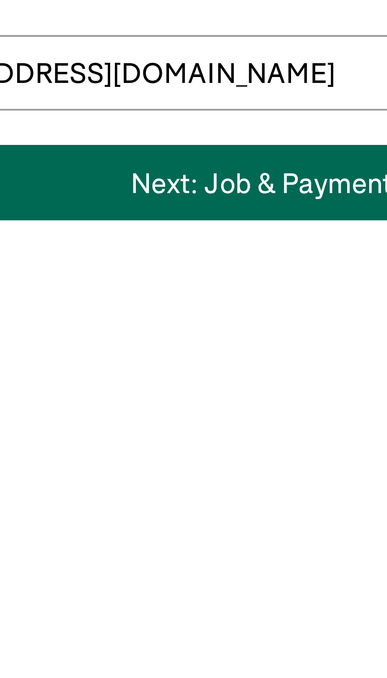
click at [111, 284] on button "Next: Job & Payment" at bounding box center [114, 280] width 190 height 17
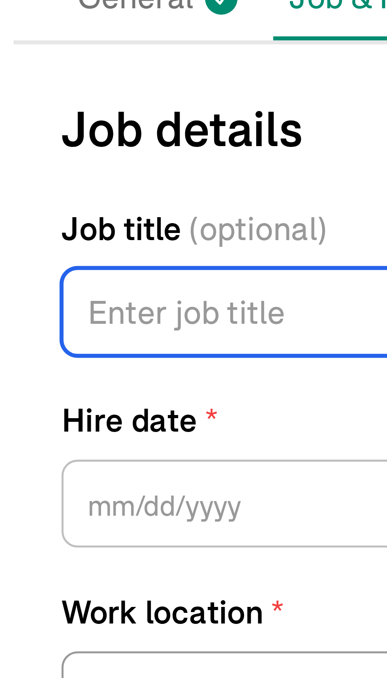
click at [29, 160] on input "Job title (optional)" at bounding box center [104, 163] width 171 height 17
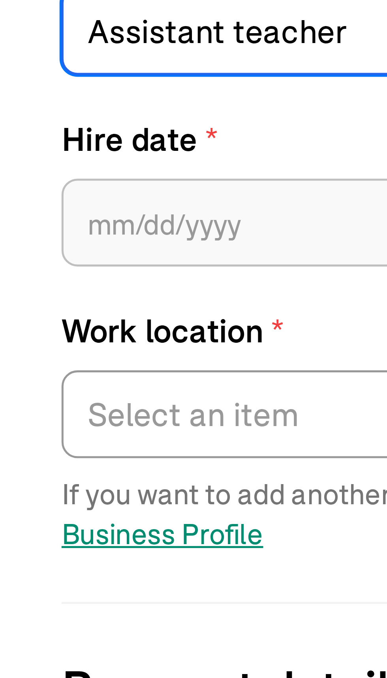
type input "Assistant teacher"
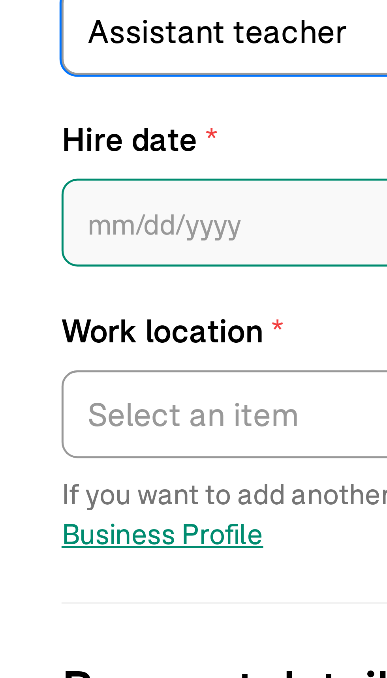
click at [33, 202] on input "text" at bounding box center [104, 201] width 171 height 17
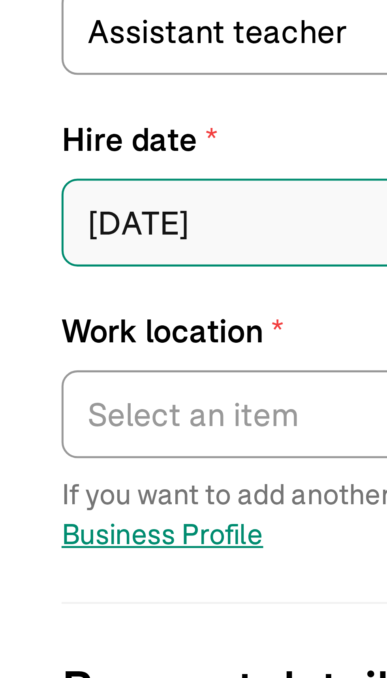
click at [51, 204] on input "08/01/2015" at bounding box center [104, 201] width 171 height 17
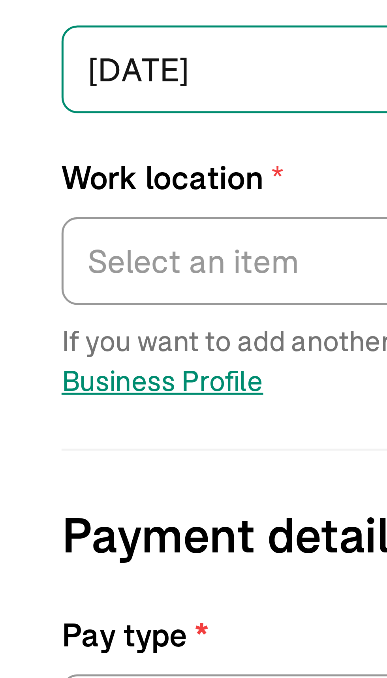
type input "08/01/2025"
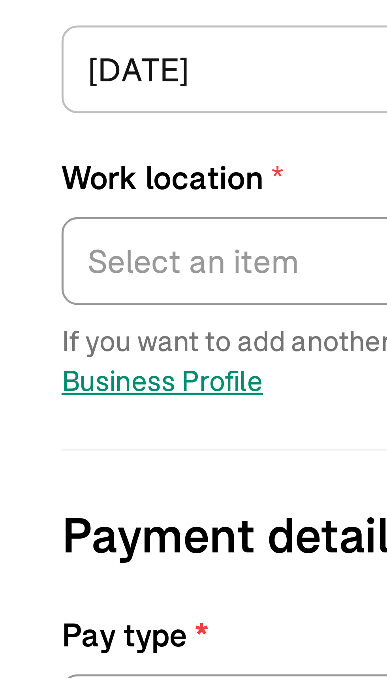
click at [27, 223] on label "Work location *" at bounding box center [104, 222] width 171 height 9
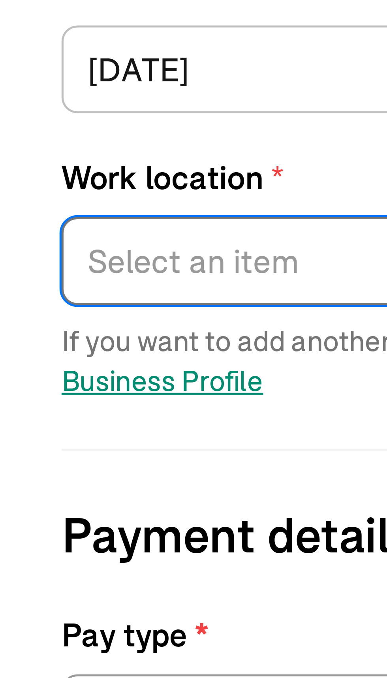
click at [27, 231] on select "Select an item 3605 East 2nd Street Works from home" at bounding box center [104, 239] width 171 height 17
click at [31, 241] on select "Select an item 3605 East 2nd Street Works from home" at bounding box center [104, 239] width 171 height 17
select select "3605 East 2nd Street"
click at [19, 231] on select "Select an item 3605 East 2nd Street Works from home" at bounding box center [104, 239] width 171 height 17
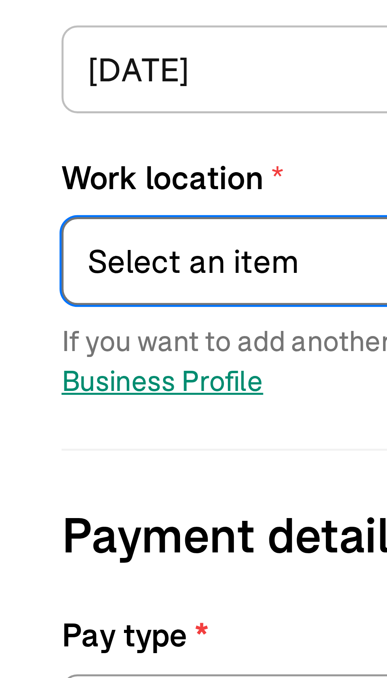
scroll to position [0, 0]
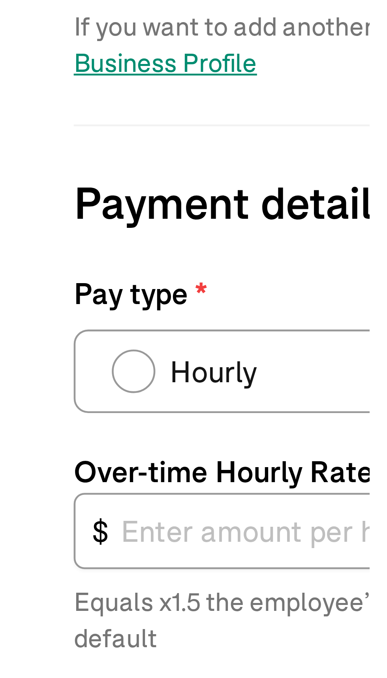
click at [30, 331] on div "Pay type" at bounding box center [32, 330] width 6 height 6
click at [30, 331] on input "Hourly" at bounding box center [30, 328] width 6 height 6
radio input "true"
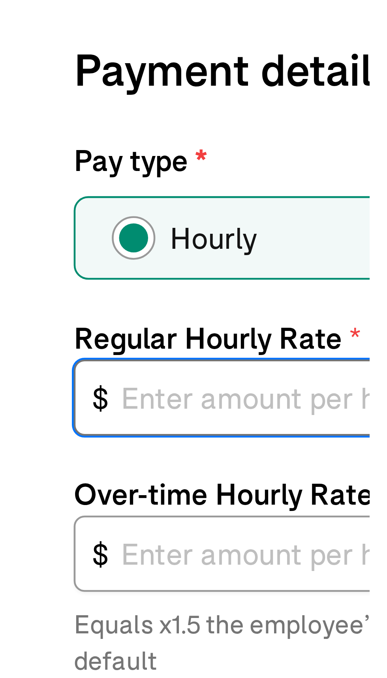
click at [36, 365] on input "text" at bounding box center [104, 365] width 171 height 17
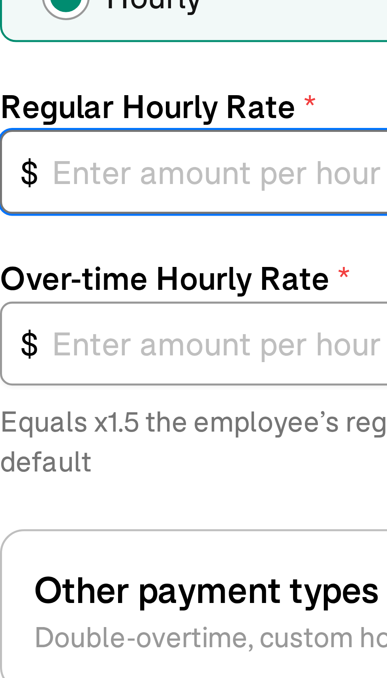
type input "1"
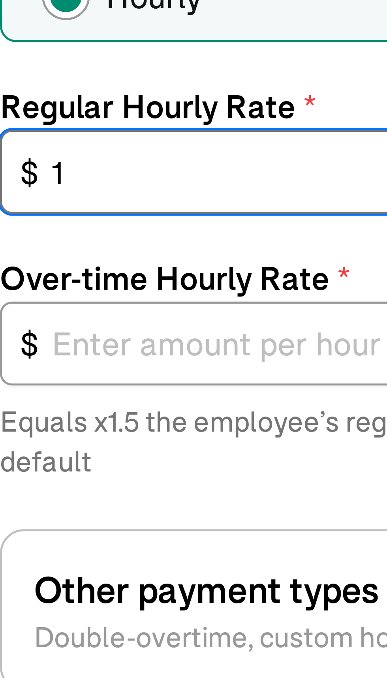
type input "1.50"
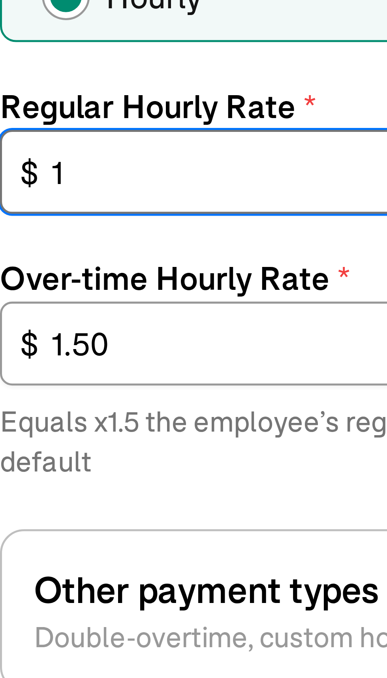
type input "16"
type input "24.00"
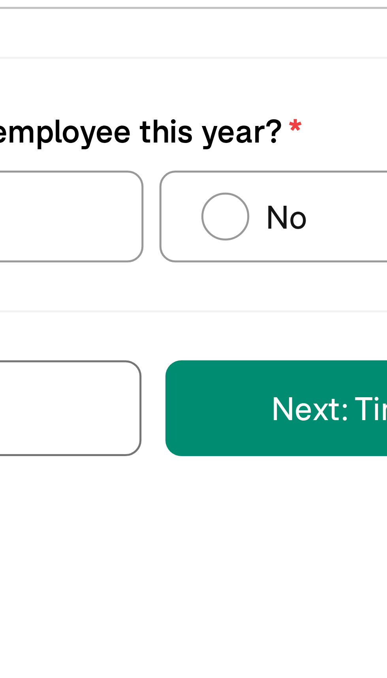
type input "16.00"
click at [120, 506] on div "Have you paid the employee this year?" at bounding box center [119, 509] width 6 height 6
click at [120, 504] on input "No" at bounding box center [117, 507] width 6 height 6
radio input "true"
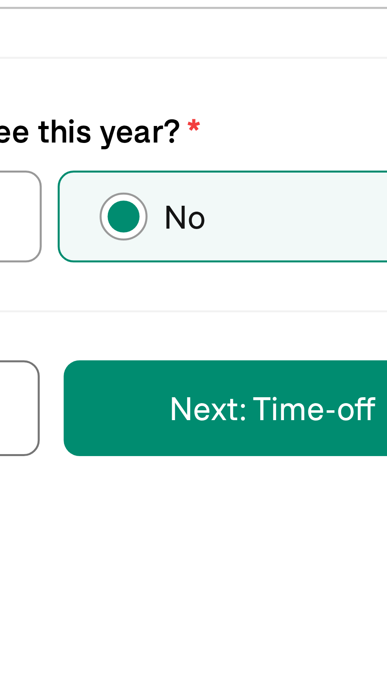
click at [149, 539] on button "Next: Time-off" at bounding box center [148, 546] width 83 height 19
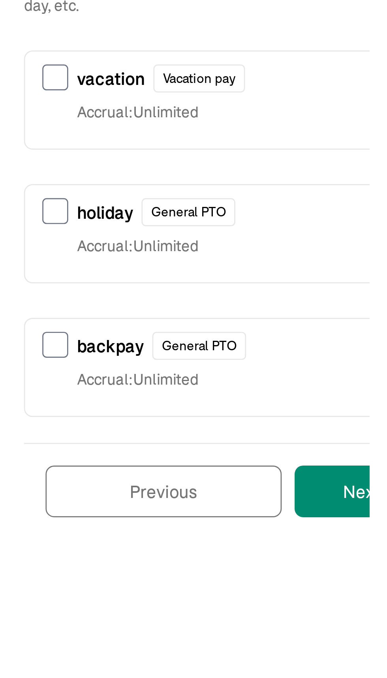
click at [134, 386] on button "Next: Deductions" at bounding box center [160, 392] width 86 height 19
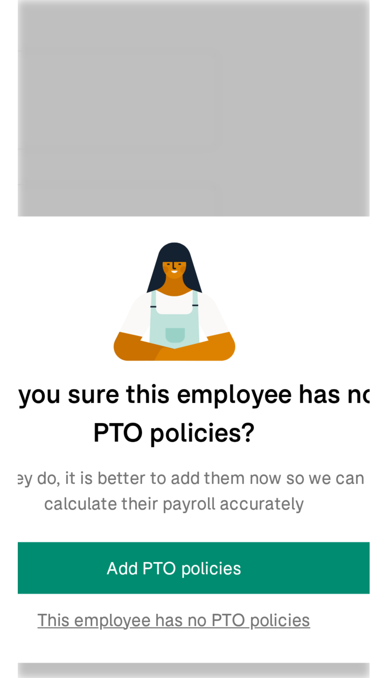
click at [185, 441] on main "Back to team members Save and continue later Kayla Pagan W2 Employee Pay Stubs …" at bounding box center [193, 387] width 387 height 718
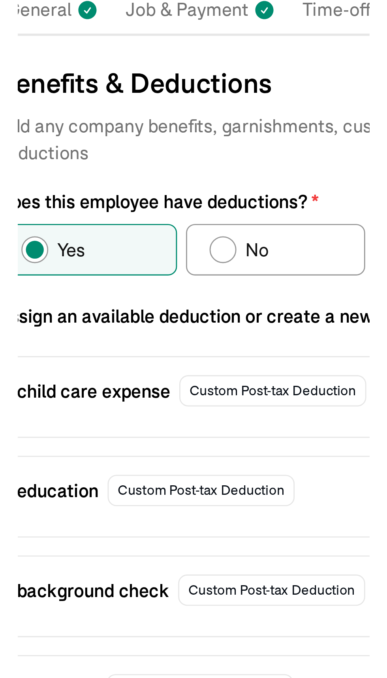
click at [97, 181] on div "Does this employee have deductions?" at bounding box center [98, 185] width 9 height 9
click at [97, 181] on input "No" at bounding box center [96, 184] width 6 height 6
radio input "true"
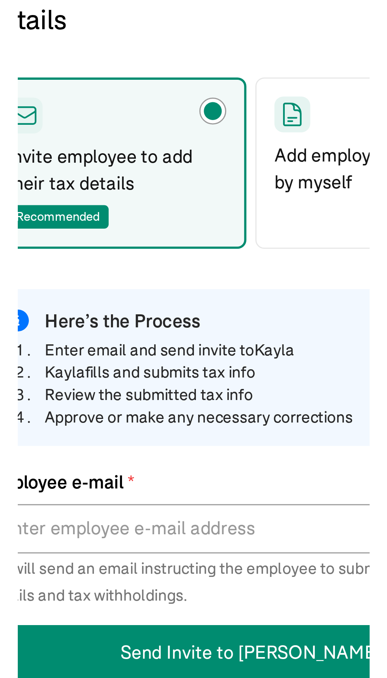
type input "Kaylapagan3989@gmail.com"
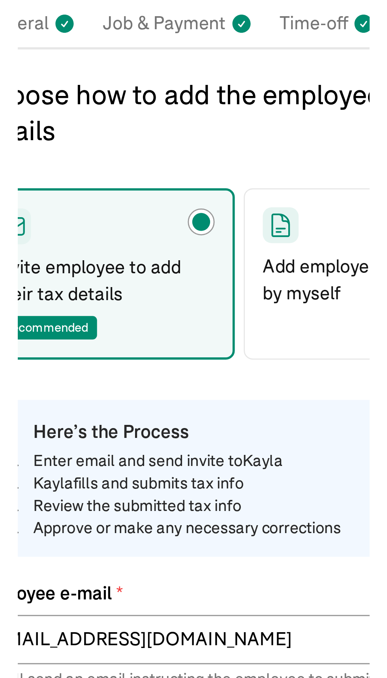
click at [127, 183] on p "Add employee tax details by myself" at bounding box center [159, 191] width 78 height 19
click at [126, 172] on input "Add employee tax details by myself" at bounding box center [123, 169] width 6 height 6
radio input "true"
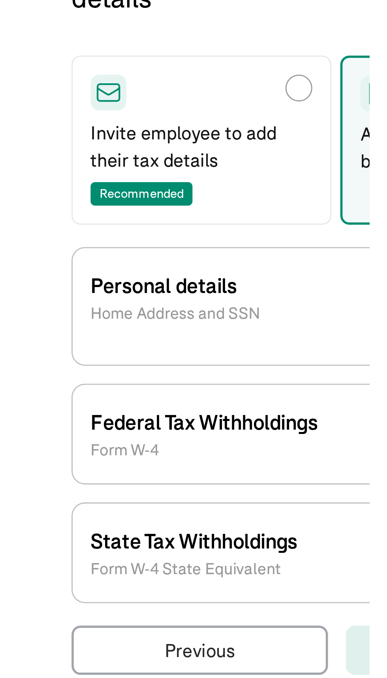
click at [37, 249] on p "Home Address and SSN" at bounding box center [56, 250] width 60 height 8
click at [49, 241] on p "Personal details" at bounding box center [56, 240] width 60 height 11
click at [36, 246] on p "Home Address and SSN" at bounding box center [56, 250] width 60 height 8
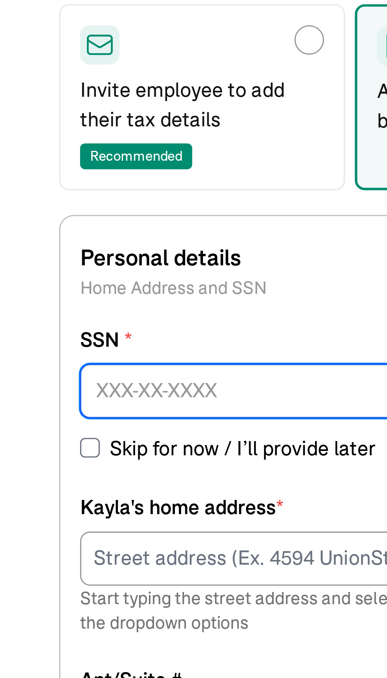
click at [42, 281] on input at bounding box center [112, 283] width 173 height 17
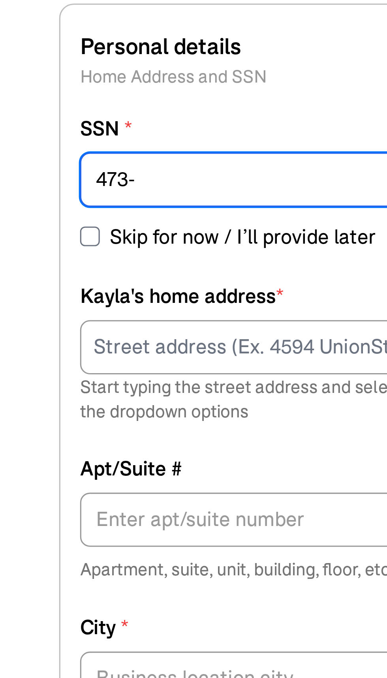
scroll to position [21, 0]
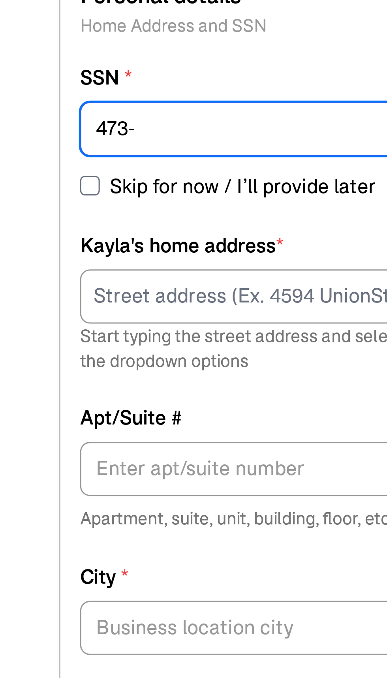
click at [58, 275] on input "473-" at bounding box center [112, 283] width 173 height 17
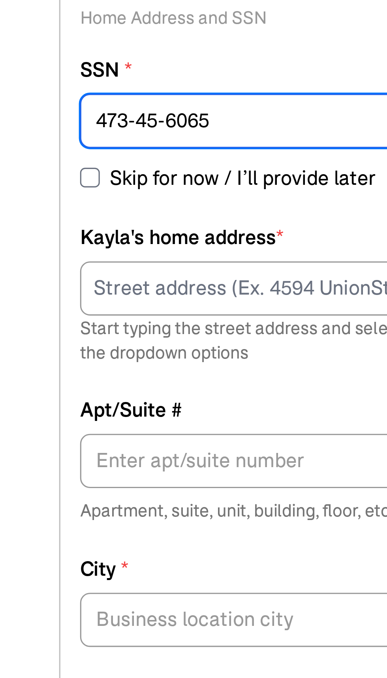
scroll to position [29, 0]
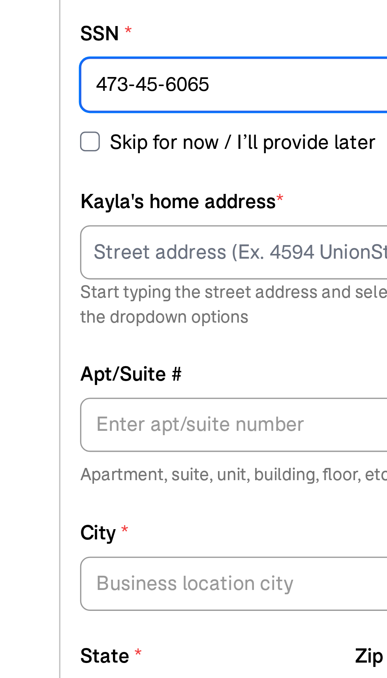
type input "473-45-6065"
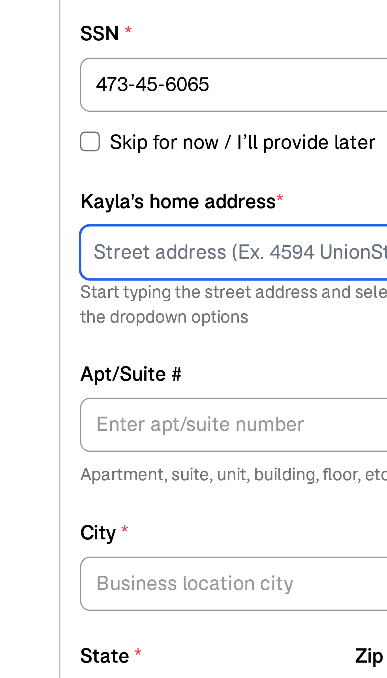
click at [36, 329] on input at bounding box center [112, 337] width 173 height 17
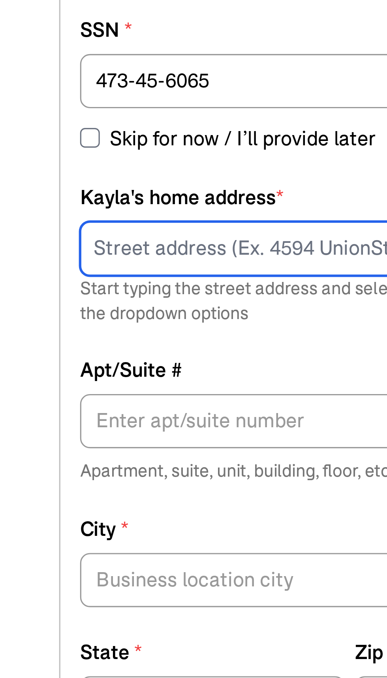
click at [34, 329] on input at bounding box center [112, 337] width 173 height 17
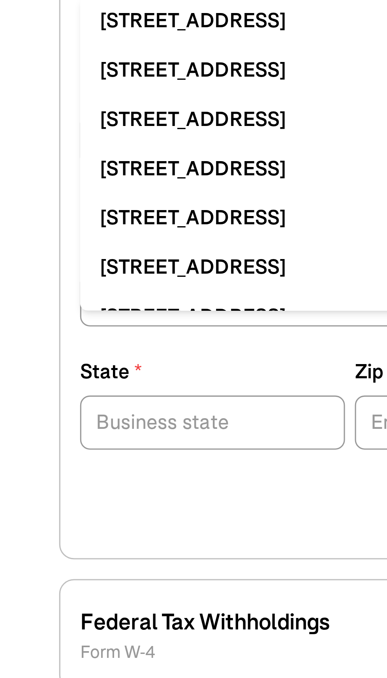
type input "1509 N. 17th"
click at [39, 462] on label "State *" at bounding box center [68, 466] width 85 height 9
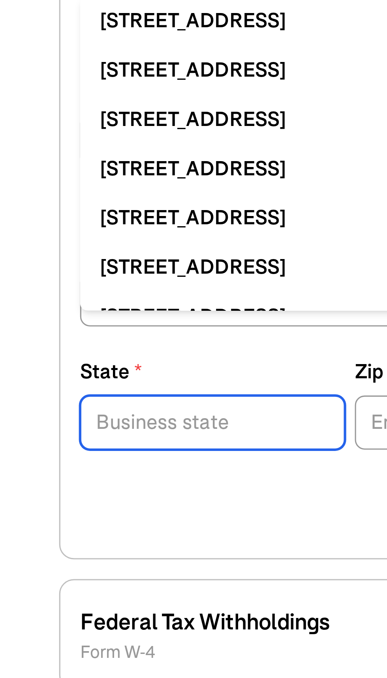
click at [39, 474] on input "State *" at bounding box center [68, 482] width 85 height 17
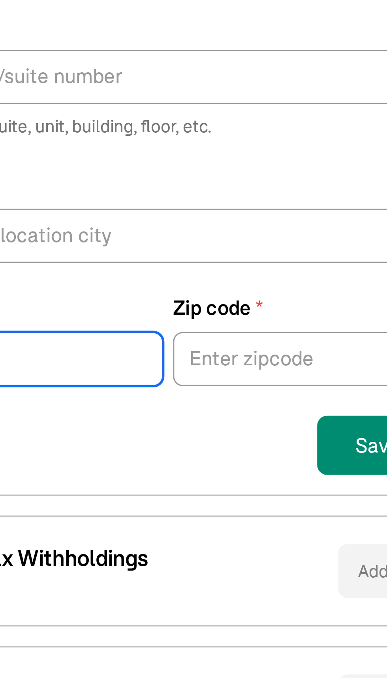
type input "Wi"
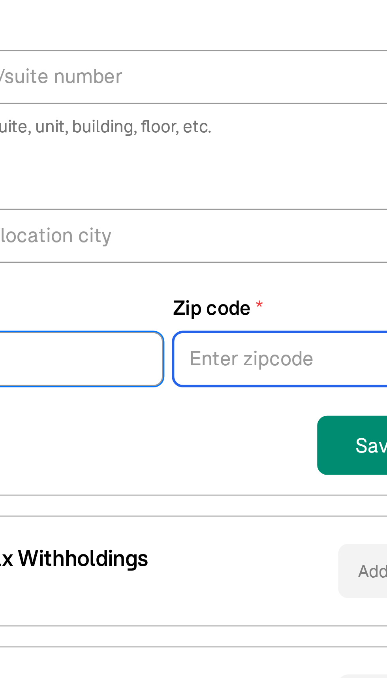
click at [132, 474] on input "Zip code *" at bounding box center [156, 482] width 85 height 17
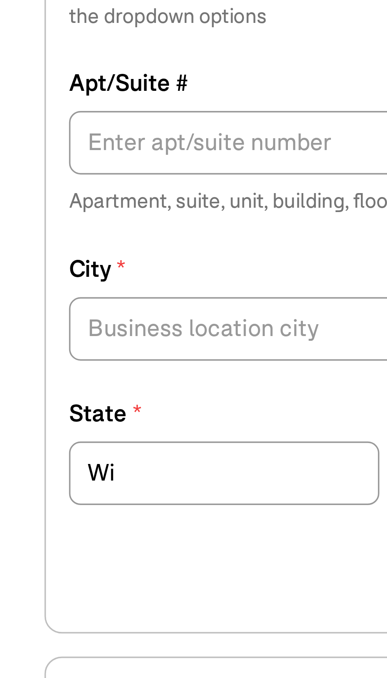
type input "54880"
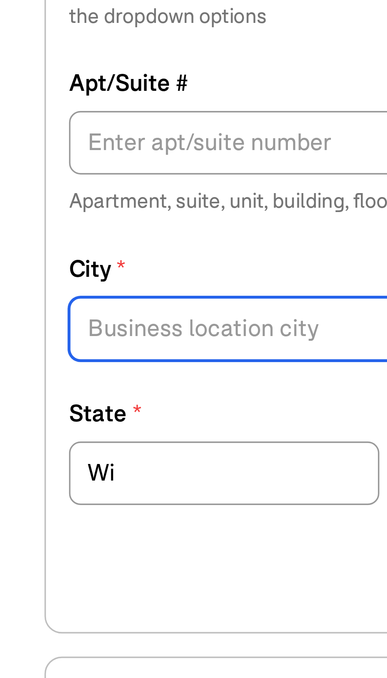
click at [34, 435] on input "City *" at bounding box center [112, 443] width 173 height 17
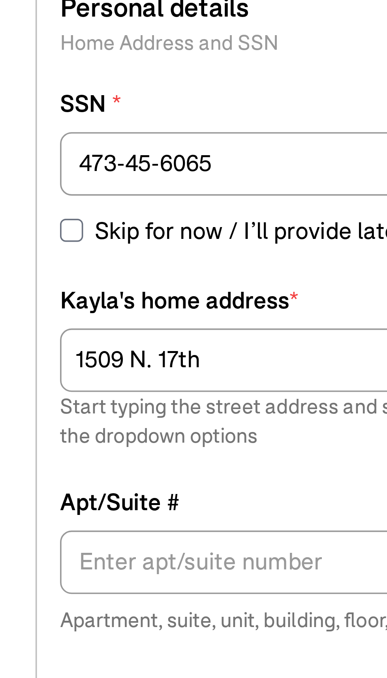
scroll to position [41, 0]
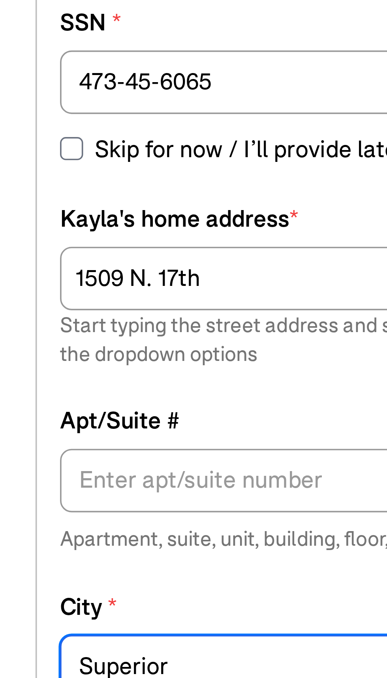
type input "Superior"
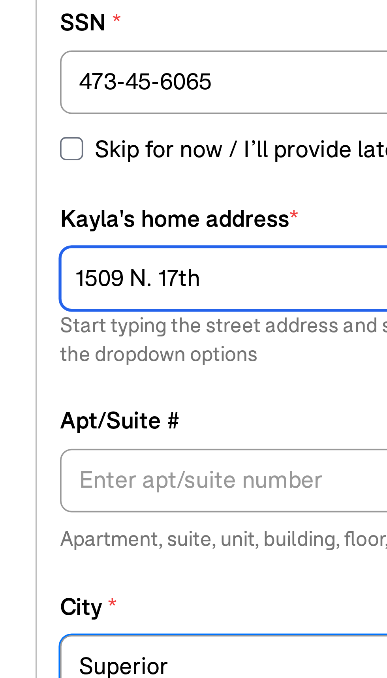
click at [37, 329] on input "1509 N. 17th" at bounding box center [112, 337] width 173 height 17
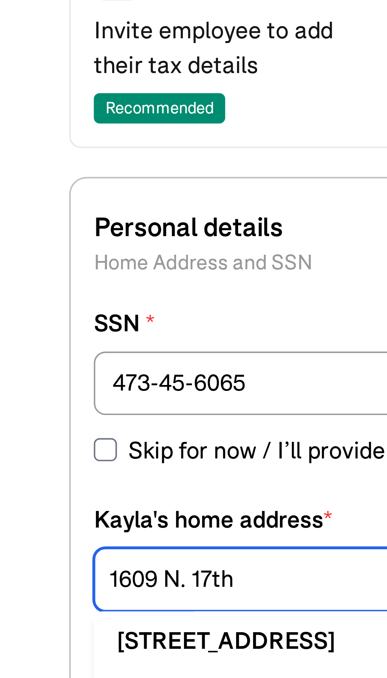
scroll to position [47, 0]
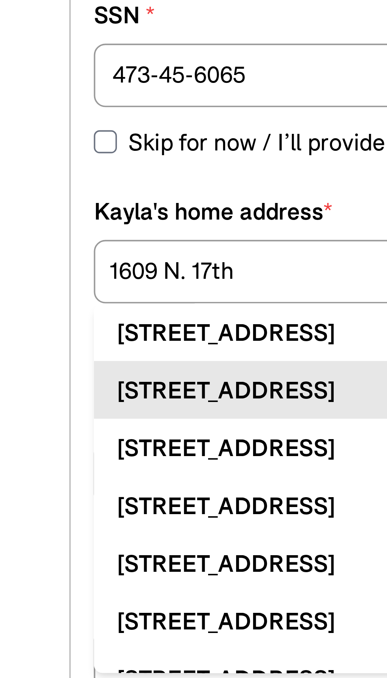
click at [48, 365] on div "1609 N 17th St Superior, WI 54880" at bounding box center [112, 369] width 160 height 9
type input "1609 N 17th St"
type input "Superior"
type input "WI"
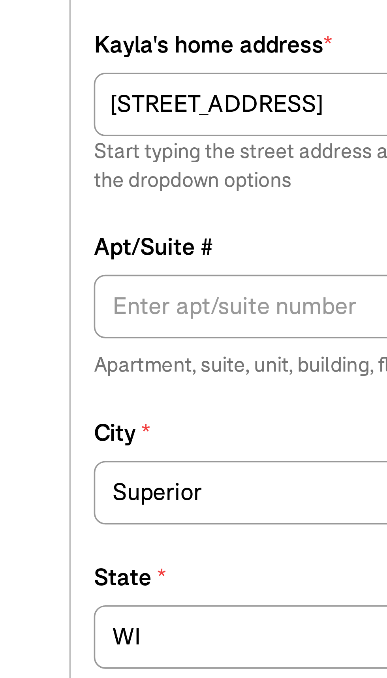
scroll to position [0, 0]
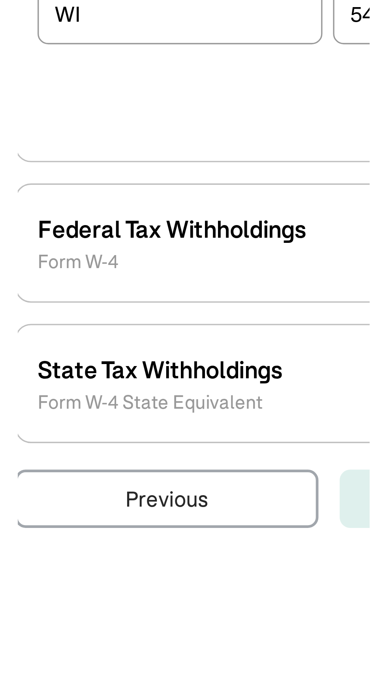
click at [44, 546] on p "Federal Tax Withholdings" at bounding box center [66, 547] width 80 height 11
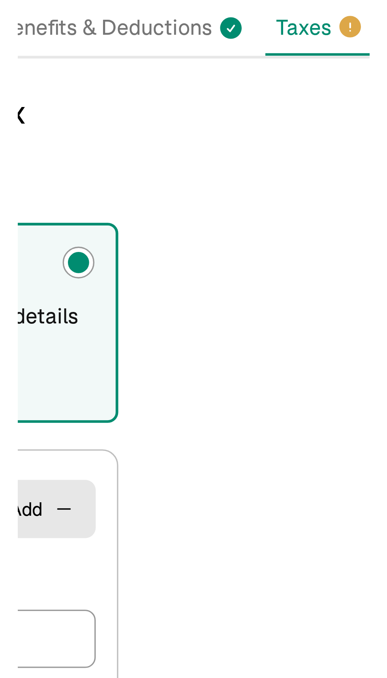
click at [254, 134] on div "Choose how to add the employee tax details Invite employee to add their tax det…" at bounding box center [193, 378] width 368 height 516
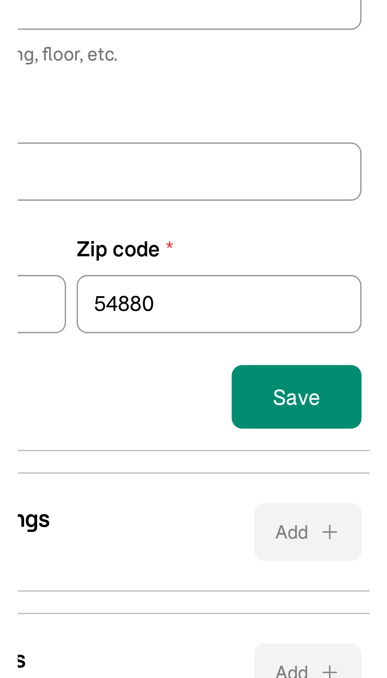
click at [181, 514] on button "Save" at bounding box center [179, 510] width 39 height 19
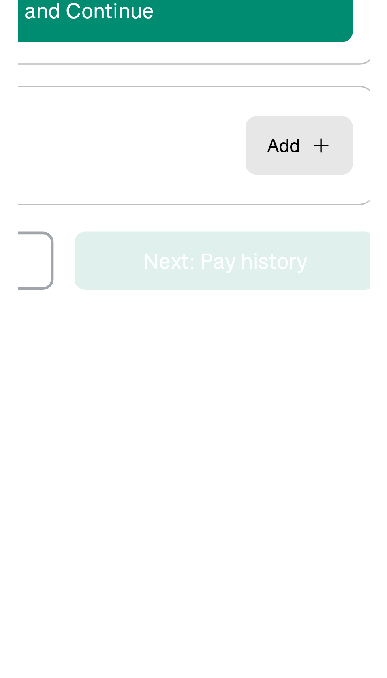
select select "S"
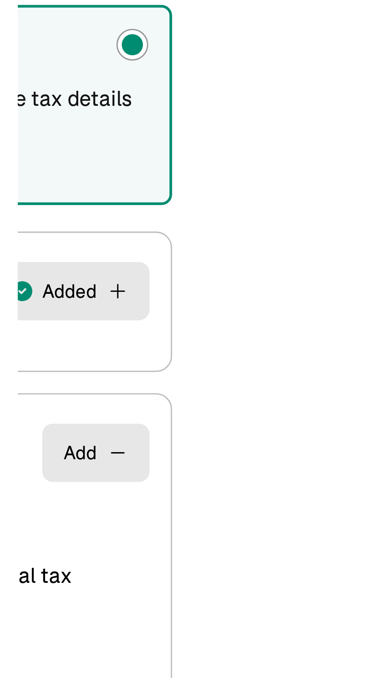
scroll to position [28, 0]
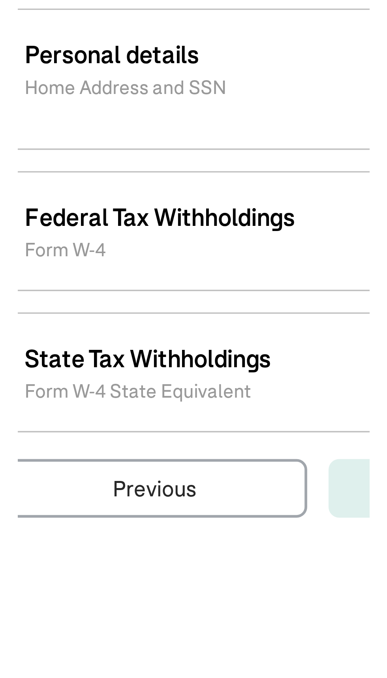
click at [72, 285] on p "Federal Tax Withholdings" at bounding box center [66, 289] width 80 height 11
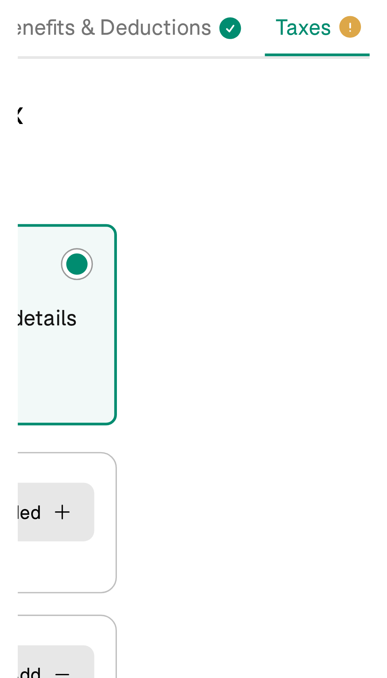
click at [246, 195] on div "Choose how to add the employee tax details Invite employee to add their tax det…" at bounding box center [193, 287] width 368 height 335
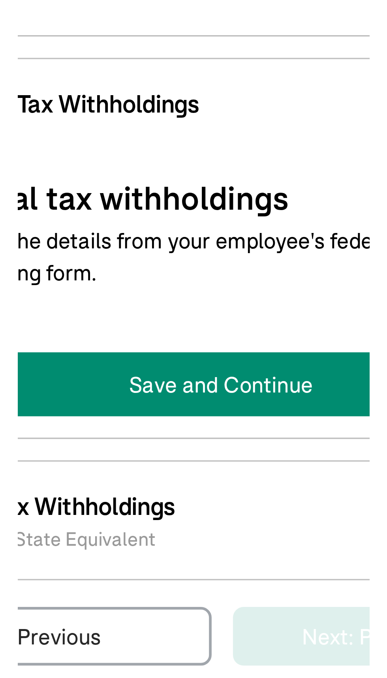
click at [102, 369] on button "Save and Continue" at bounding box center [112, 372] width 173 height 19
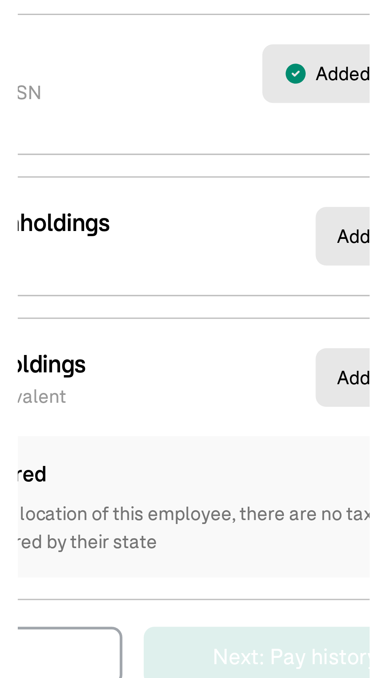
select select "S"
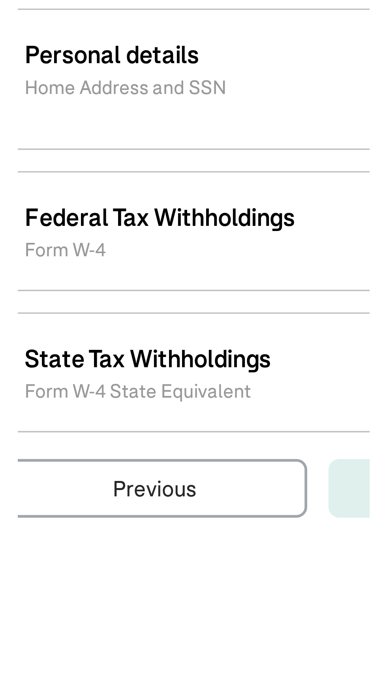
click at [72, 285] on p "Federal Tax Withholdings" at bounding box center [66, 289] width 80 height 11
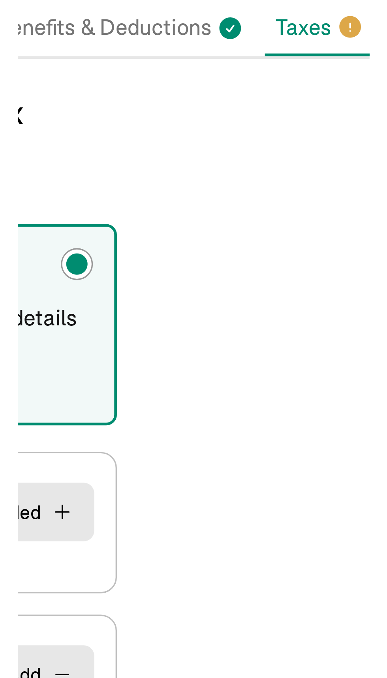
click at [246, 195] on div "Choose how to add the employee tax details Invite employee to add their tax det…" at bounding box center [193, 287] width 368 height 335
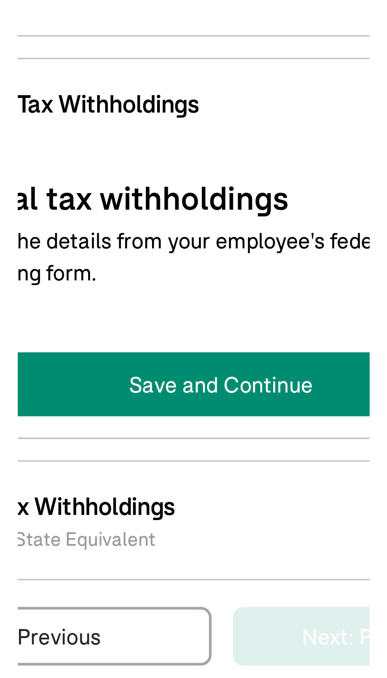
click at [102, 369] on button "Save and Continue" at bounding box center [112, 372] width 173 height 19
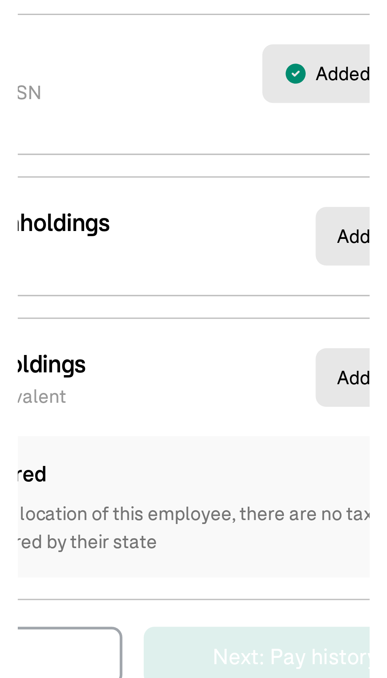
select select "S"
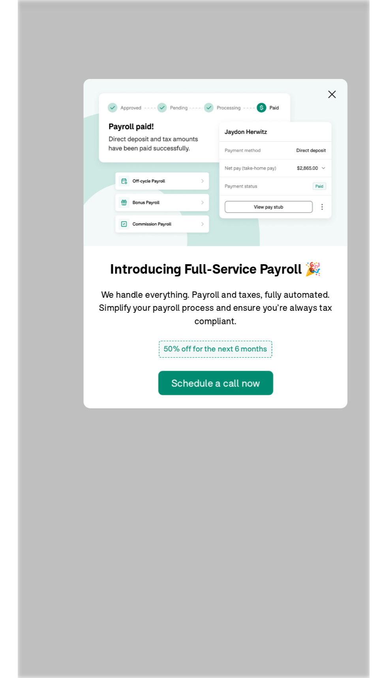
click at [264, 256] on img at bounding box center [194, 315] width 190 height 120
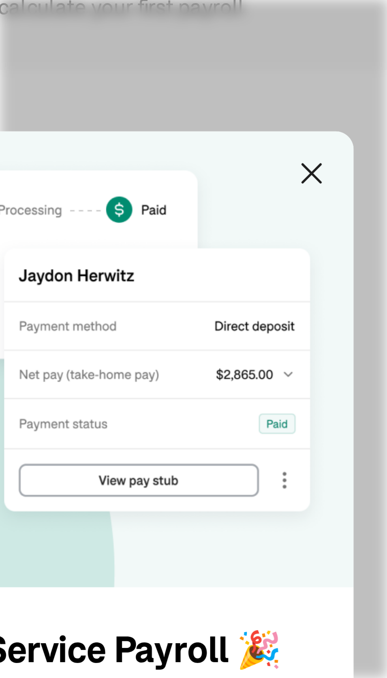
click at [277, 231] on main "Back to team members [PERSON_NAME] W2 Employee Active Pay Stubs General Job & P…" at bounding box center [193, 353] width 387 height 650
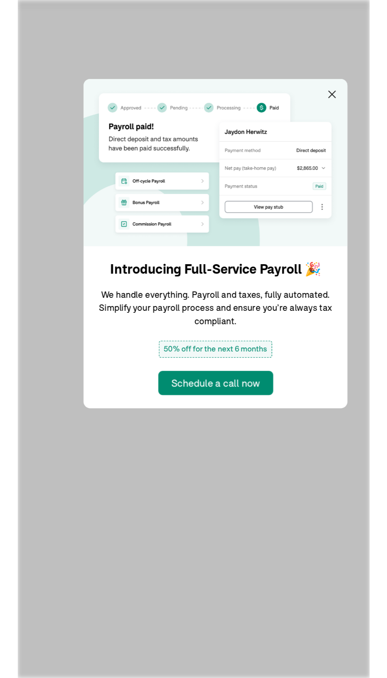
click at [264, 256] on img at bounding box center [194, 315] width 190 height 120
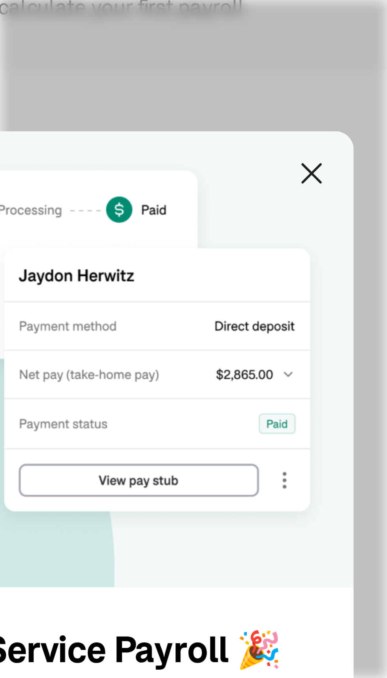
click at [277, 231] on main "Back to team members [PERSON_NAME] W2 Employee Active Pay Stubs General Job & P…" at bounding box center [193, 353] width 387 height 650
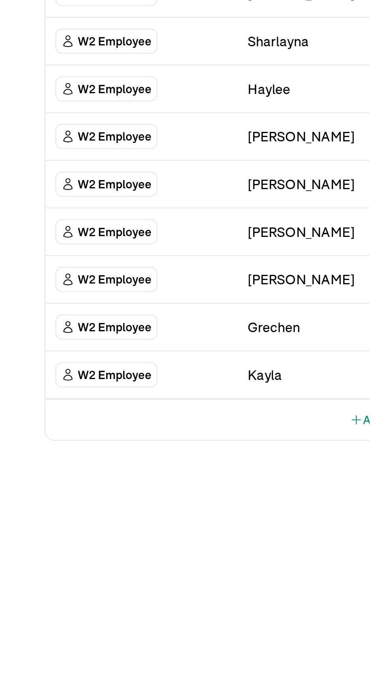
click at [119, 434] on div "Kayla" at bounding box center [141, 434] width 64 height 9
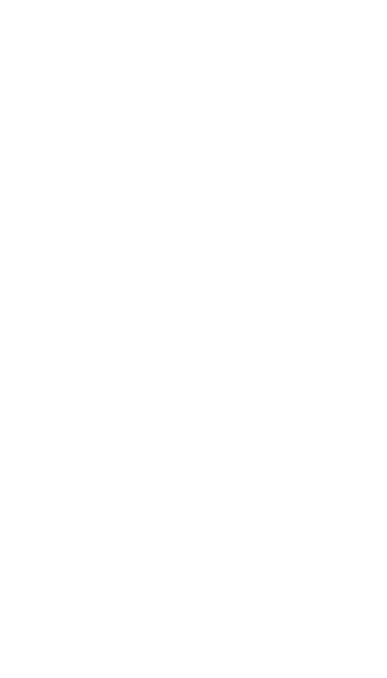
click at [345, 437] on main at bounding box center [193, 387] width 387 height 718
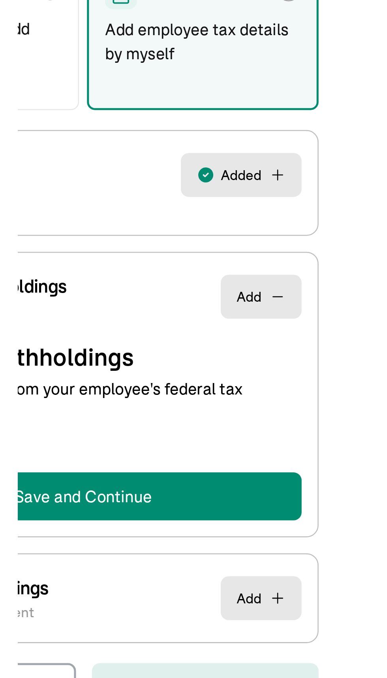
click at [186, 294] on icon "button" at bounding box center [189, 293] width 6 height 6
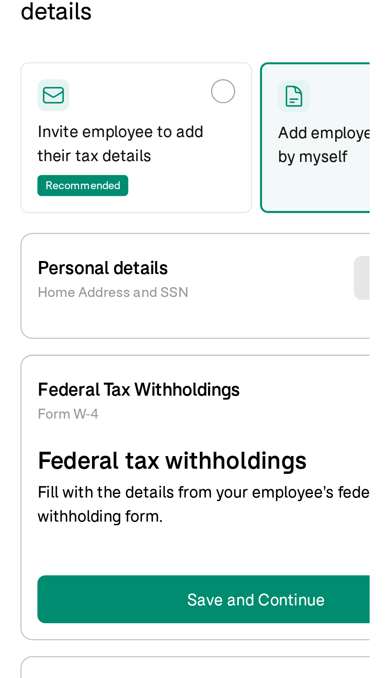
click at [117, 372] on button "Save and Continue" at bounding box center [112, 372] width 173 height 19
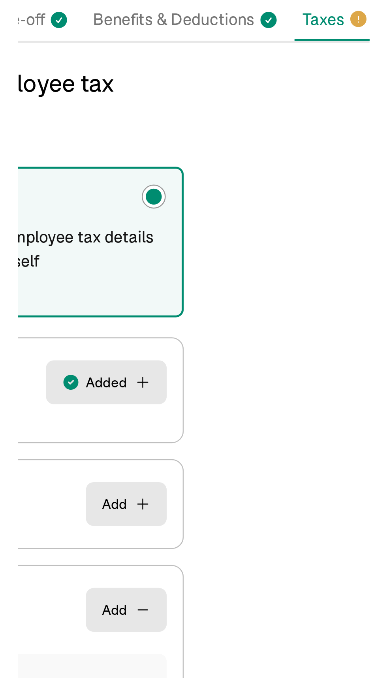
select select "S"
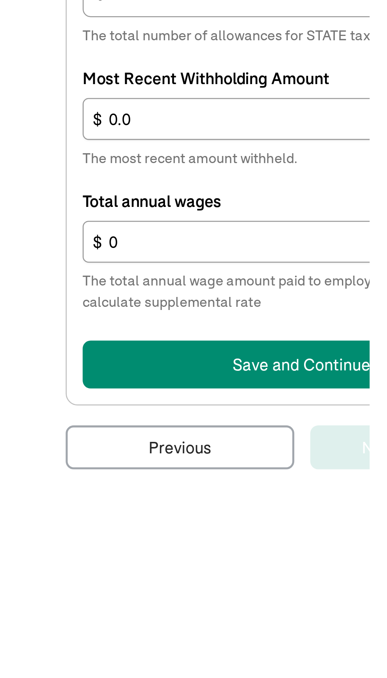
click at [107, 615] on button "Save and Continue" at bounding box center [112, 611] width 173 height 19
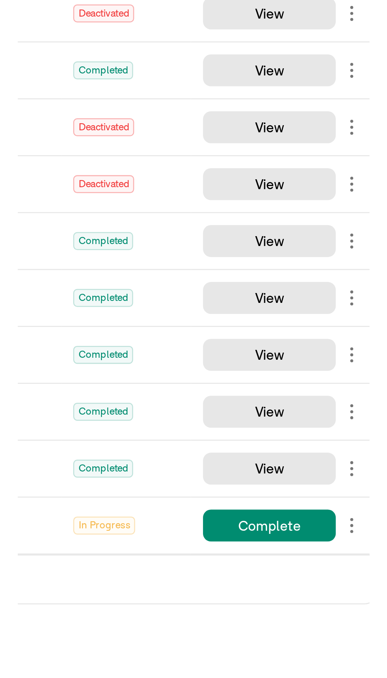
click at [325, 434] on main "Team Members Team Member Type First Name Last Name Status Actions W2 Employee […" at bounding box center [193, 387] width 387 height 718
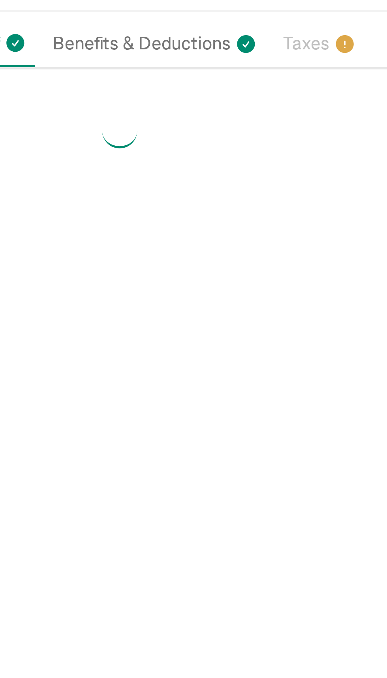
click at [258, 103] on p "Taxes" at bounding box center [260, 101] width 17 height 10
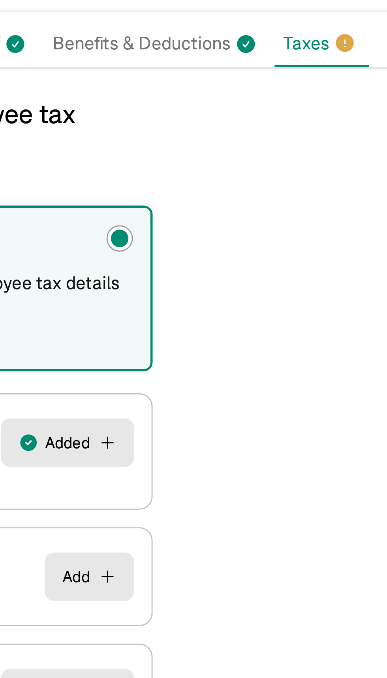
select select "S"
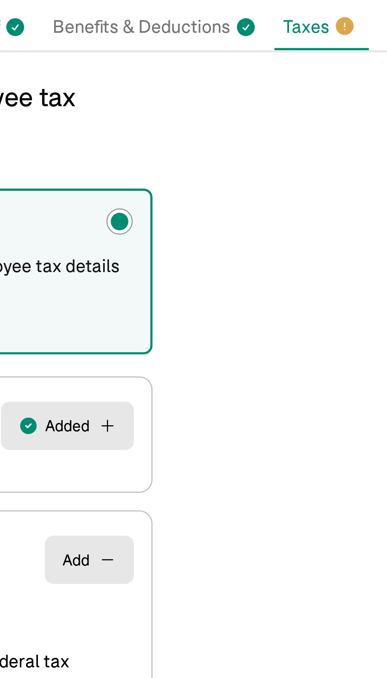
scroll to position [28, 0]
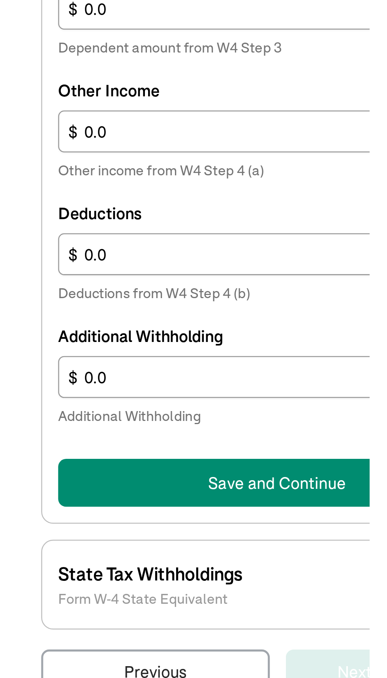
click at [101, 648] on button "Save and Continue" at bounding box center [112, 647] width 173 height 19
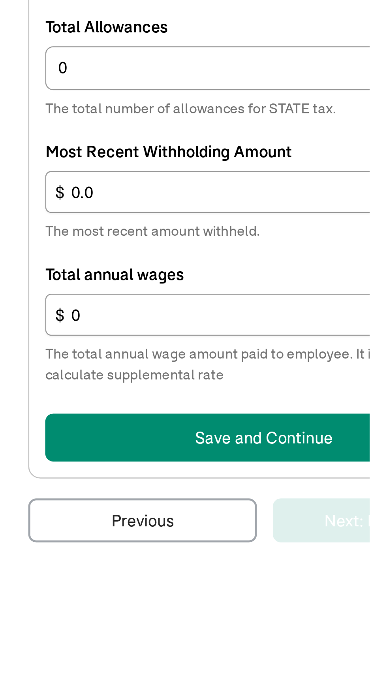
scroll to position [0, 0]
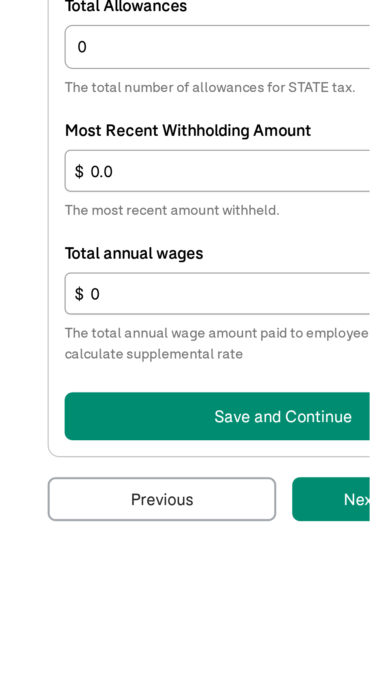
click at [106, 608] on button "Save and Continue" at bounding box center [112, 611] width 173 height 19
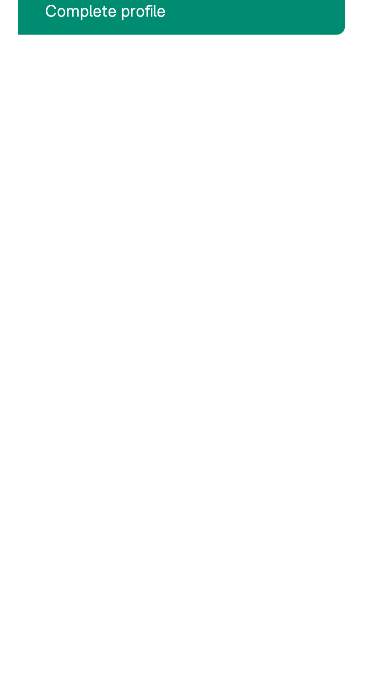
click at [181, 343] on main "Back to team members [PERSON_NAME] W2 Employee Active Pay Stubs General Job & P…" at bounding box center [193, 387] width 387 height 718
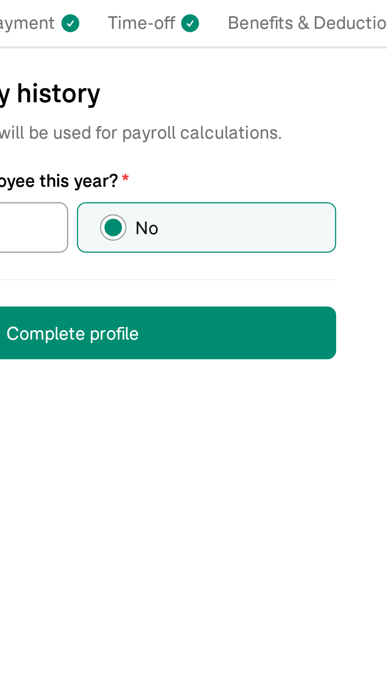
click at [121, 213] on button "Complete profile" at bounding box center [114, 212] width 190 height 19
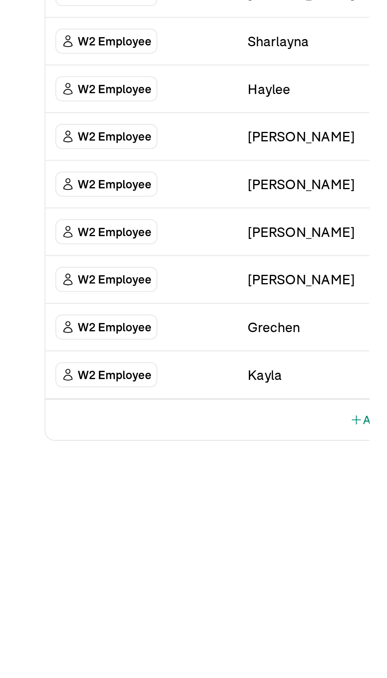
click at [119, 434] on div "Kayla" at bounding box center [141, 434] width 64 height 9
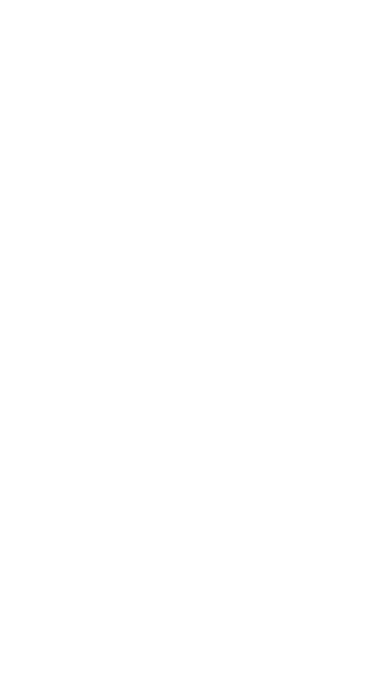
click at [345, 437] on main at bounding box center [193, 387] width 387 height 718
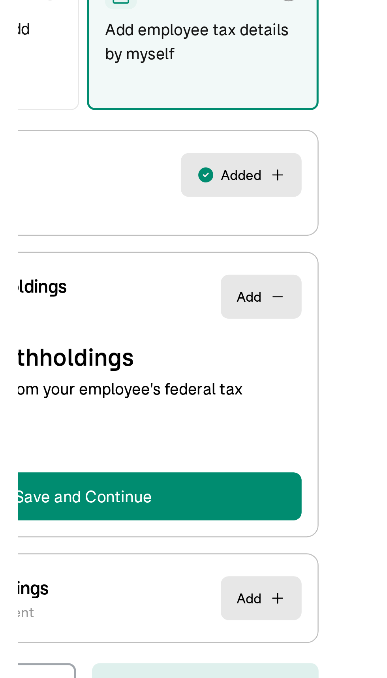
click at [186, 294] on icon "button" at bounding box center [189, 293] width 6 height 6
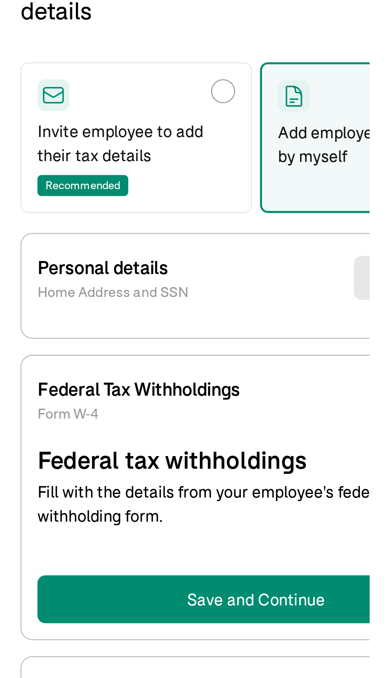
click at [117, 372] on button "Save and Continue" at bounding box center [112, 372] width 173 height 19
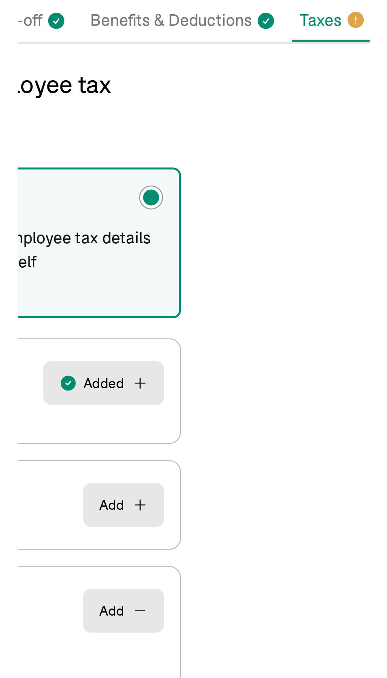
select select "S"
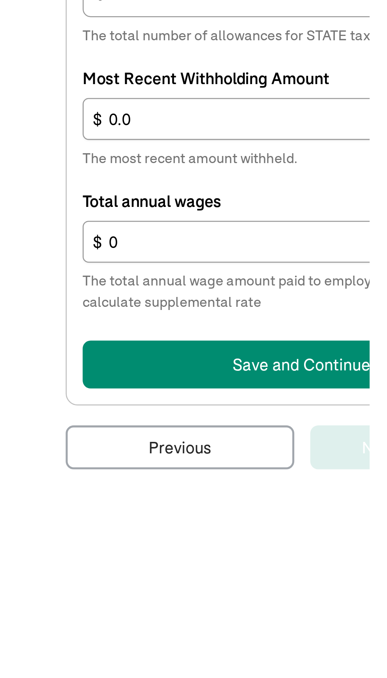
click at [107, 615] on button "Save and Continue" at bounding box center [112, 611] width 173 height 19
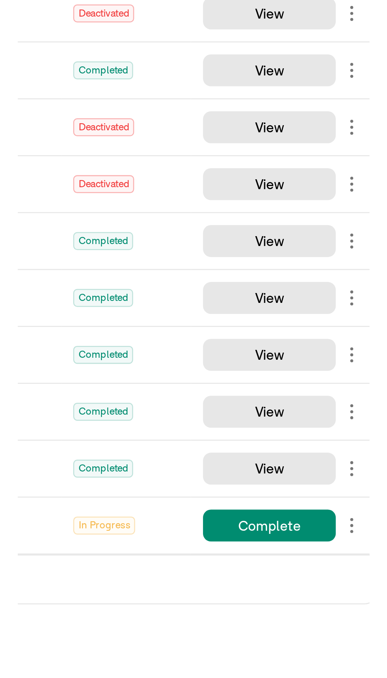
click at [325, 434] on main "Team Members Team Member Type First Name Last Name Status Actions W2 Employee […" at bounding box center [193, 387] width 387 height 718
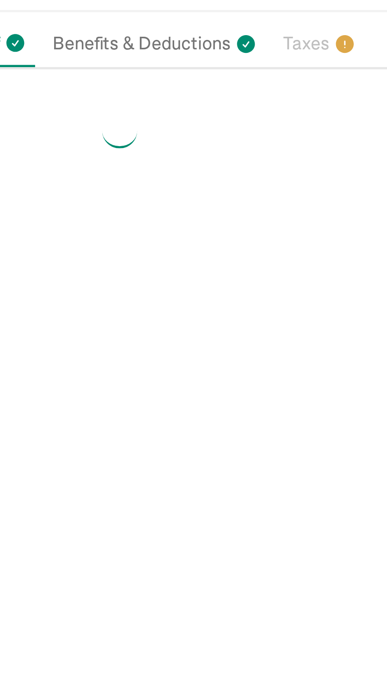
click at [258, 103] on p "Taxes" at bounding box center [260, 101] width 17 height 10
select select "S"
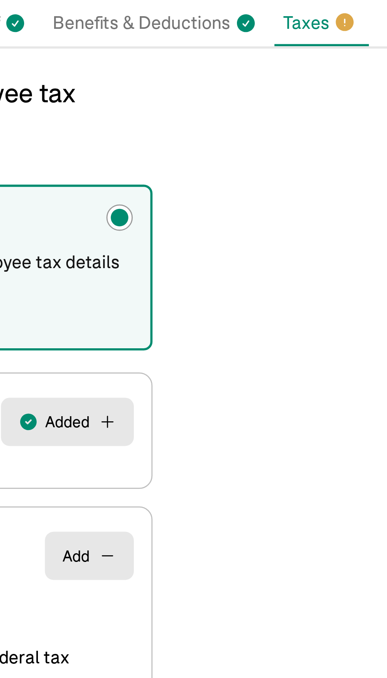
scroll to position [28, 0]
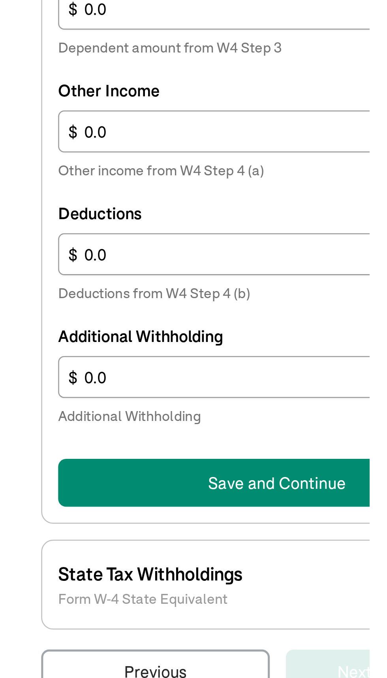
click at [101, 648] on button "Save and Continue" at bounding box center [112, 647] width 173 height 19
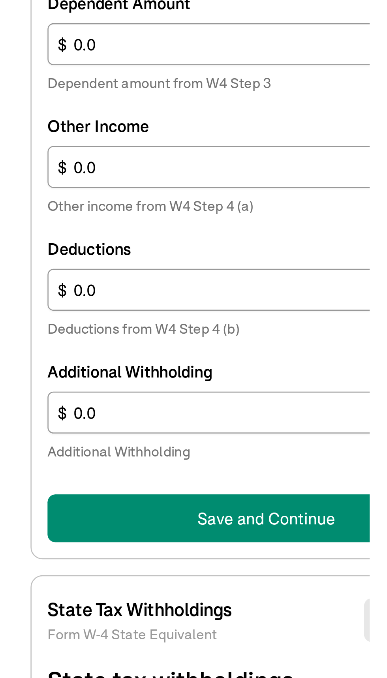
scroll to position [0, 0]
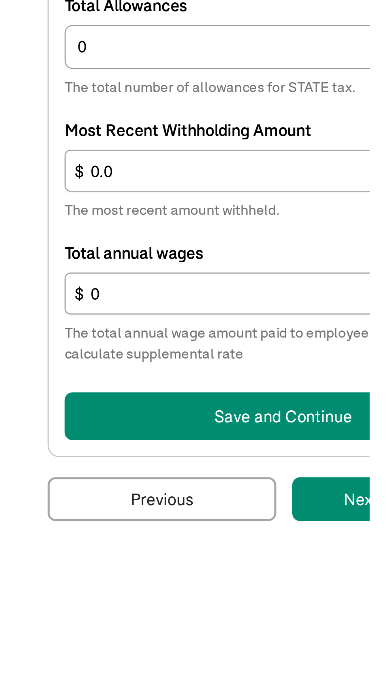
click at [106, 608] on button "Save and Continue" at bounding box center [112, 611] width 173 height 19
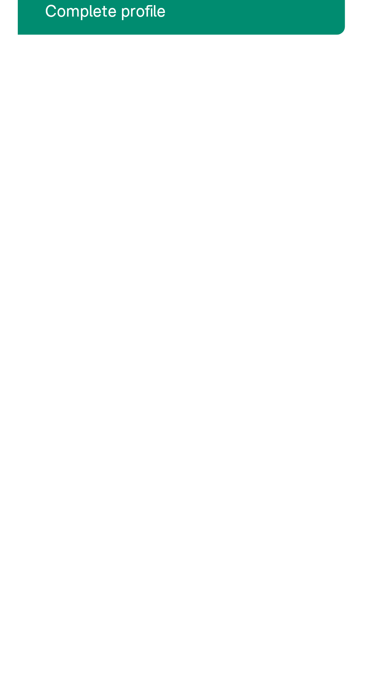
click at [181, 343] on main "Back to team members [PERSON_NAME] W2 Employee Active Pay Stubs General Job & P…" at bounding box center [193, 387] width 387 height 718
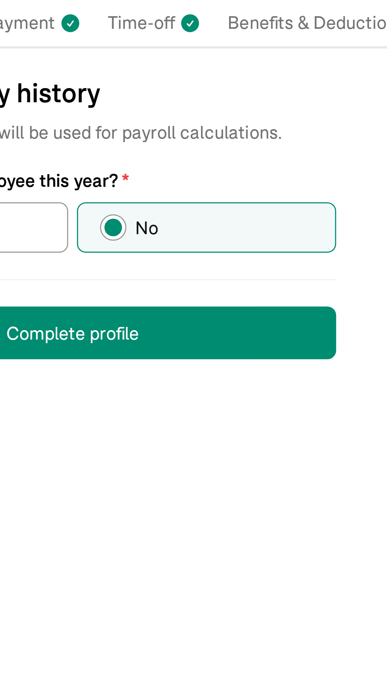
click at [121, 213] on button "Complete profile" at bounding box center [114, 212] width 190 height 19
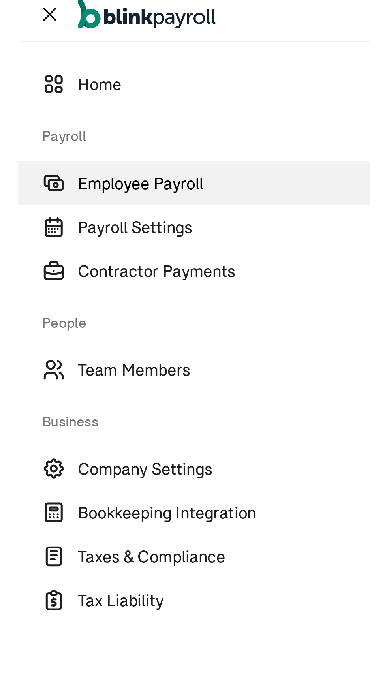
click at [38, 76] on span "Employee Payroll" at bounding box center [205, 77] width 363 height 9
